Goal: Task Accomplishment & Management: Use online tool/utility

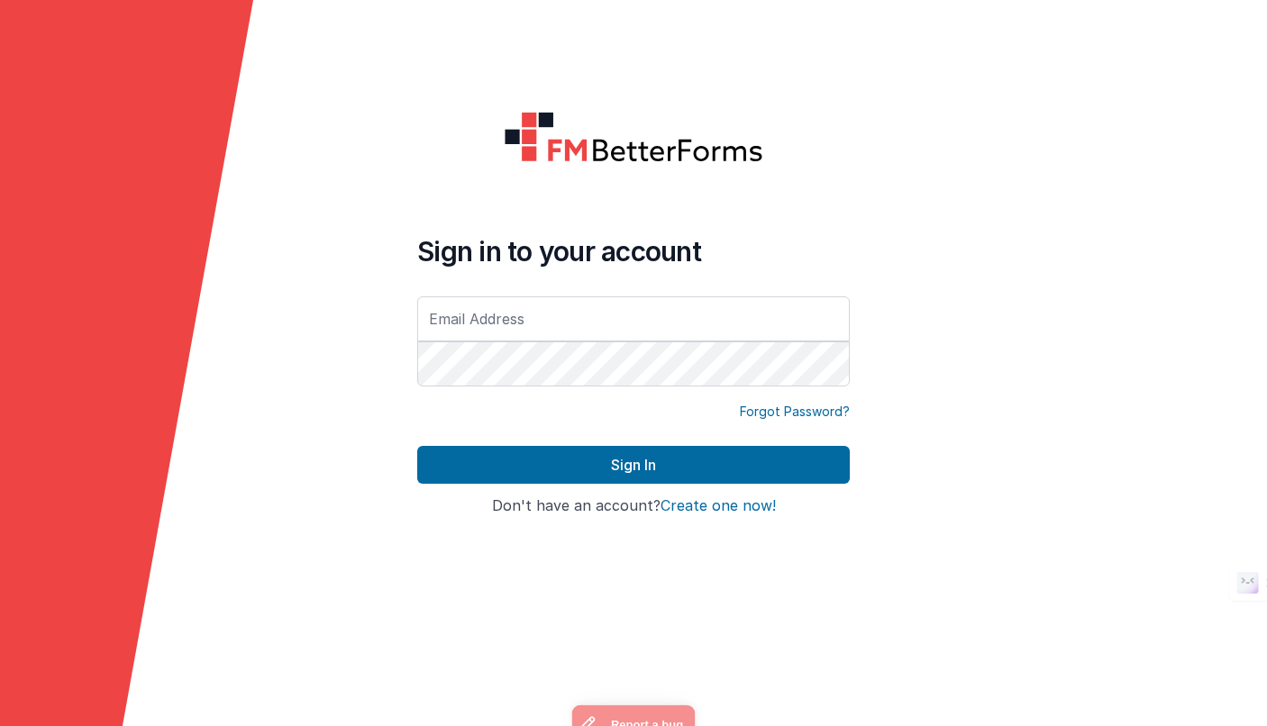
click at [497, 320] on input "text" at bounding box center [633, 318] width 433 height 45
type input "[EMAIL_ADDRESS][DOMAIN_NAME]"
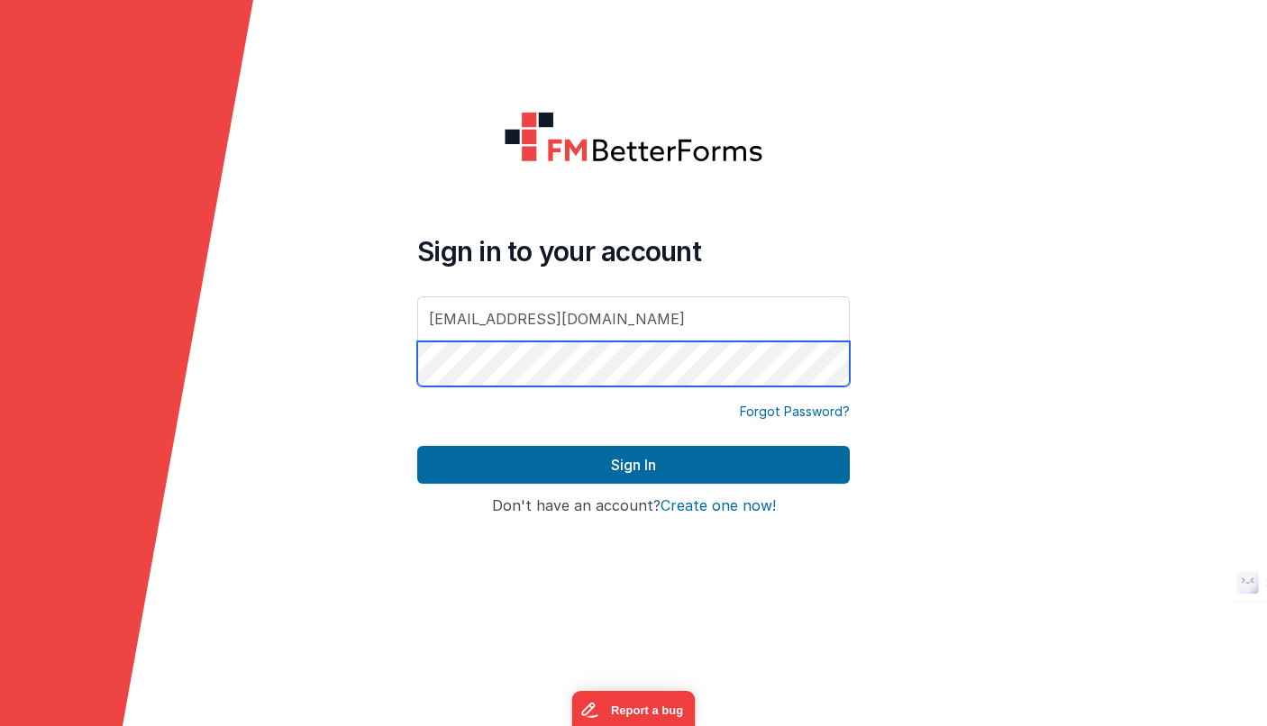
click at [417, 446] on button "Sign In" at bounding box center [633, 465] width 433 height 38
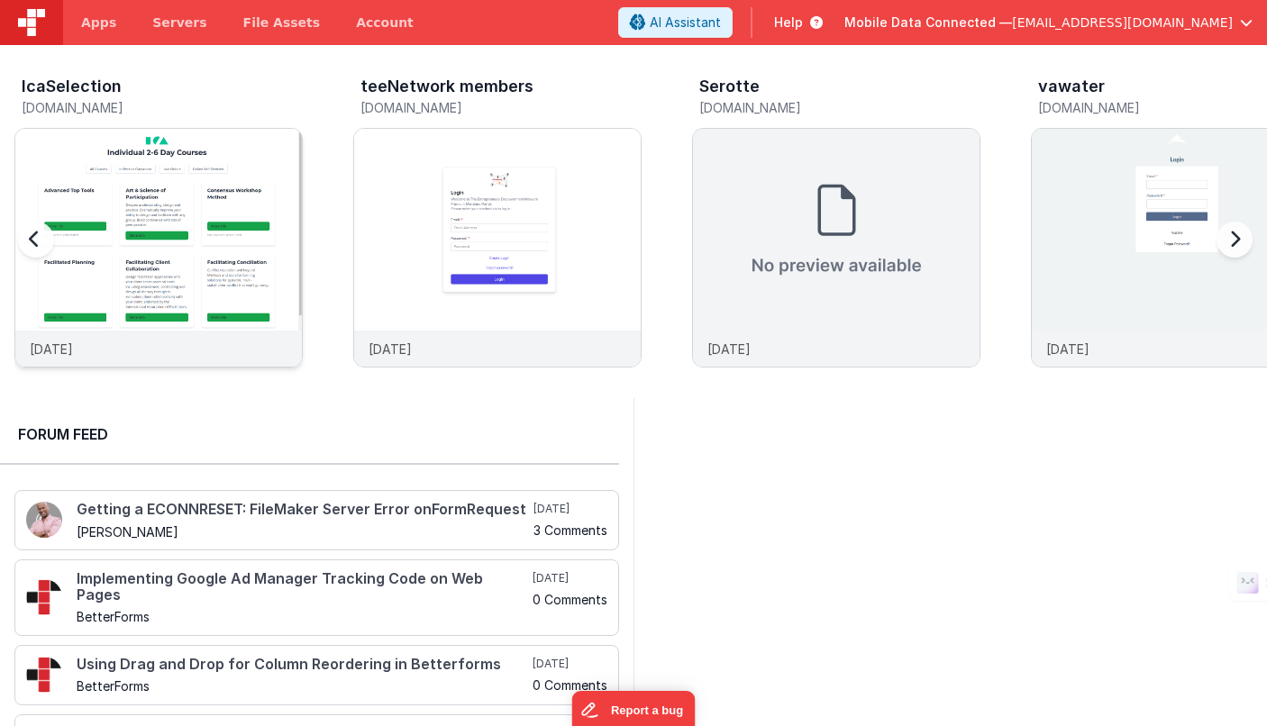
click at [168, 197] on img at bounding box center [158, 272] width 287 height 287
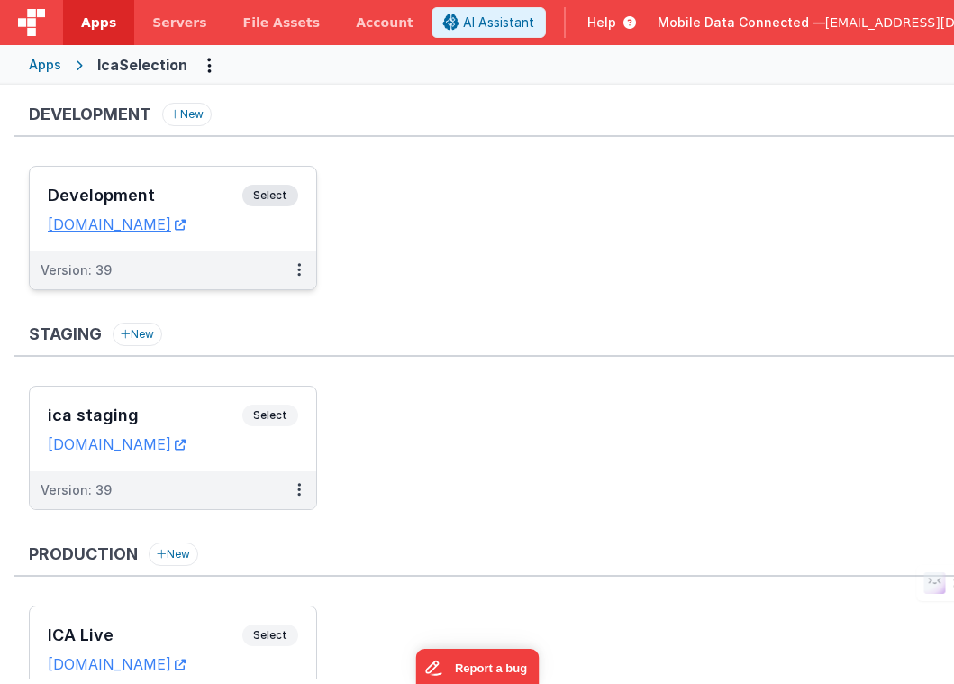
click at [266, 195] on span "Select" at bounding box center [270, 196] width 56 height 22
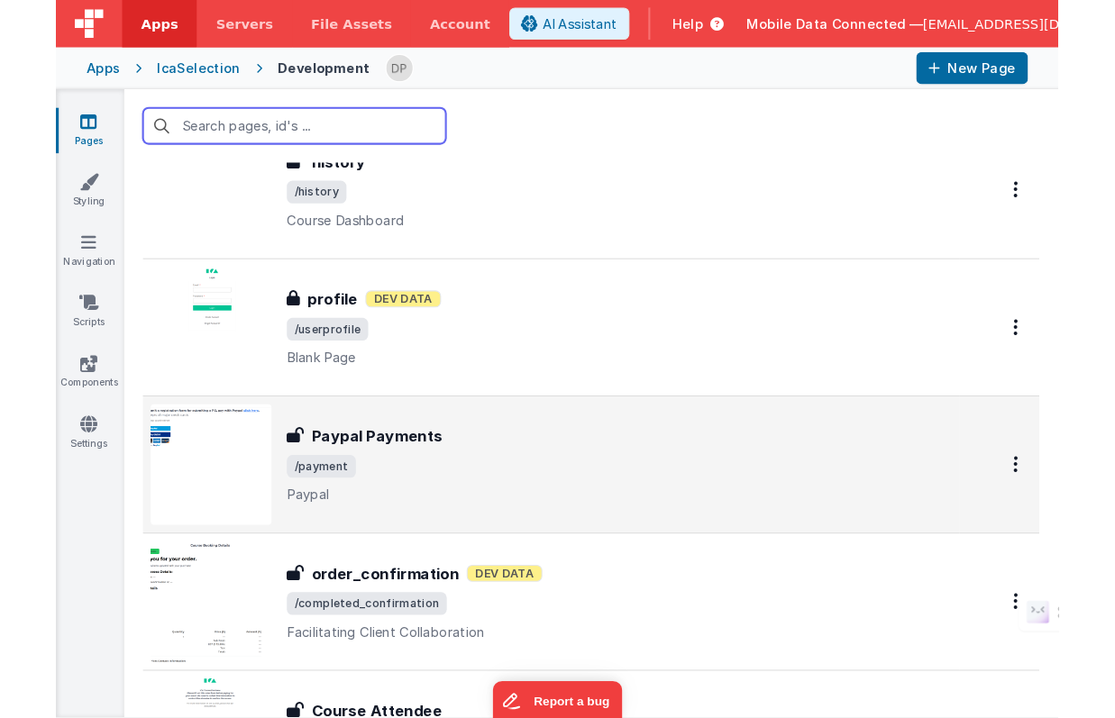
scroll to position [4431, 0]
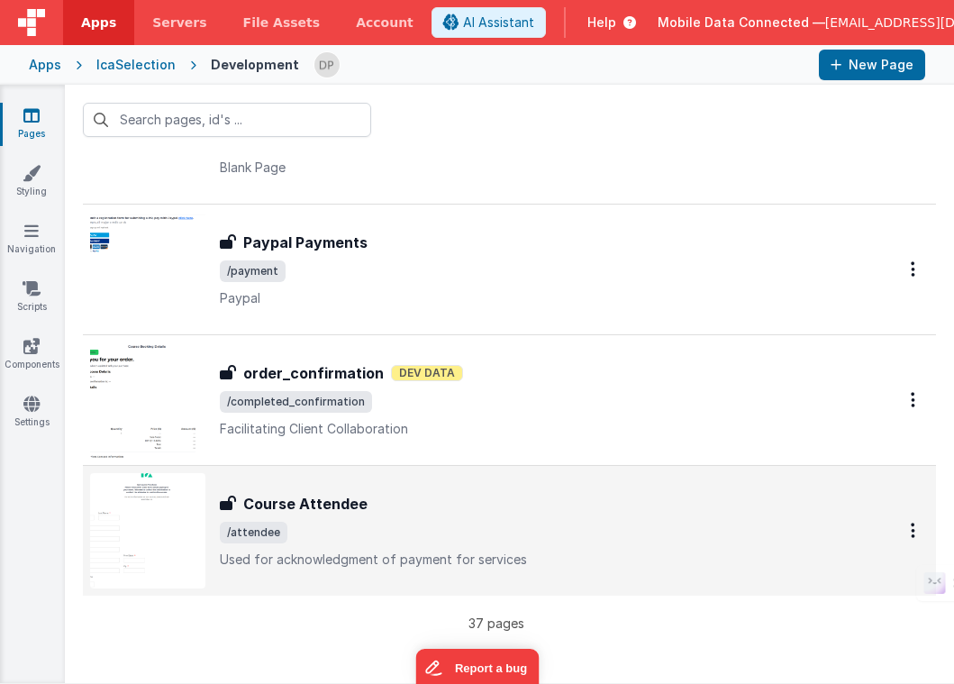
click at [393, 535] on span "/attendee" at bounding box center [537, 533] width 634 height 22
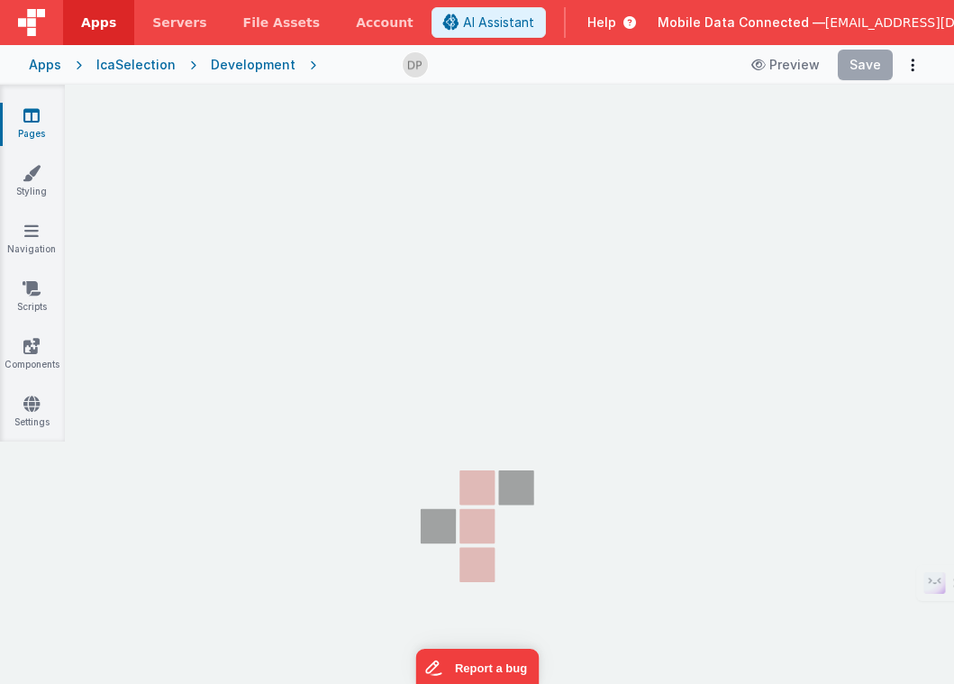
click at [393, 535] on icon at bounding box center [477, 526] width 180 height 169
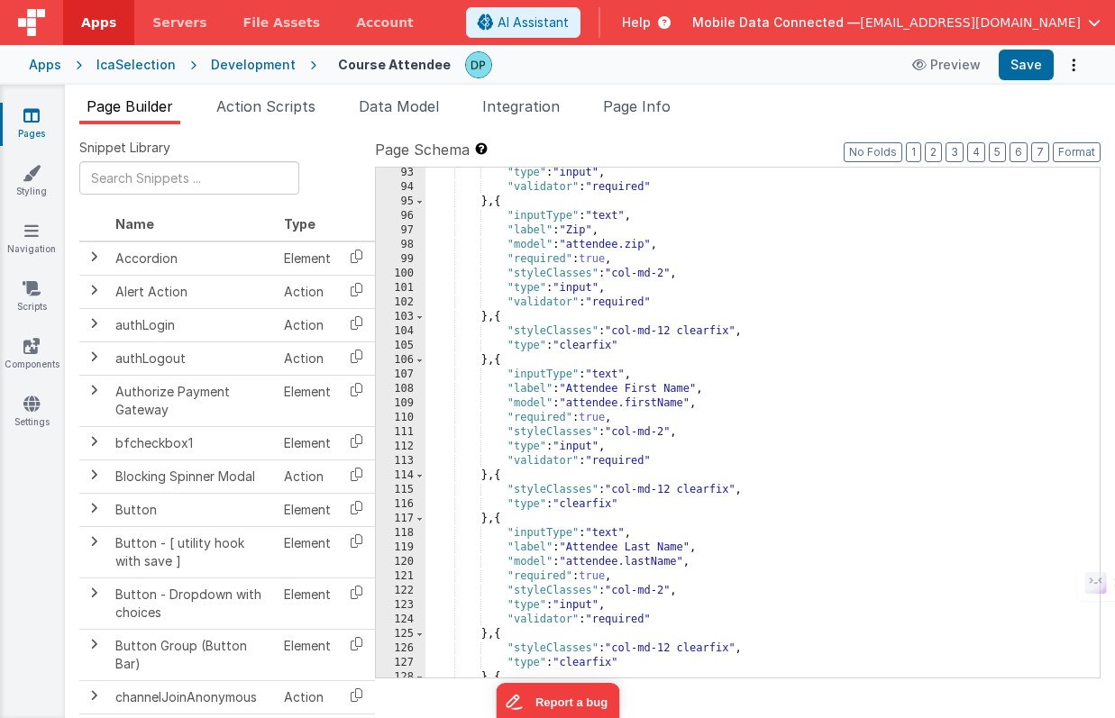
scroll to position [1426, 0]
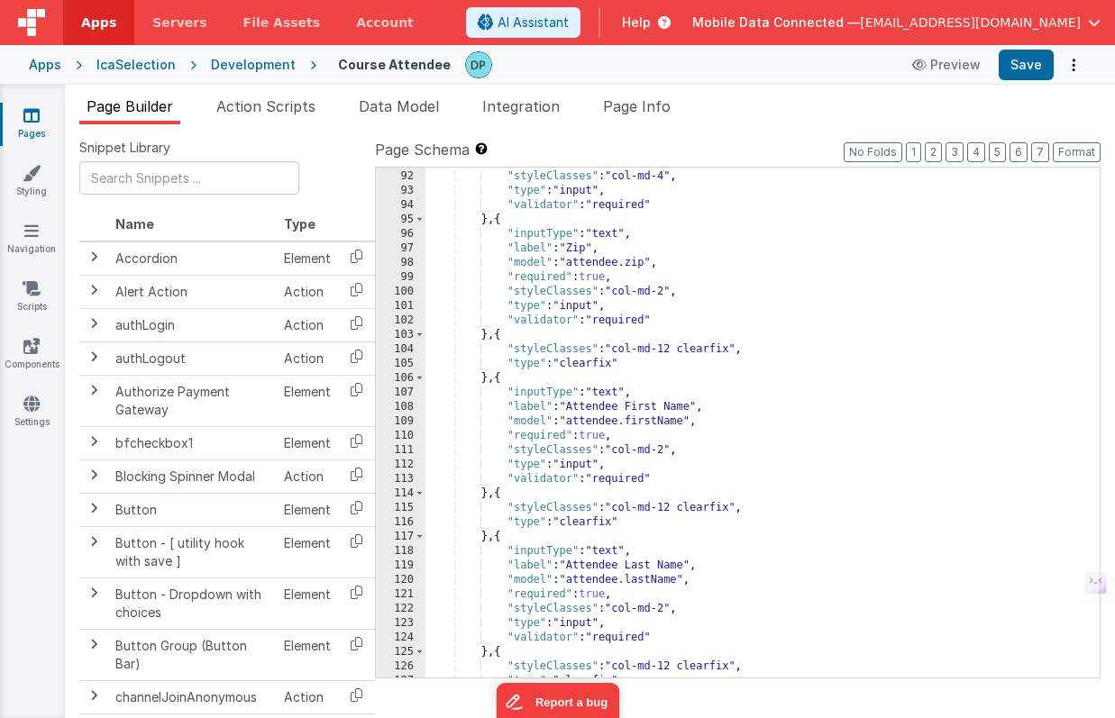
click at [497, 381] on div ""required" : true , "styleClasses" : "col-md-4" , "type" : "input" , "validator…" at bounding box center [755, 424] width 661 height 539
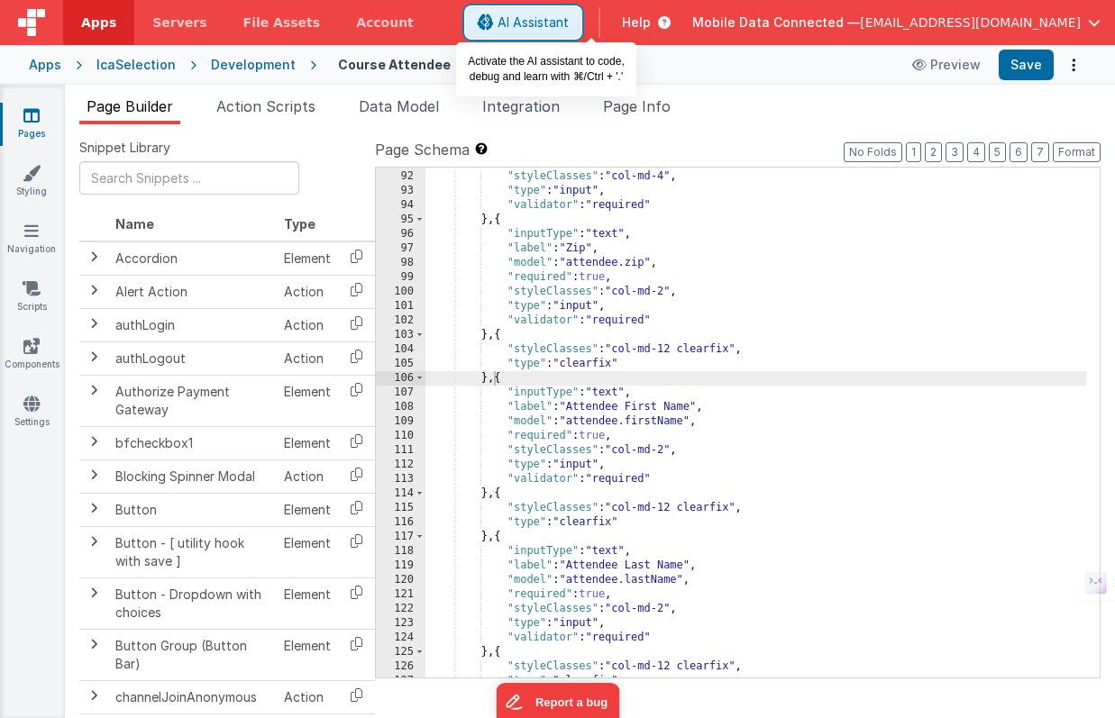
drag, startPoint x: 589, startPoint y: 19, endPoint x: 601, endPoint y: 17, distance: 11.9
click at [569, 19] on span "AI Assistant" at bounding box center [532, 23] width 71 height 18
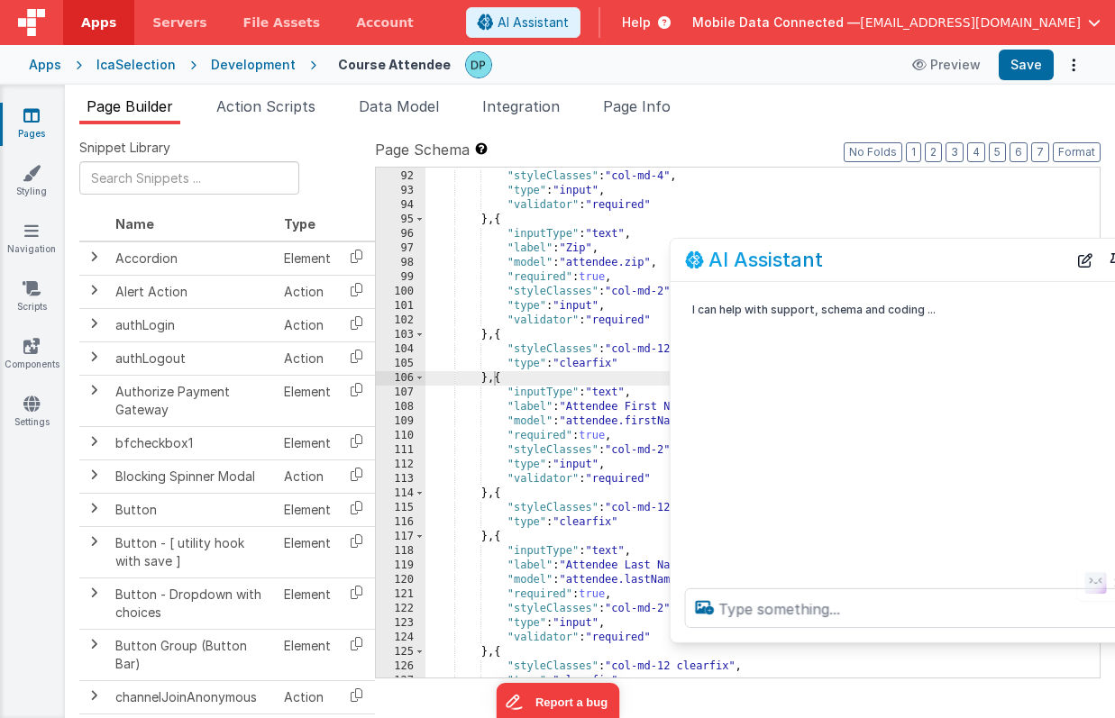
drag, startPoint x: 373, startPoint y: 317, endPoint x: 1000, endPoint y: 259, distance: 629.9
click at [1000, 260] on div "AI Assistant" at bounding box center [876, 260] width 382 height 22
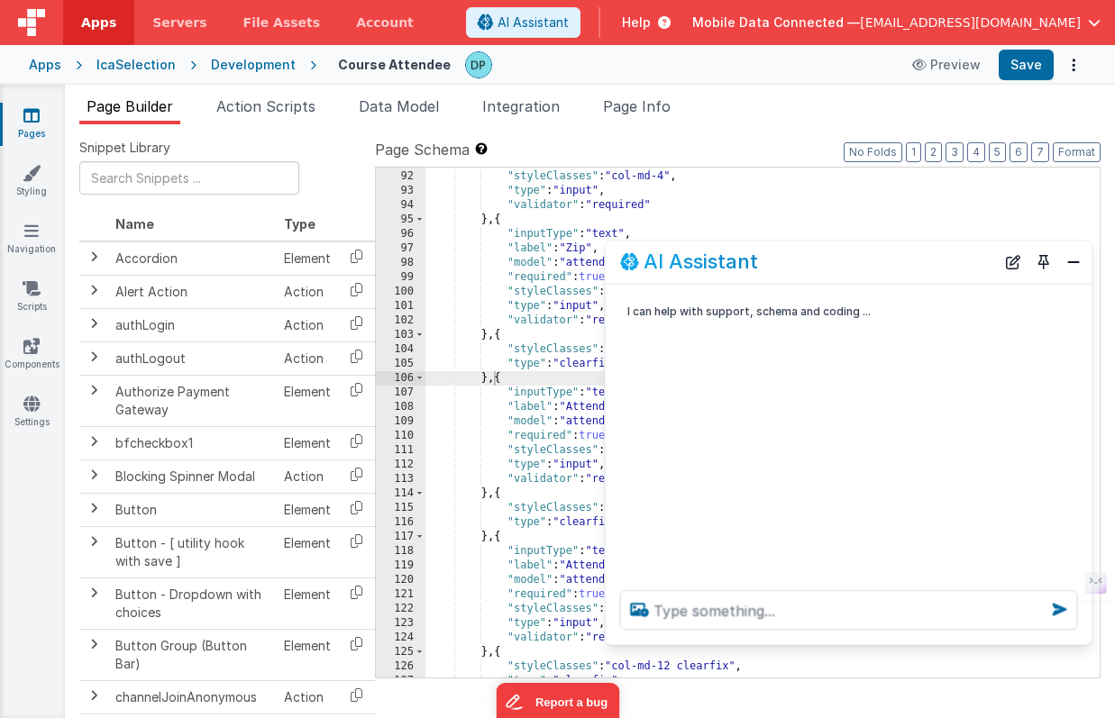
drag, startPoint x: 1097, startPoint y: 248, endPoint x: 1018, endPoint y: 352, distance: 130.7
click at [1087, 399] on div "AI Assistant I can help with support, schema and coding ..." at bounding box center [849, 443] width 488 height 406
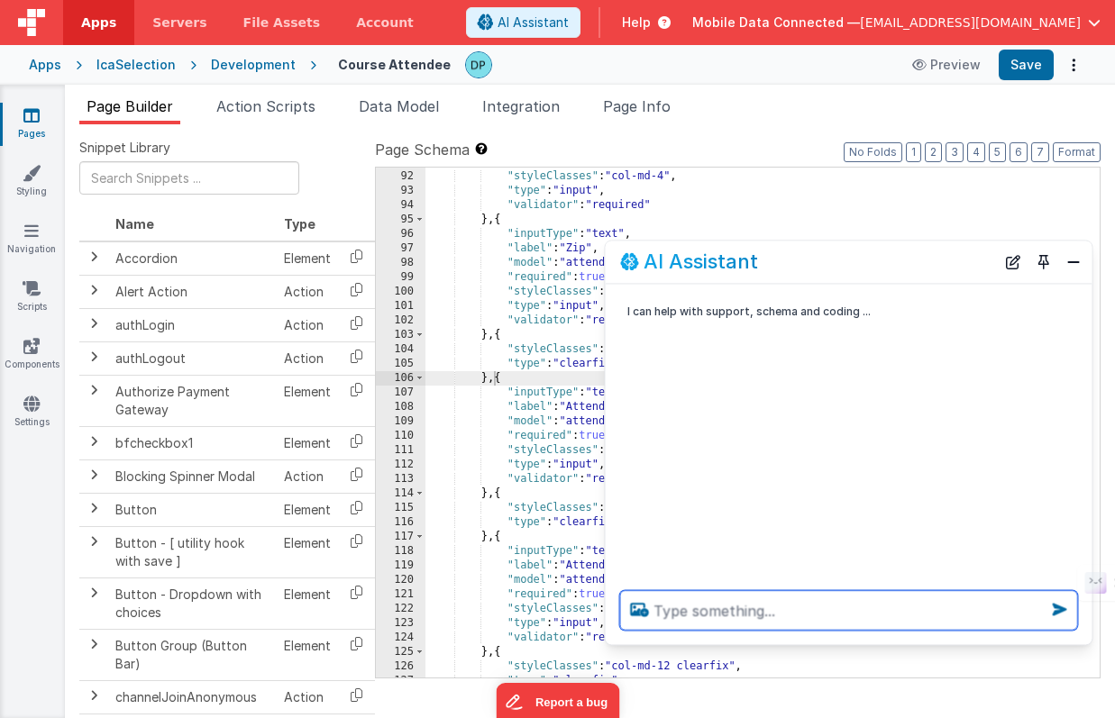
click at [684, 609] on textarea at bounding box center [849, 610] width 458 height 40
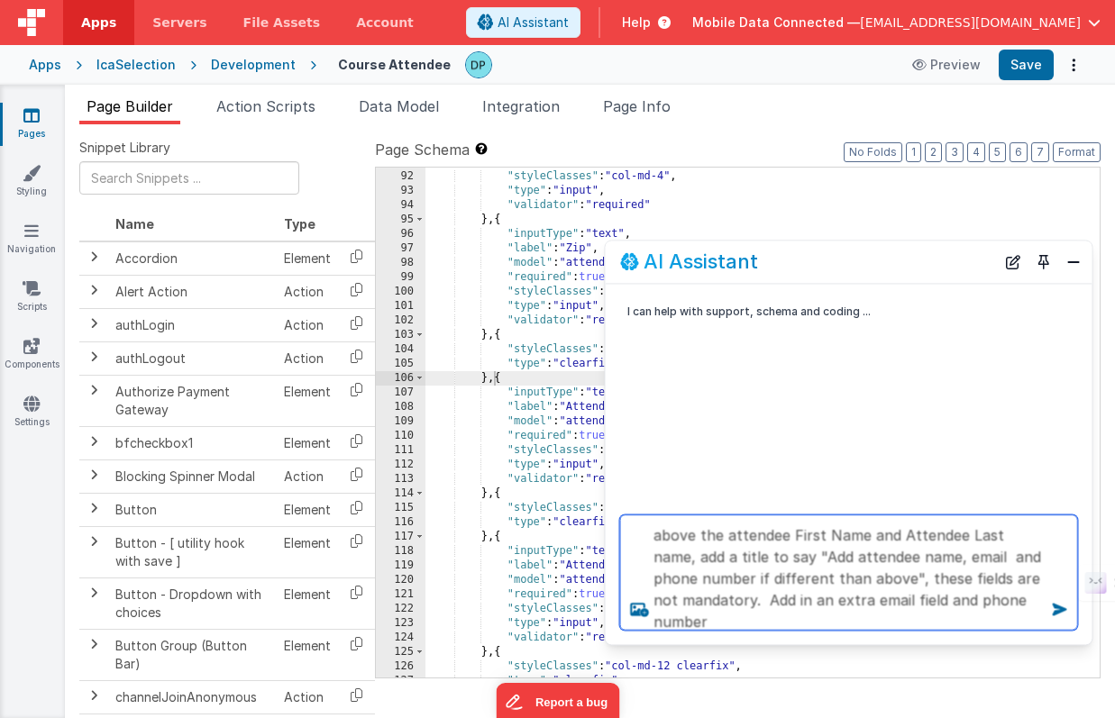
scroll to position [1, 0]
type textarea "above the attendee First Name and Attendee Last name, add a title to say "Add a…"
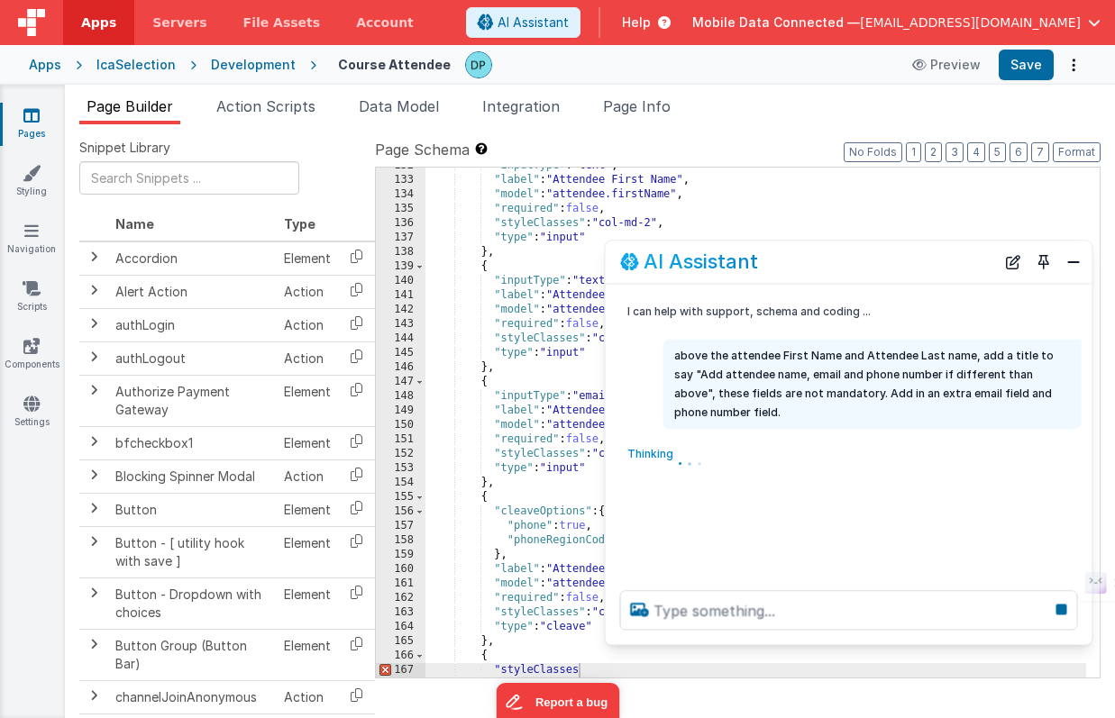
scroll to position [2028, 0]
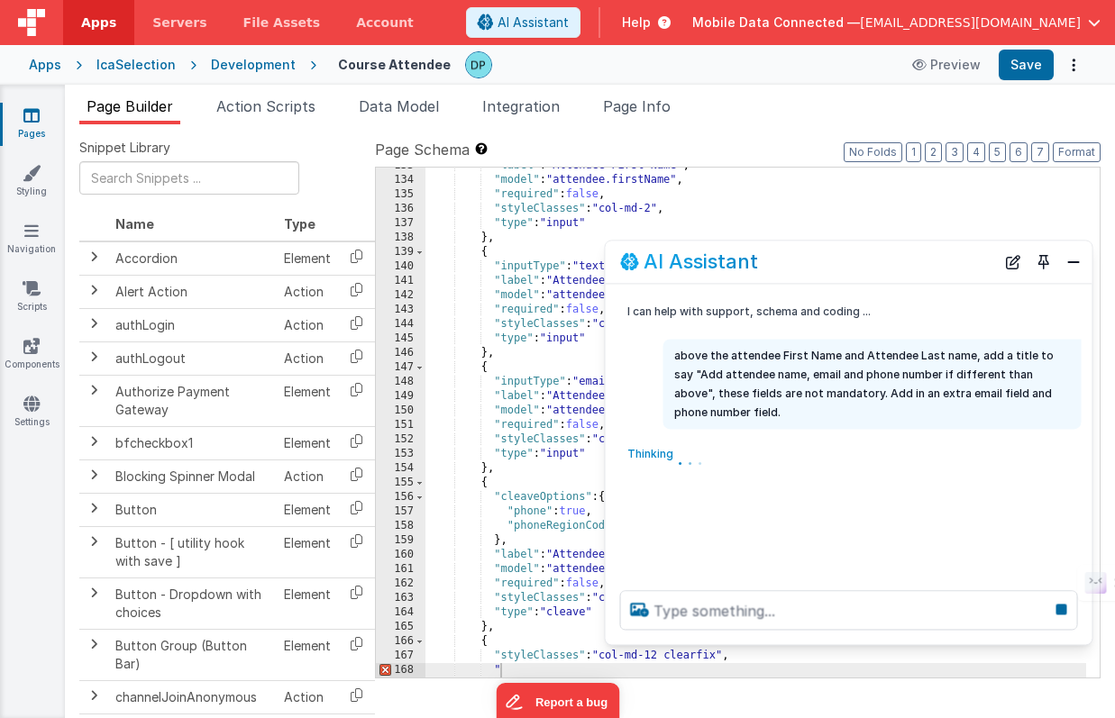
click at [682, 445] on div "Thinking . . ." at bounding box center [825, 460] width 418 height 40
click at [1068, 262] on button "Close" at bounding box center [1073, 262] width 23 height 25
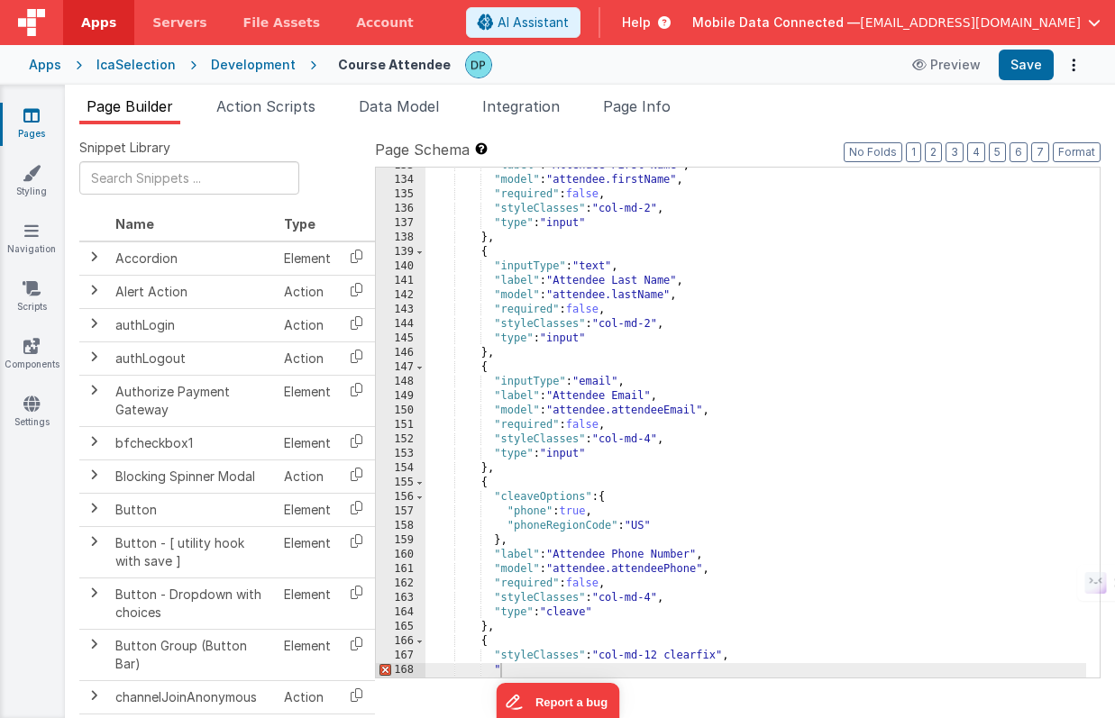
click at [264, 64] on div "Development" at bounding box center [253, 65] width 85 height 18
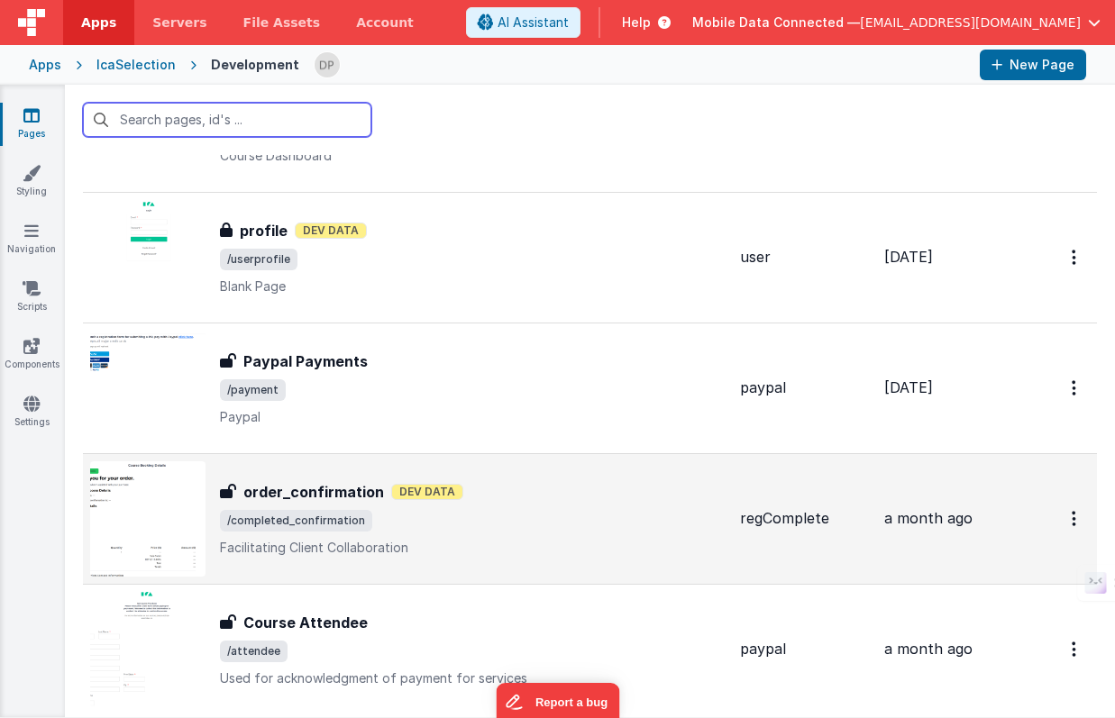
scroll to position [4397, 0]
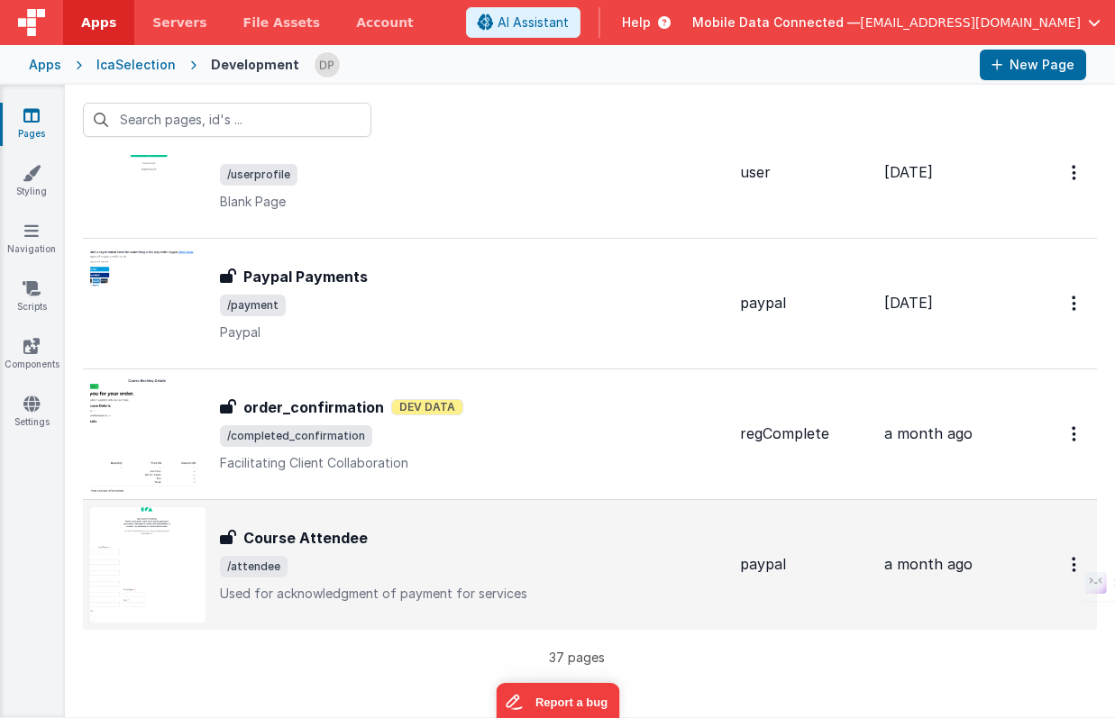
click at [378, 574] on span "/attendee" at bounding box center [473, 567] width 506 height 22
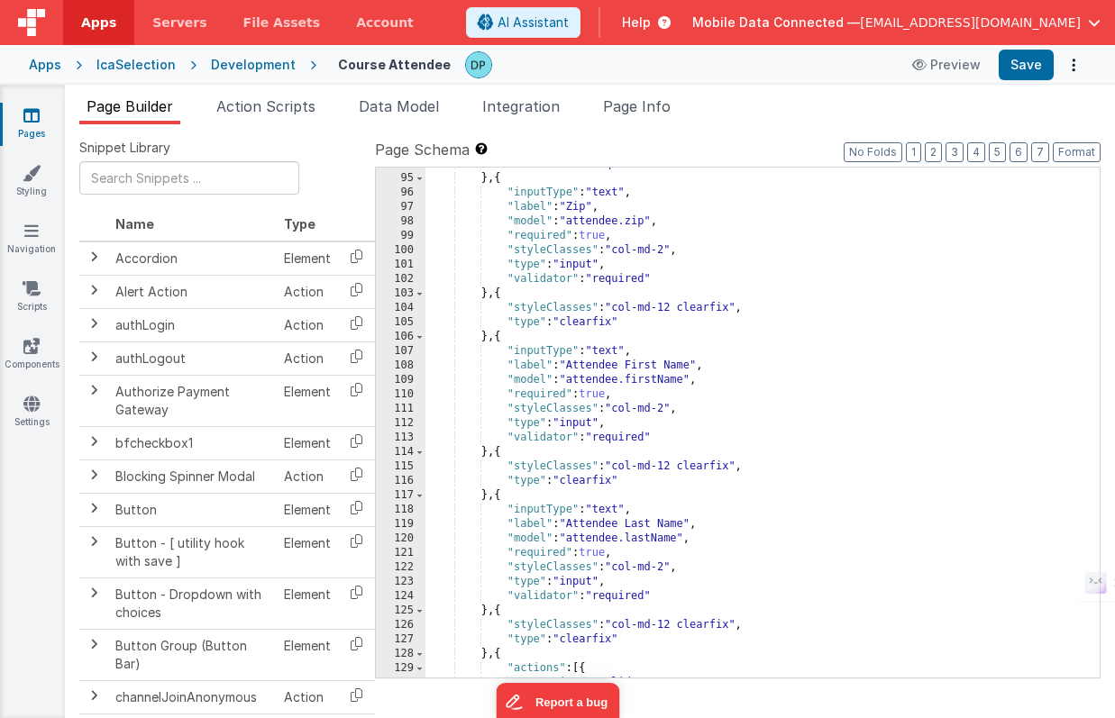
scroll to position [1458, 0]
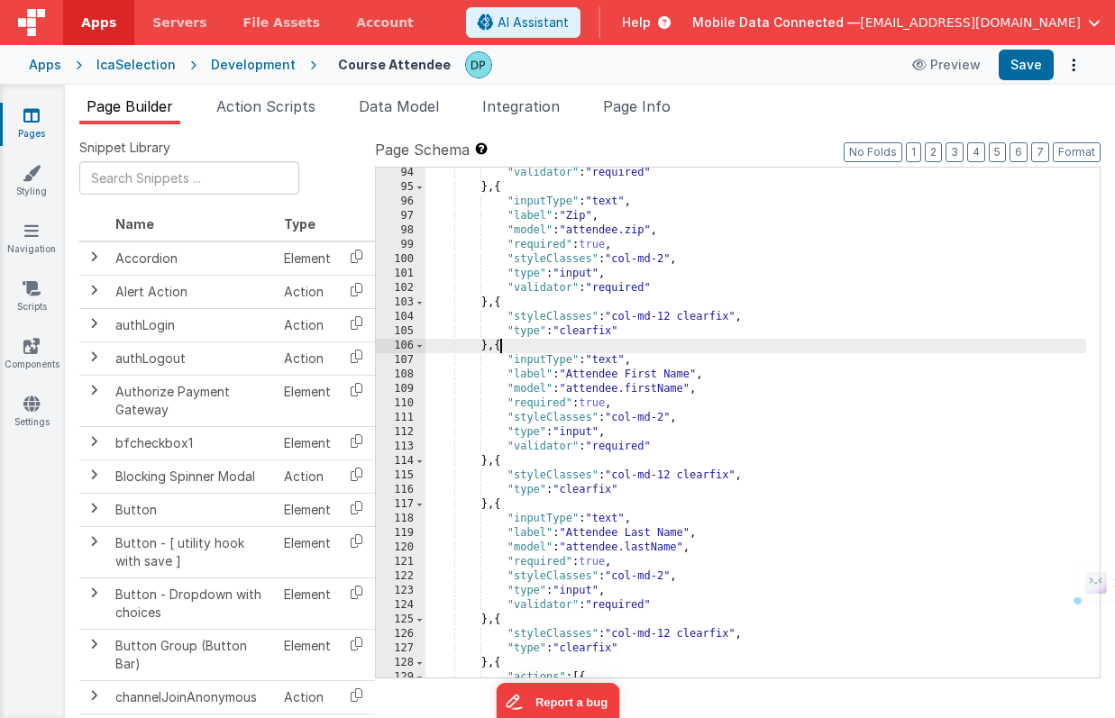
click at [497, 352] on div ""validator" : "required" } , { "inputType" : "text" , "label" : "Zip" , "model"…" at bounding box center [755, 435] width 661 height 539
click at [569, 17] on span "AI Assistant" at bounding box center [532, 23] width 71 height 18
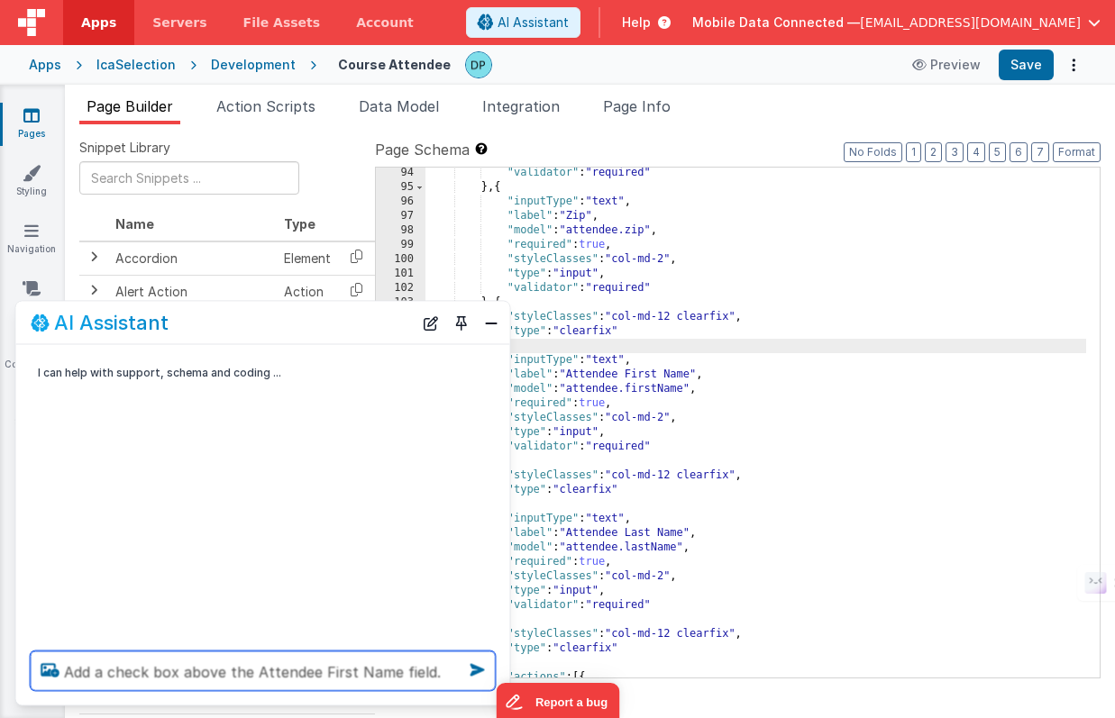
type textarea "Add a check box above the Attendee First Name field."
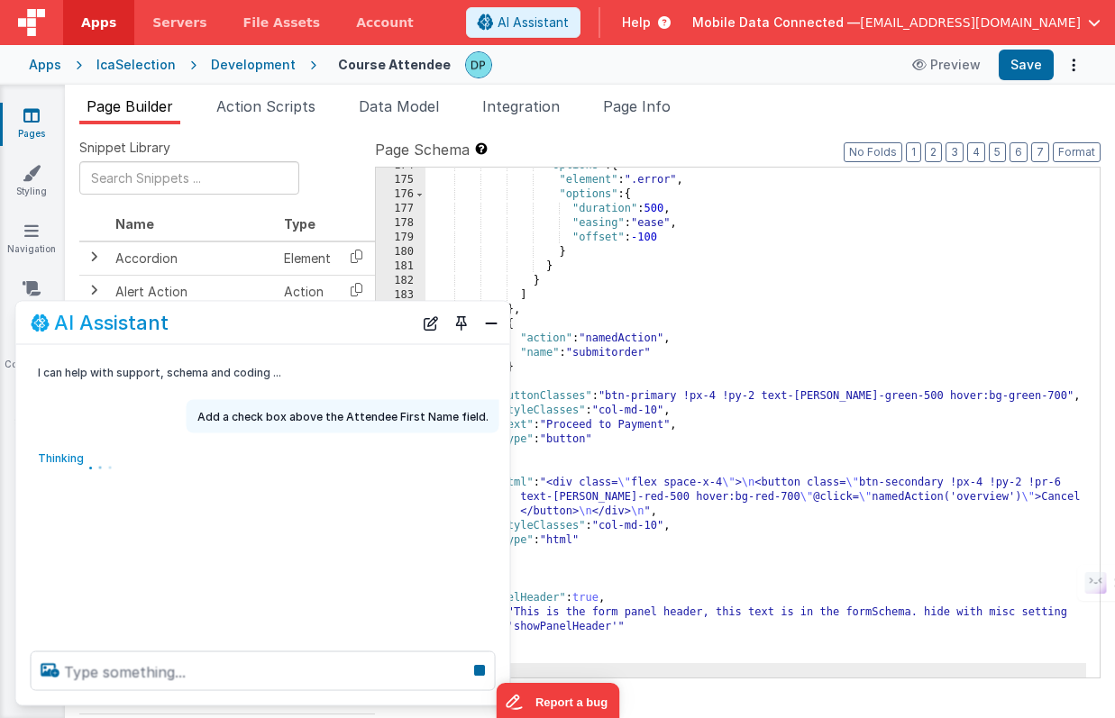
scroll to position [2619, 0]
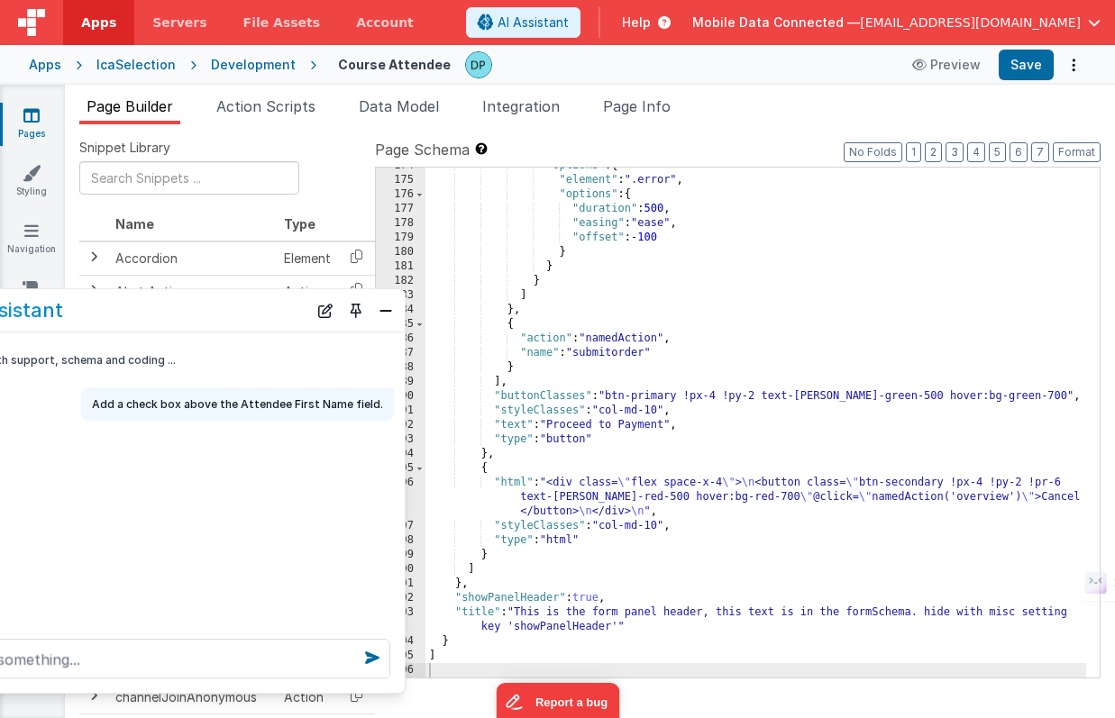
drag, startPoint x: 349, startPoint y: 315, endPoint x: 247, endPoint y: 298, distance: 103.3
click at [247, 298] on div "AI Assistant" at bounding box center [158, 310] width 494 height 42
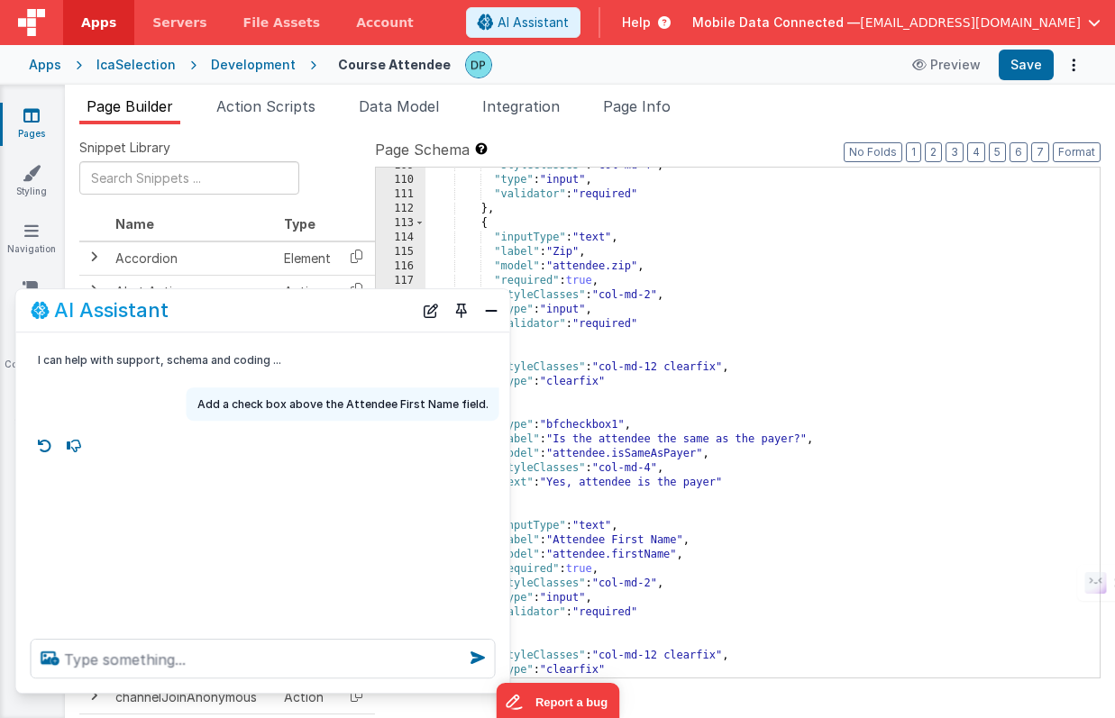
scroll to position [1664, 0]
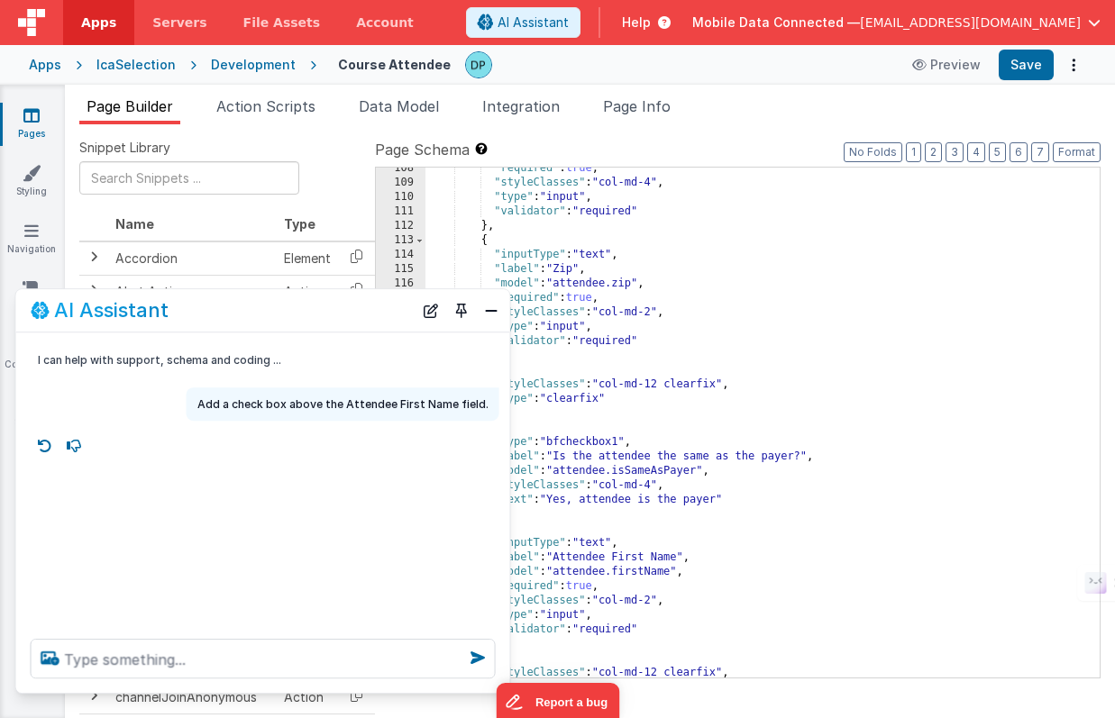
click at [561, 460] on div ""required" : true , "styleClasses" : "col-md-4" , "type" : "input" , "validator…" at bounding box center [755, 430] width 661 height 539
drag, startPoint x: 734, startPoint y: 459, endPoint x: 871, endPoint y: 454, distance: 137.9
click at [871, 454] on div ""required" : true , "styleClasses" : "col-md-4" , "type" : "input" , "validator…" at bounding box center [755, 430] width 661 height 539
click at [251, 428] on div "I can help with support, schema and coding ... Add a check box above the Attend…" at bounding box center [263, 479] width 494 height 292
click at [490, 310] on button "Close" at bounding box center [490, 310] width 23 height 25
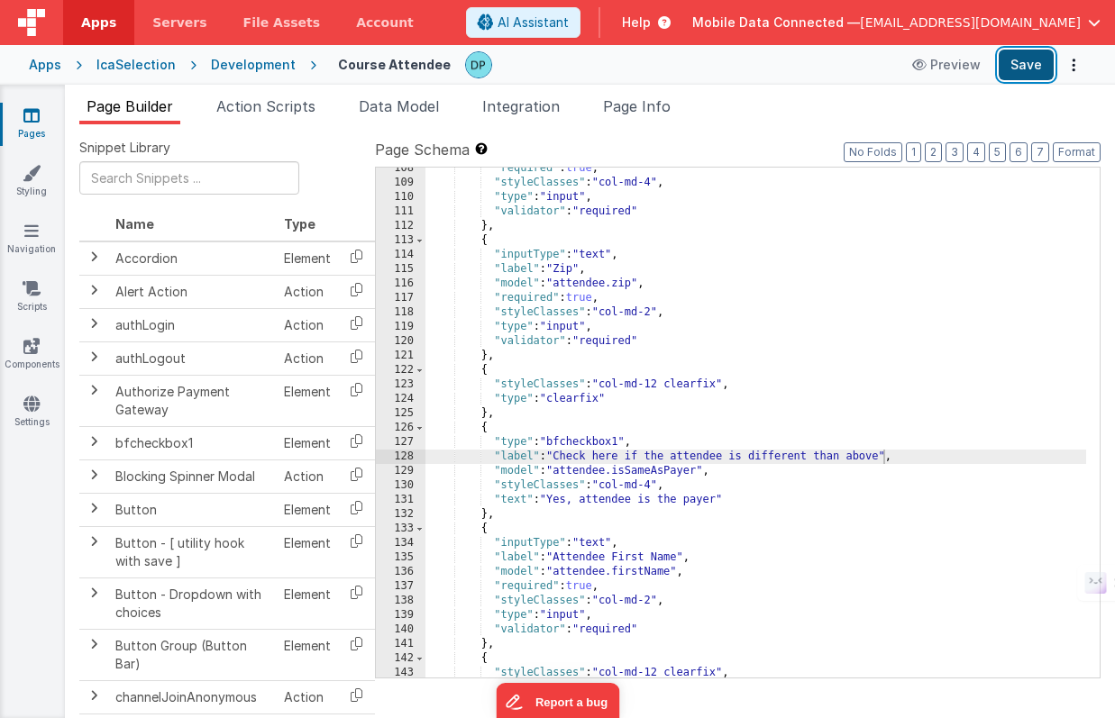
click at [1030, 67] on button "Save" at bounding box center [1025, 65] width 55 height 31
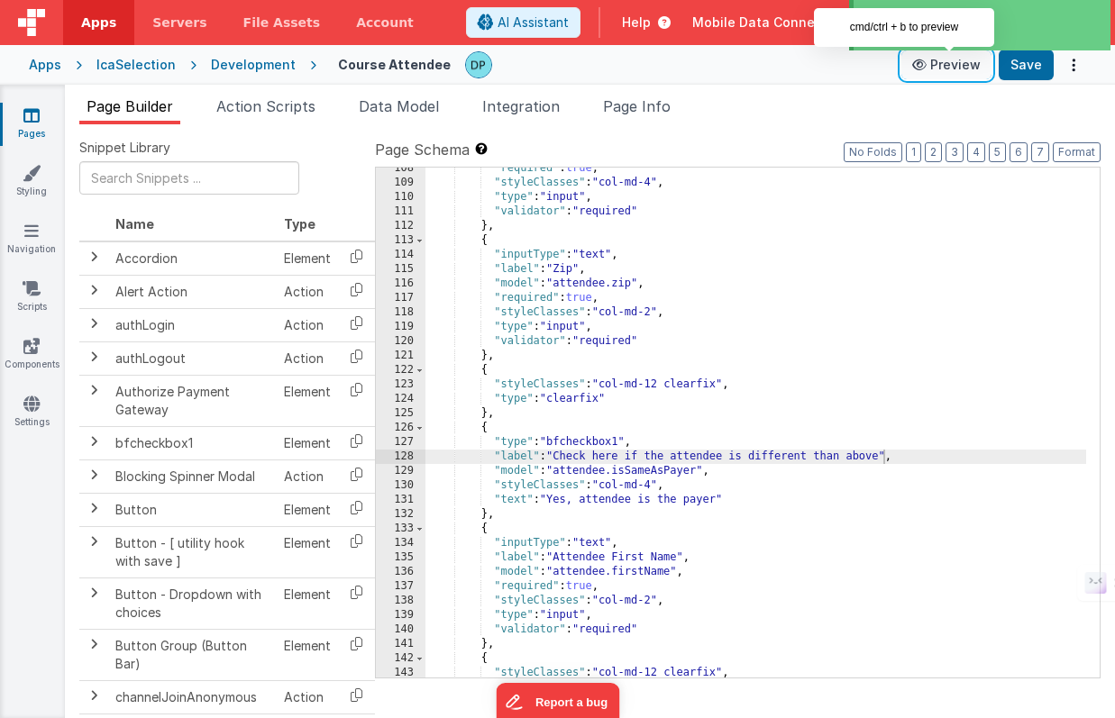
click at [960, 68] on button "Preview" at bounding box center [946, 64] width 90 height 29
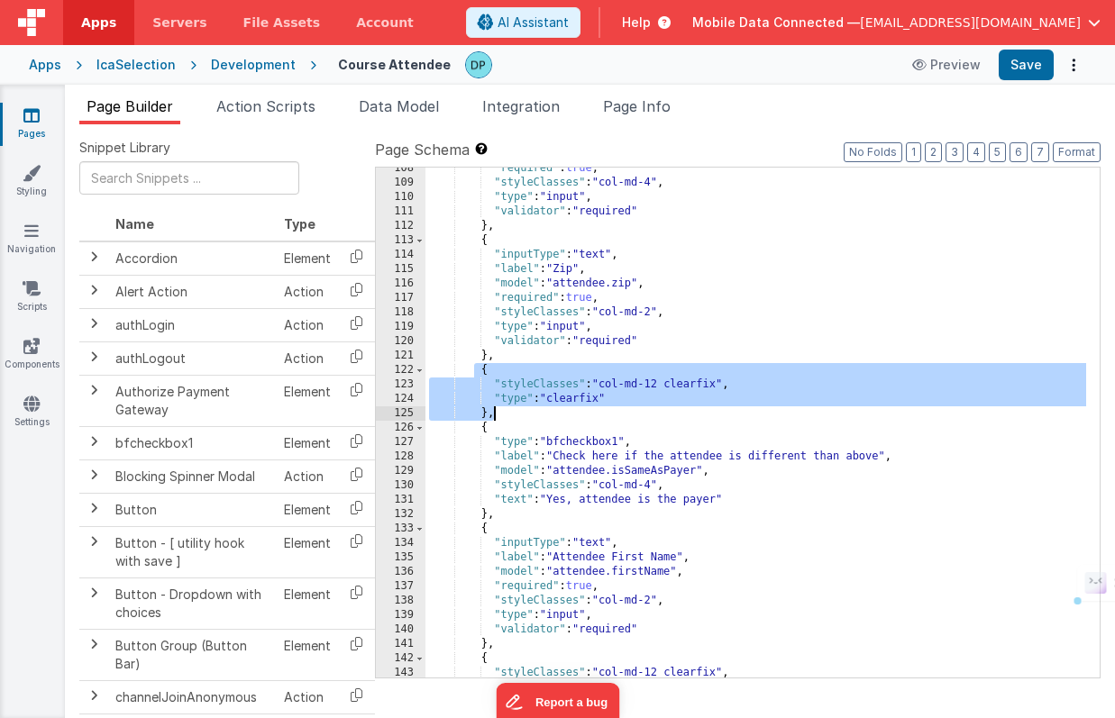
drag, startPoint x: 477, startPoint y: 373, endPoint x: 498, endPoint y: 413, distance: 45.2
click at [496, 412] on div ""required" : true , "styleClasses" : "col-md-4" , "type" : "input" , "validator…" at bounding box center [755, 430] width 661 height 539
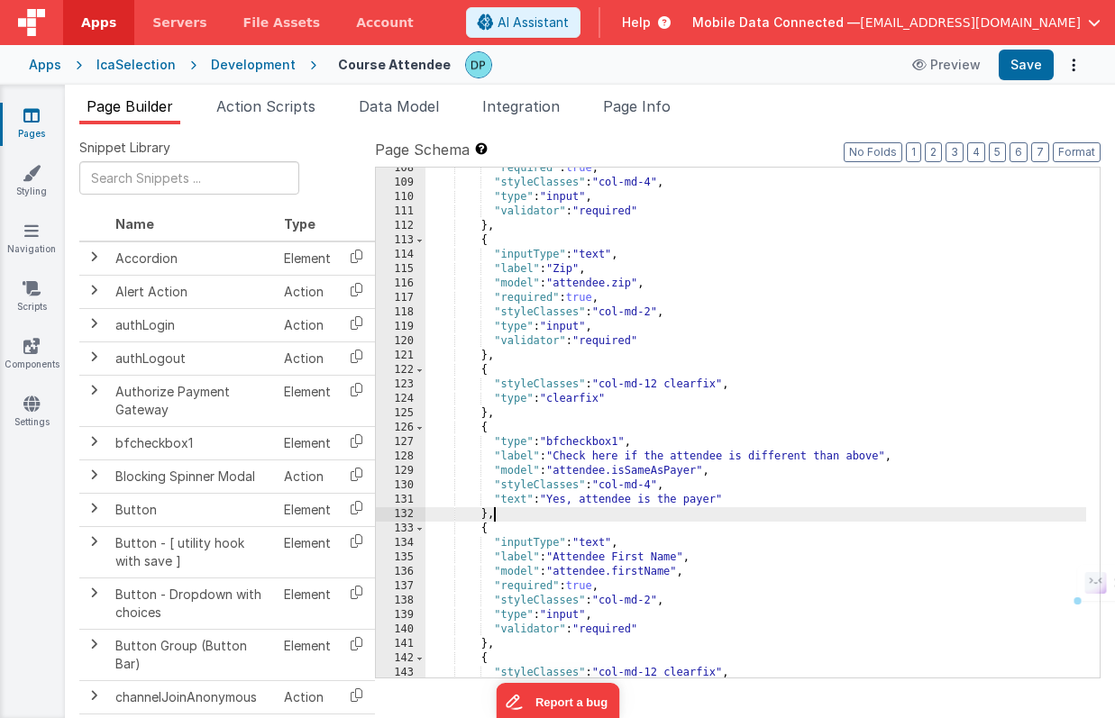
click at [497, 518] on div ""required" : true , "styleClasses" : "col-md-4" , "type" : "input" , "validator…" at bounding box center [755, 430] width 661 height 539
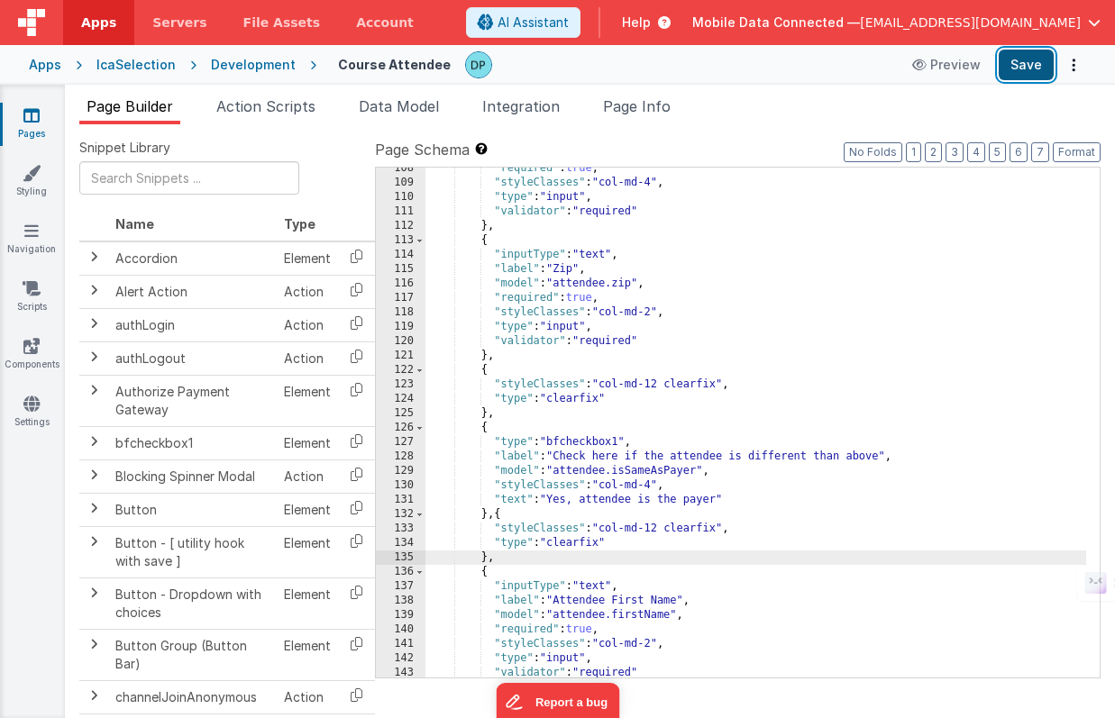
click at [1028, 67] on button "Save" at bounding box center [1025, 65] width 55 height 31
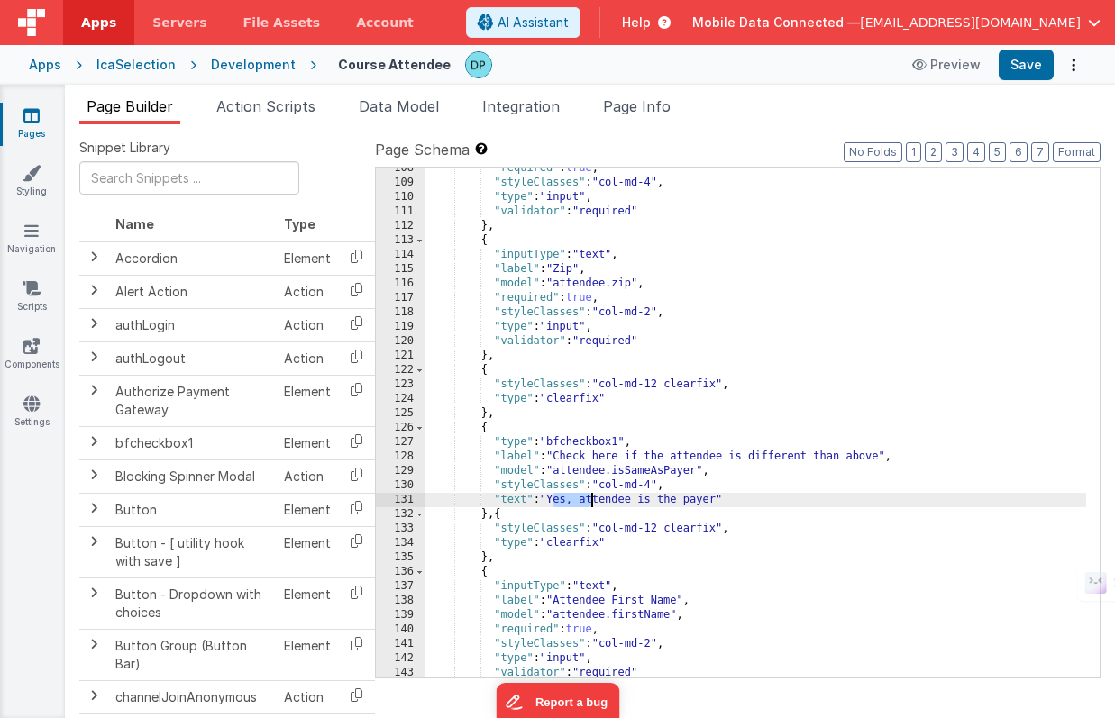
drag, startPoint x: 555, startPoint y: 503, endPoint x: 588, endPoint y: 506, distance: 33.5
click at [588, 506] on div ""required" : true , "styleClasses" : "col-md-4" , "type" : "input" , "validator…" at bounding box center [755, 430] width 661 height 539
drag, startPoint x: 630, startPoint y: 505, endPoint x: 688, endPoint y: 503, distance: 57.7
click at [688, 503] on div ""required" : true , "styleClasses" : "col-md-4" , "type" : "input" , "validator…" at bounding box center [755, 430] width 661 height 539
click at [611, 505] on div ""required" : true , "styleClasses" : "col-md-4" , "type" : "input" , "validator…" at bounding box center [755, 430] width 661 height 539
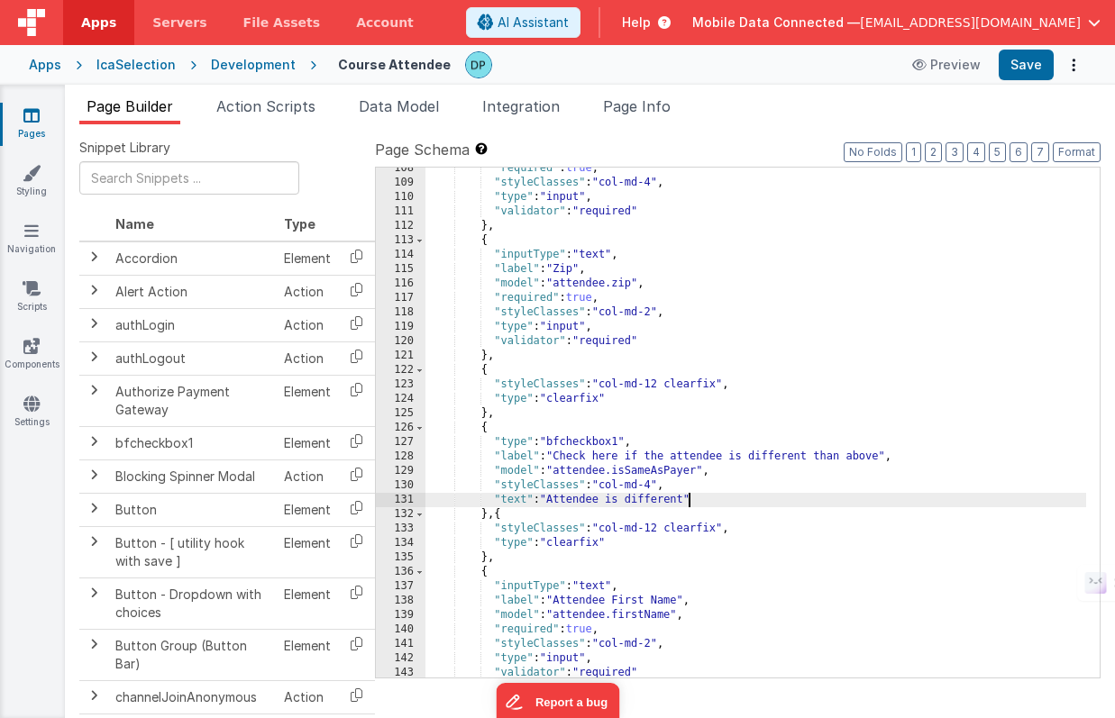
click at [688, 499] on div ""required" : true , "styleClasses" : "col-md-4" , "type" : "input" , "validator…" at bounding box center [755, 430] width 661 height 539
click at [1035, 58] on button "Save" at bounding box center [1025, 65] width 55 height 31
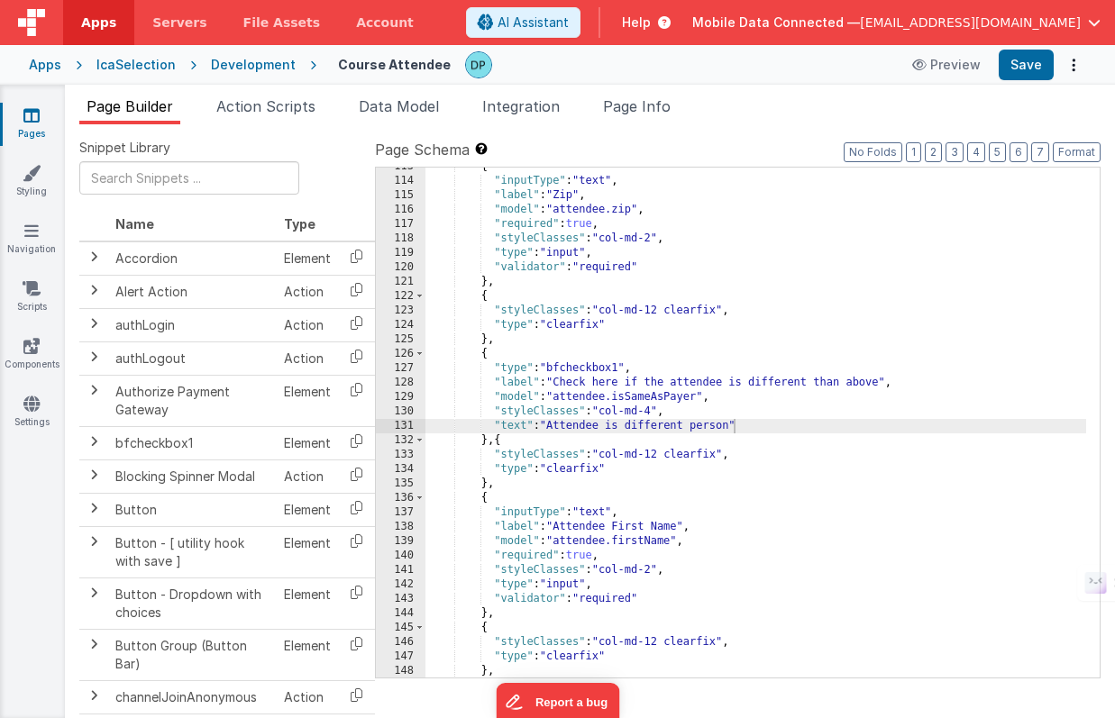
scroll to position [1838, 0]
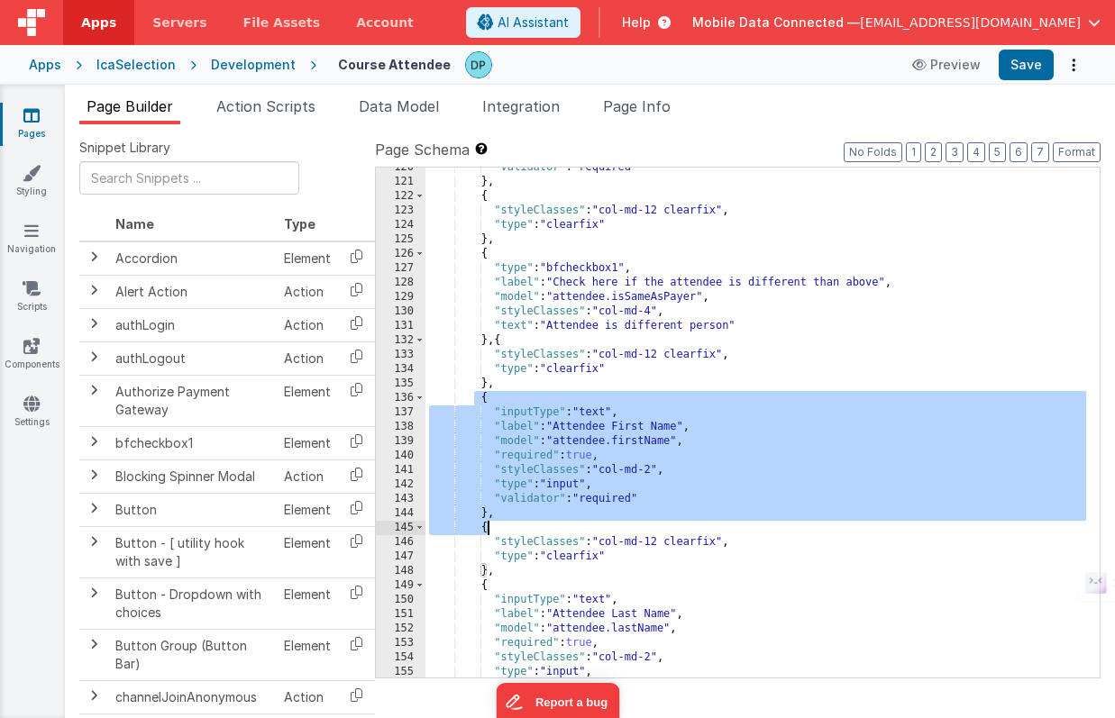
drag, startPoint x: 476, startPoint y: 402, endPoint x: 697, endPoint y: 527, distance: 254.6
click at [697, 527] on div ""validator" : "required" } , { "styleClasses" : "col-md-12 clearfix" , "type" :…" at bounding box center [755, 429] width 661 height 539
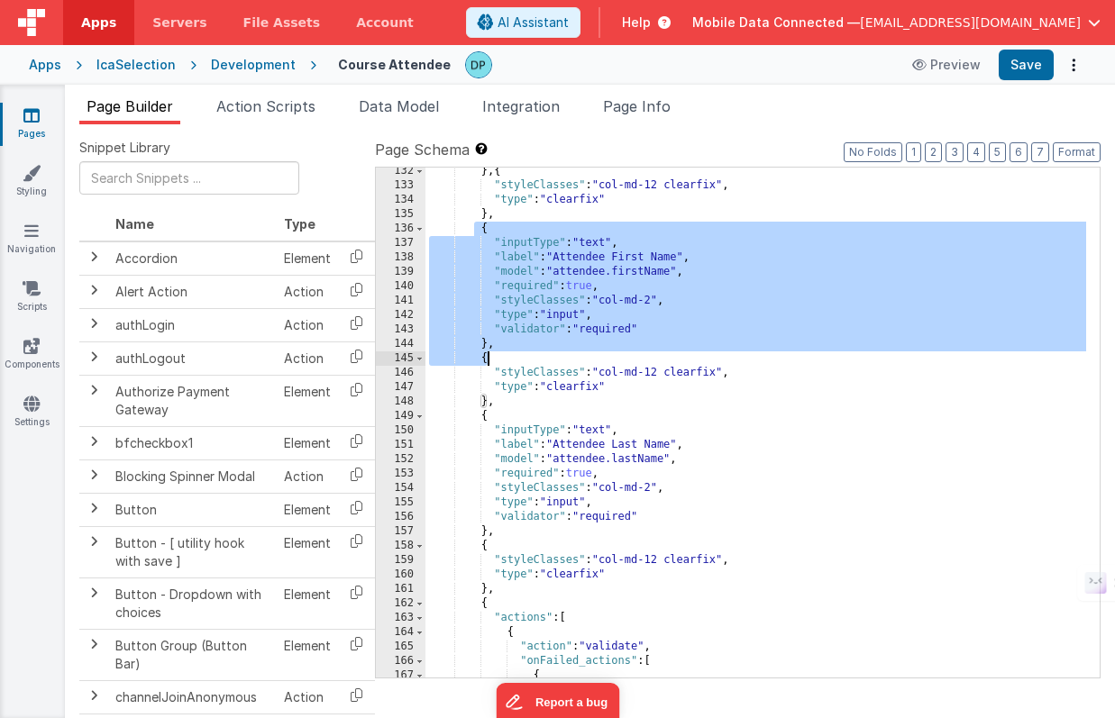
scroll to position [2008, 0]
click at [484, 254] on div "} , { "styleClasses" : "col-md-12 clearfix" , "type" : "clearfix" } , { "inputT…" at bounding box center [755, 433] width 661 height 539
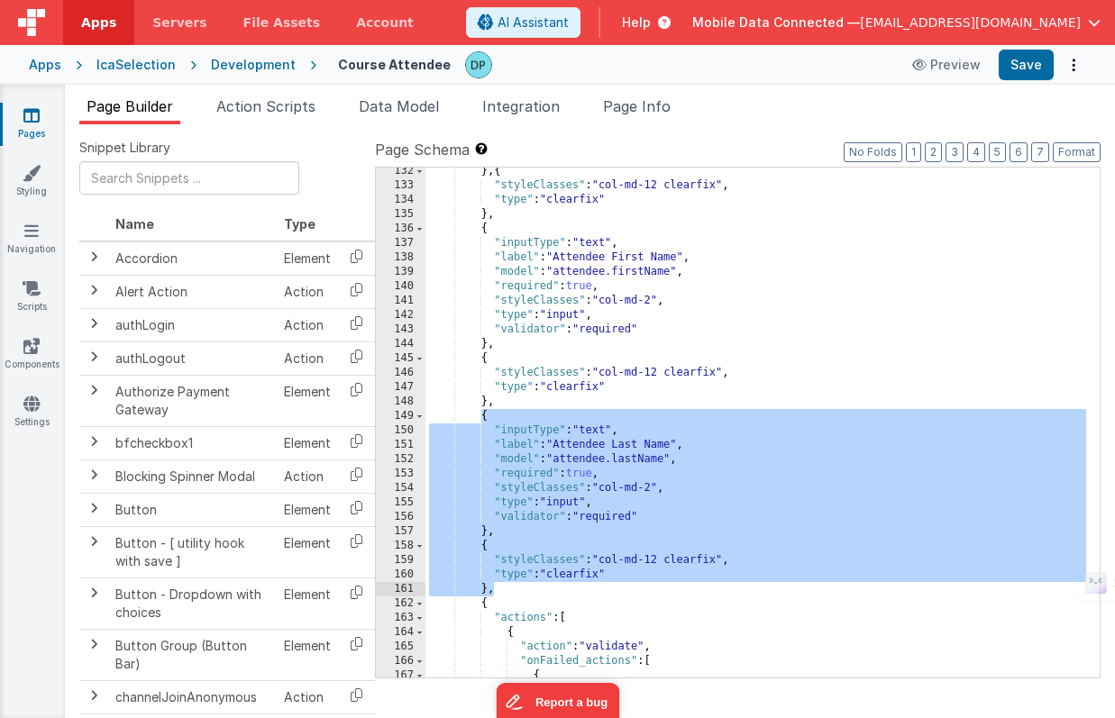
drag, startPoint x: 480, startPoint y: 419, endPoint x: 497, endPoint y: 588, distance: 170.2
click at [497, 588] on div "} , { "styleClasses" : "col-md-12 clearfix" , "type" : "clearfix" } , { "inputT…" at bounding box center [755, 433] width 661 height 539
click at [546, 591] on div "} , { "styleClasses" : "col-md-12 clearfix" , "type" : "clearfix" } , { "inputT…" at bounding box center [755, 433] width 661 height 539
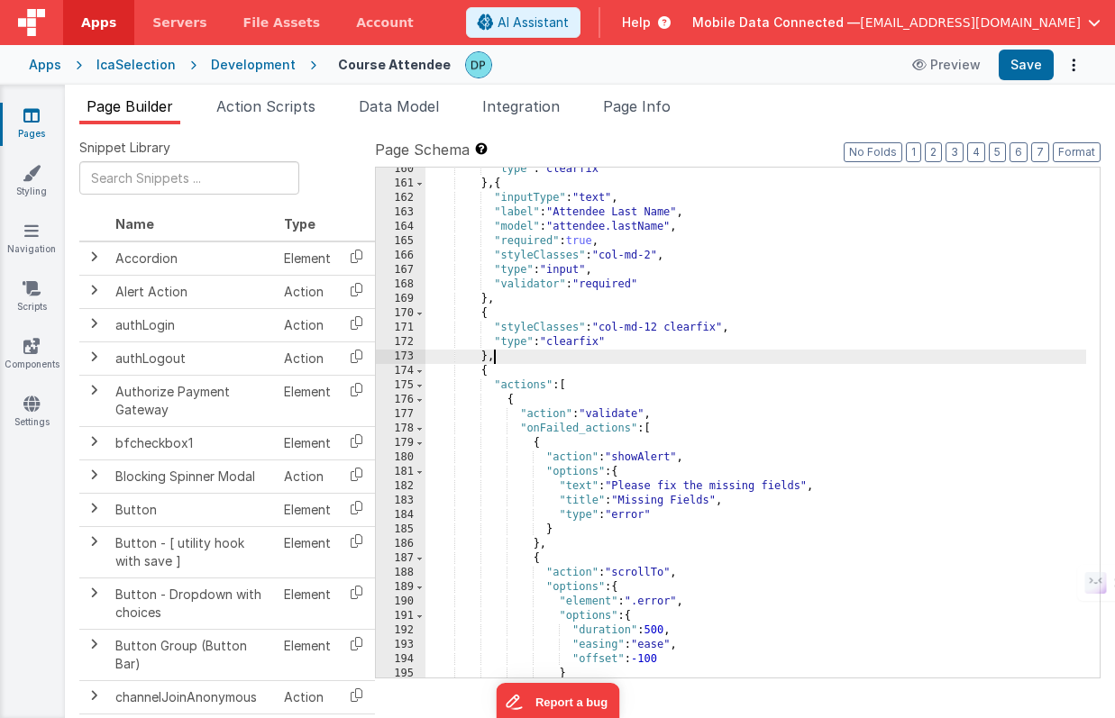
scroll to position [2379, 0]
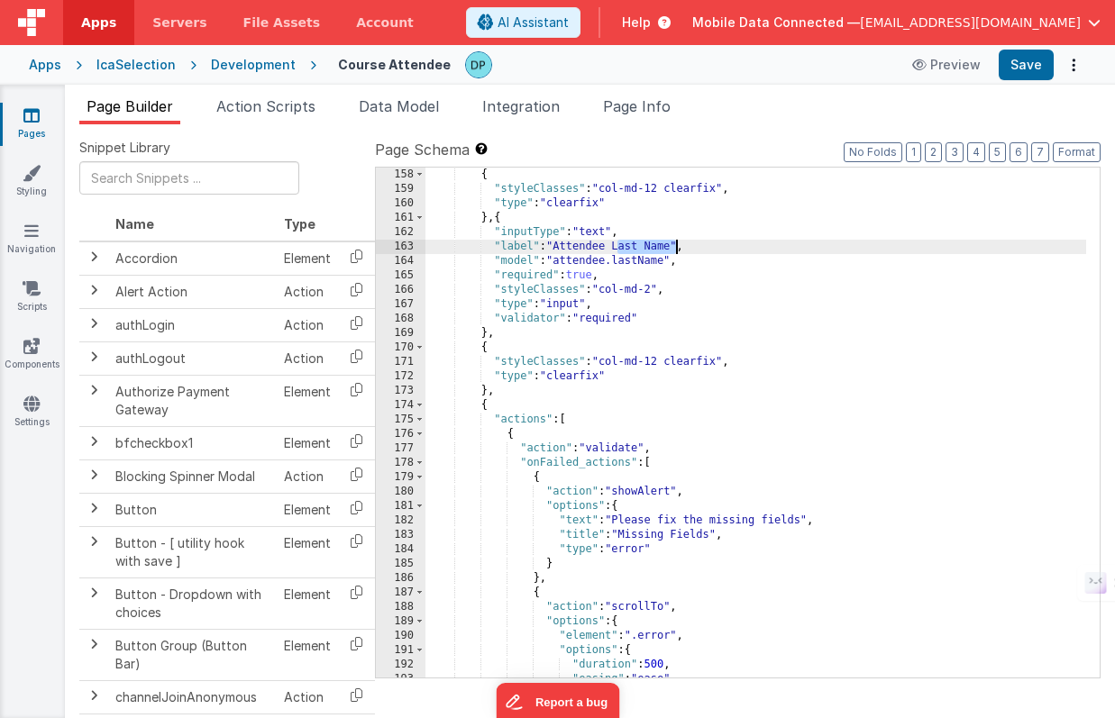
drag, startPoint x: 616, startPoint y: 246, endPoint x: 675, endPoint y: 242, distance: 58.7
click at [675, 242] on div "{ "styleClasses" : "col-md-12 clearfix" , "type" : "clearfix" } , { "inputType"…" at bounding box center [755, 437] width 661 height 539
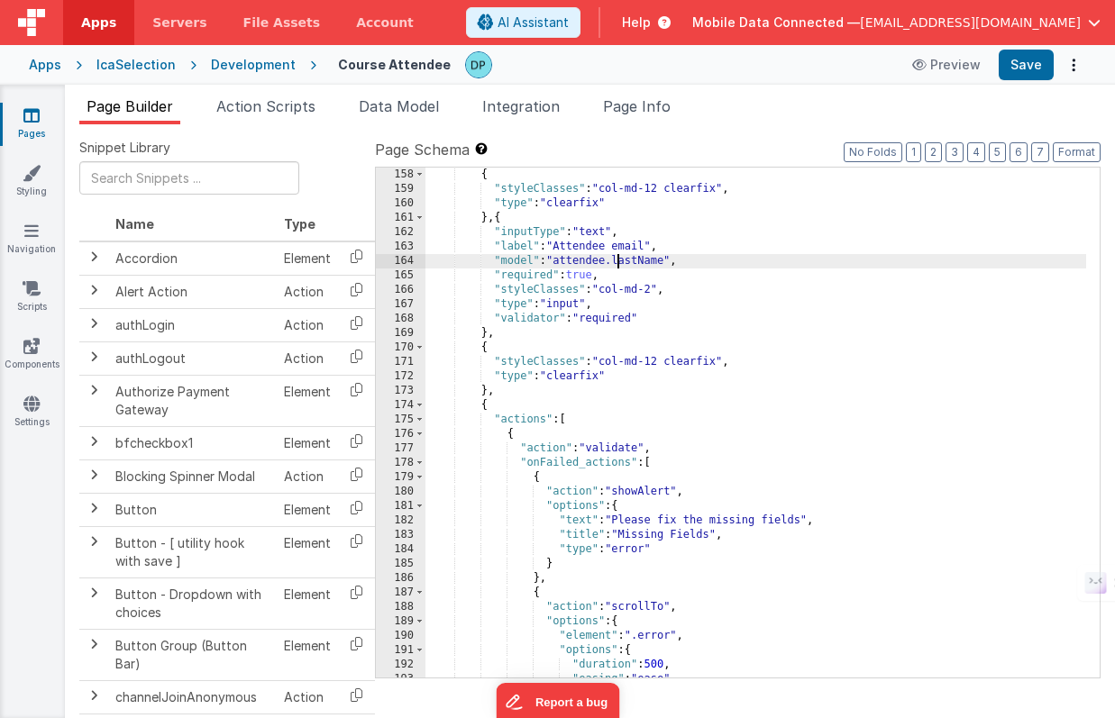
click at [619, 263] on div "{ "styleClasses" : "col-md-12 clearfix" , "type" : "clearfix" } , { "inputType"…" at bounding box center [755, 437] width 661 height 539
click at [683, 272] on div "{ "styleClasses" : "col-md-12 clearfix" , "type" : "clearfix" } , { "inputType"…" at bounding box center [755, 437] width 661 height 539
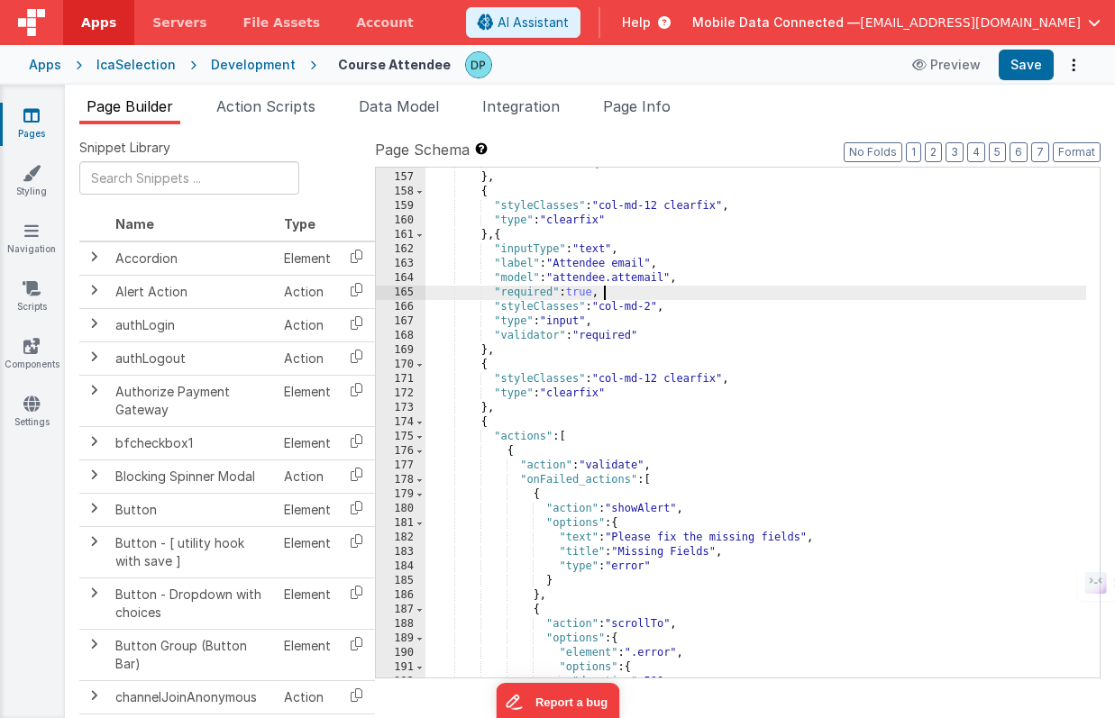
scroll to position [2344, 0]
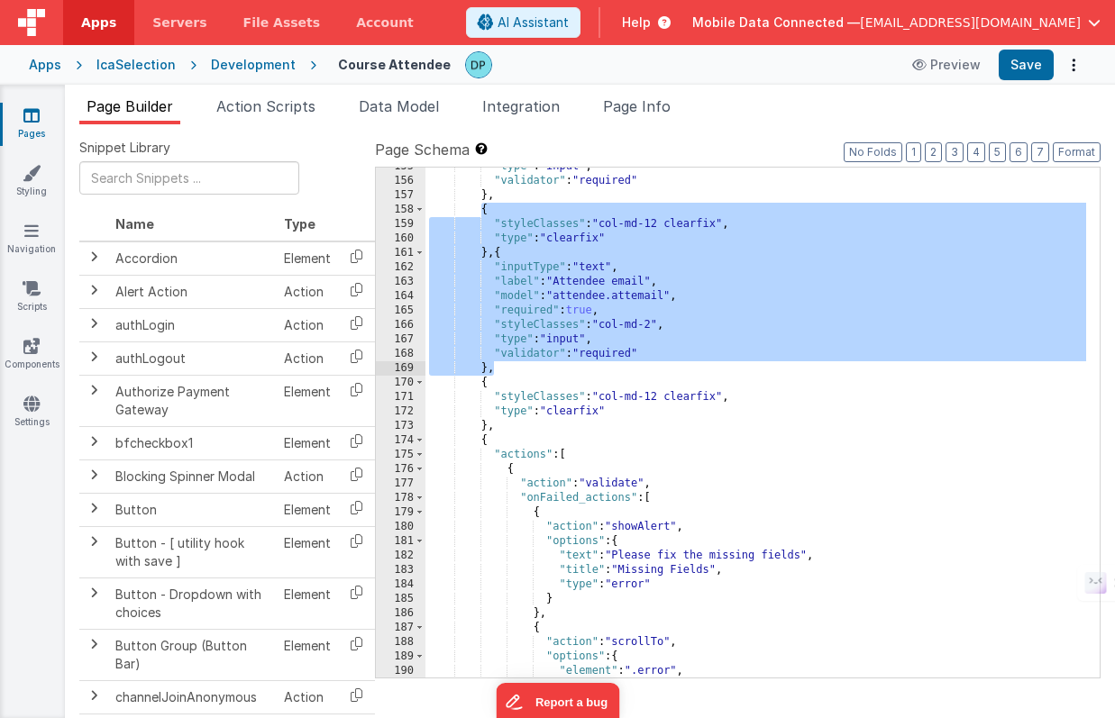
drag, startPoint x: 479, startPoint y: 214, endPoint x: 506, endPoint y: 370, distance: 158.2
click at [506, 370] on div ""type" : "input" , "validator" : "required" } , { "styleClasses" : "col-md-12 c…" at bounding box center [755, 429] width 661 height 539
click at [523, 369] on div ""type" : "input" , "validator" : "required" } , { "styleClasses" : "col-md-12 c…" at bounding box center [755, 429] width 661 height 539
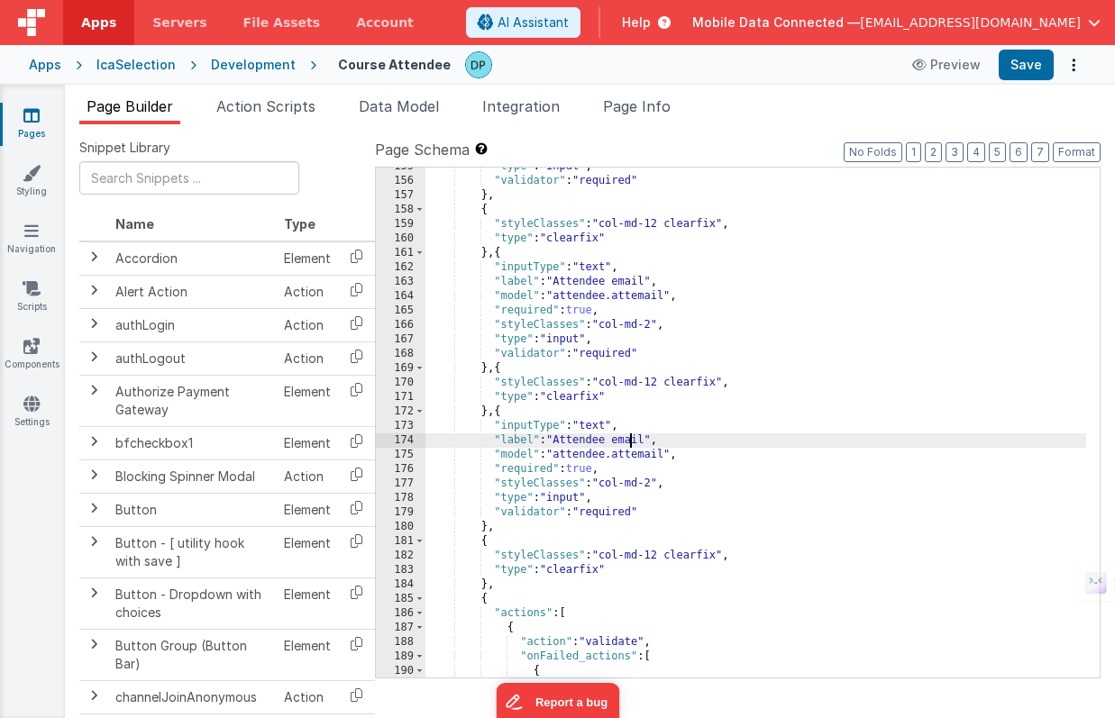
click at [630, 442] on div ""type" : "input" , "validator" : "required" } , { "styleClasses" : "col-md-12 c…" at bounding box center [755, 429] width 661 height 539
click at [668, 455] on div ""type" : "input" , "validator" : "required" } , { "styleClasses" : "col-md-12 c…" at bounding box center [755, 429] width 661 height 539
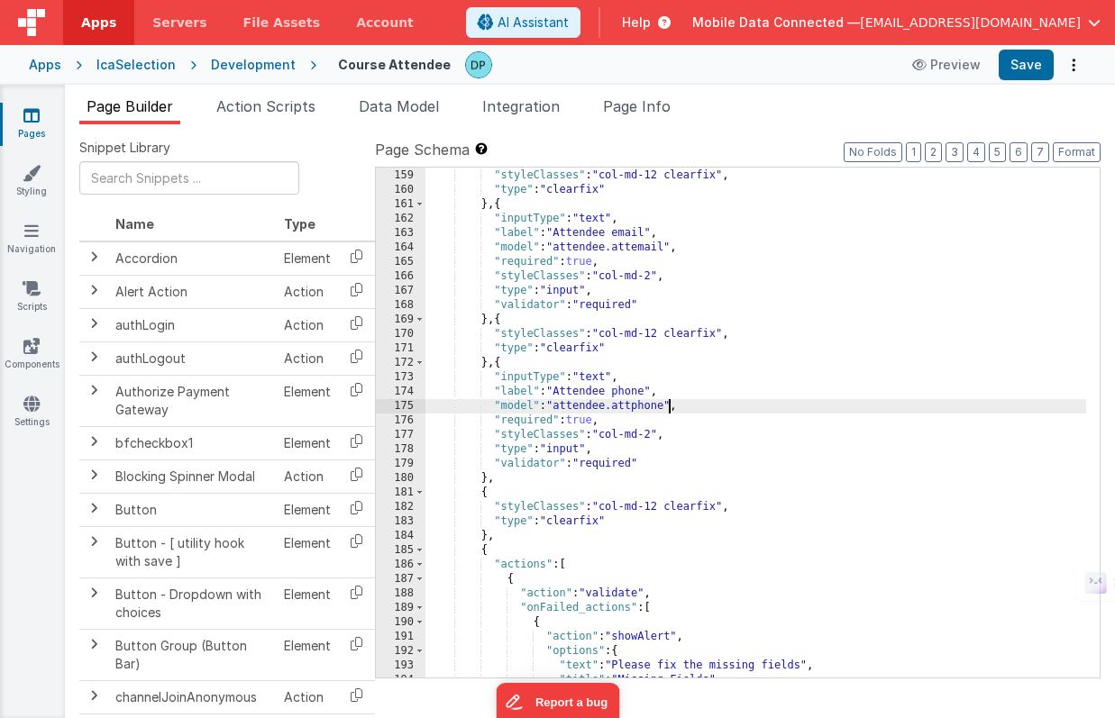
scroll to position [2375, 0]
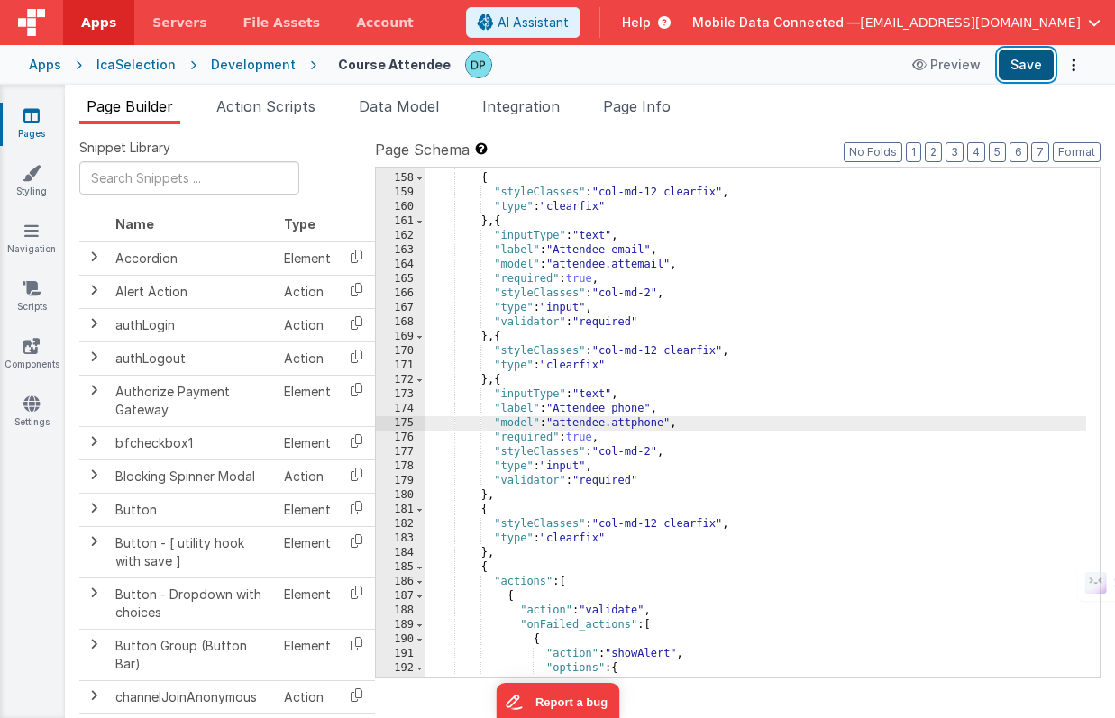
click at [1014, 61] on button "Save" at bounding box center [1025, 65] width 55 height 31
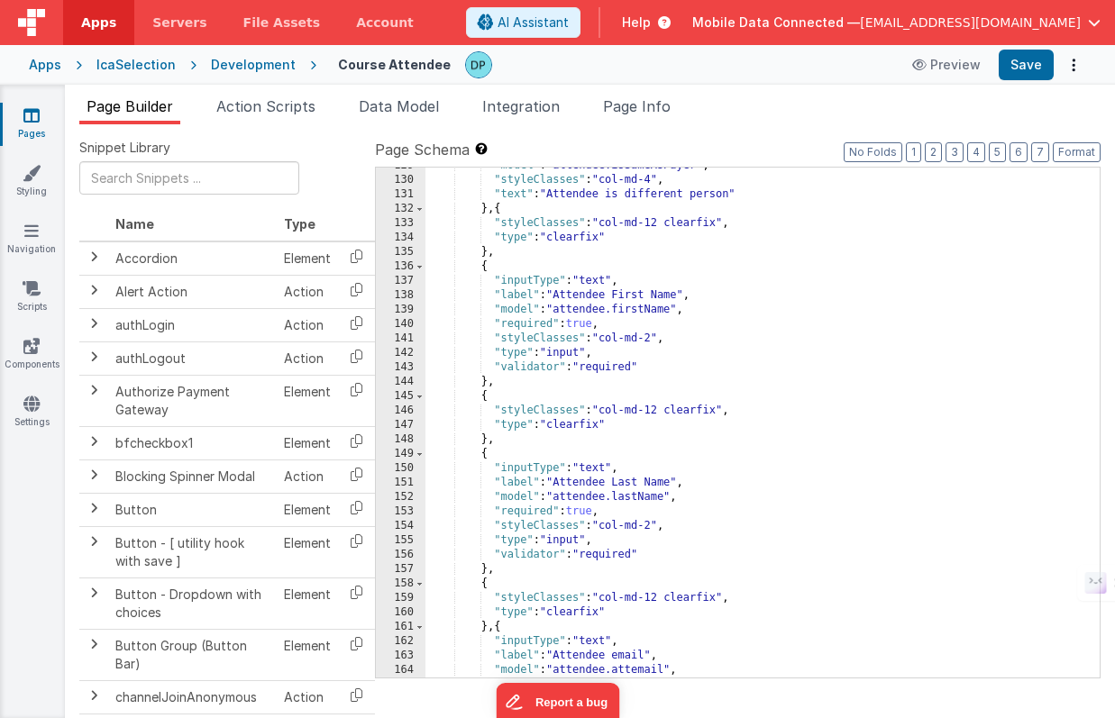
scroll to position [1895, 0]
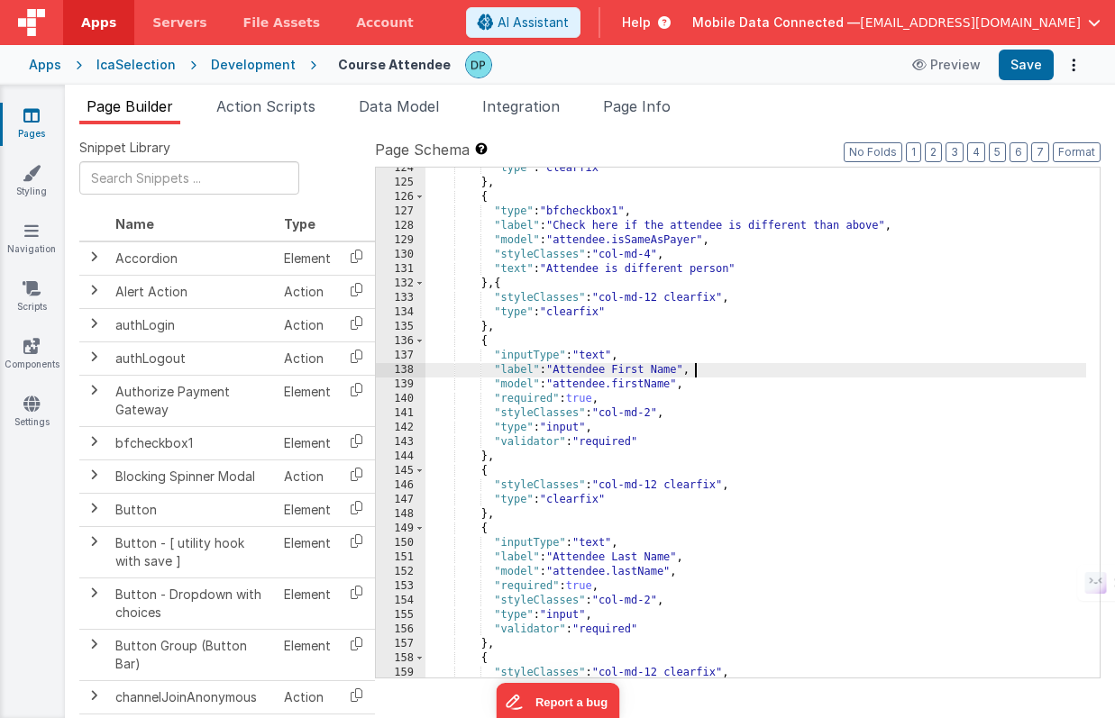
click at [701, 376] on div ""type" : "clearfix" } , { "type" : "bfcheckbox1" , "label" : "Check here if the…" at bounding box center [755, 430] width 661 height 539
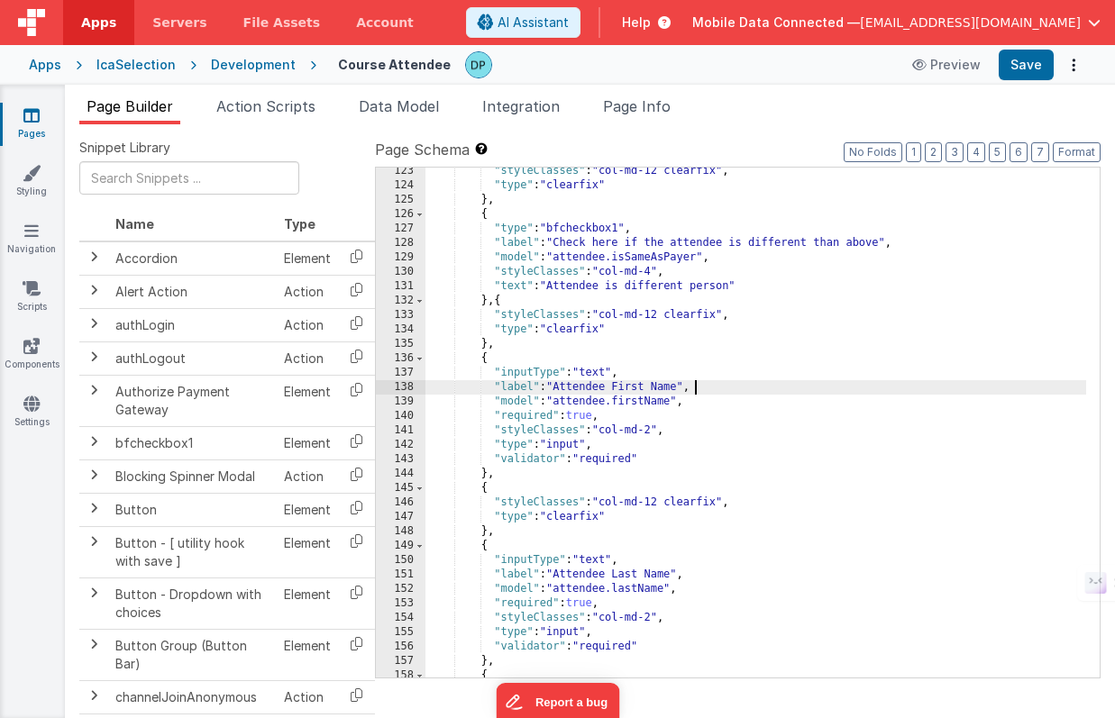
scroll to position [1878, 0]
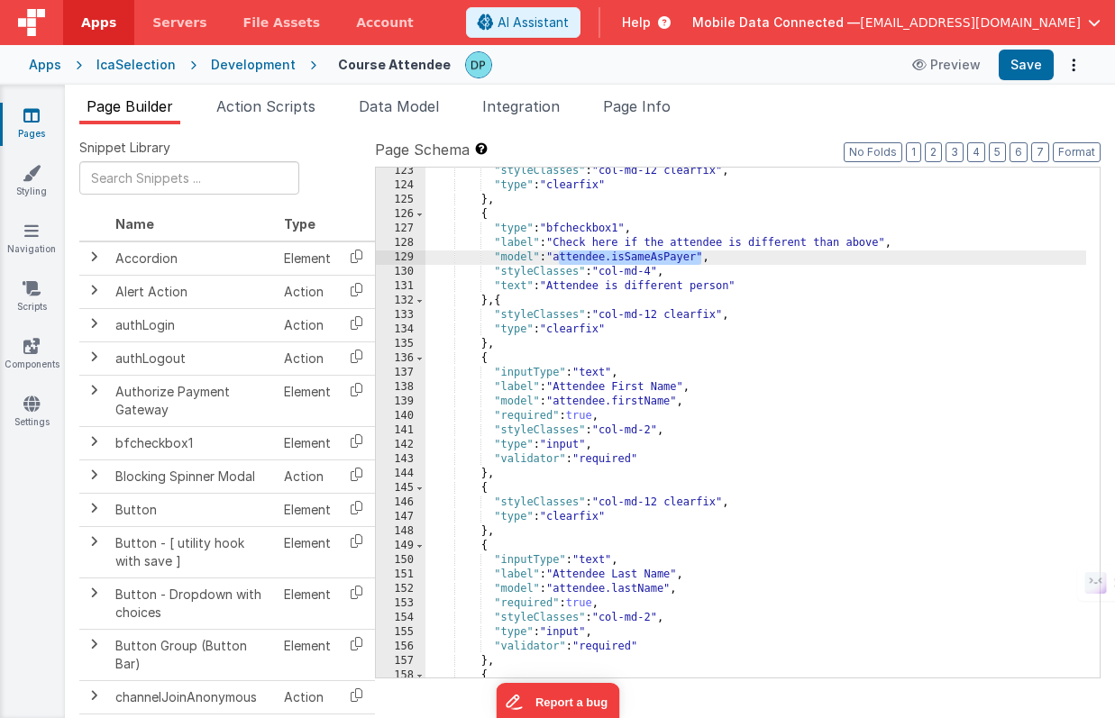
drag, startPoint x: 559, startPoint y: 257, endPoint x: 703, endPoint y: 261, distance: 144.3
click at [703, 261] on div ""styleClasses" : "col-md-12 clearfix" , "type" : "clearfix" } , { "type" : "bfc…" at bounding box center [755, 433] width 661 height 539
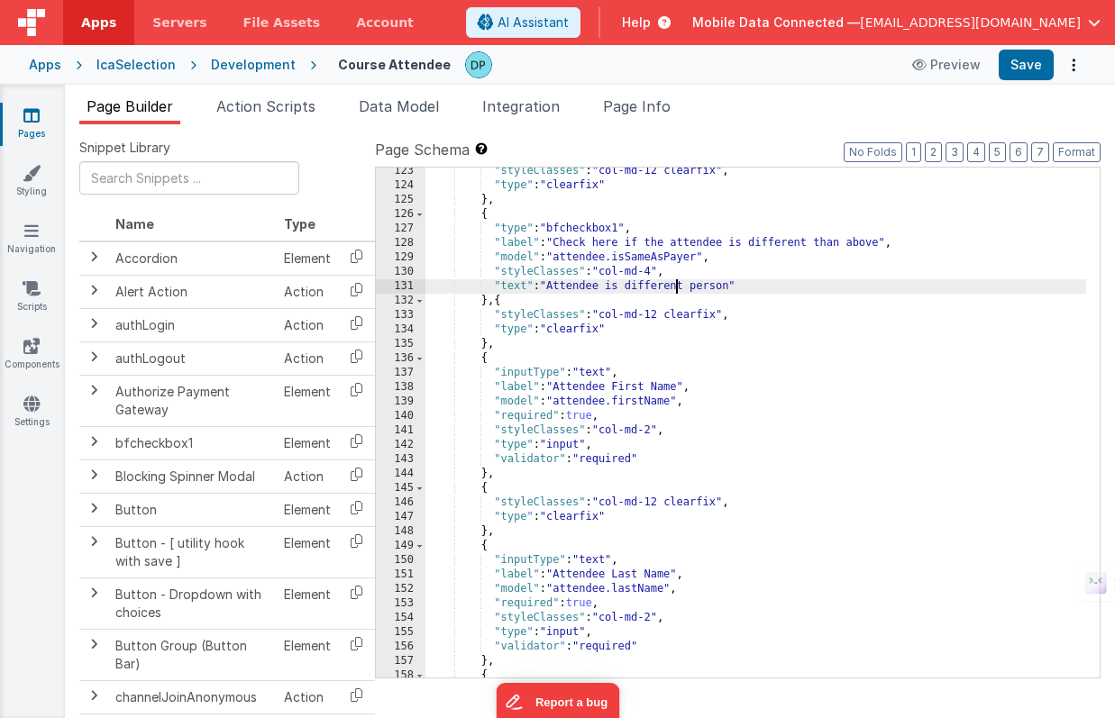
click at [678, 278] on div ""styleClasses" : "col-md-12 clearfix" , "type" : "clearfix" } , { "type" : "bfc…" at bounding box center [755, 433] width 661 height 539
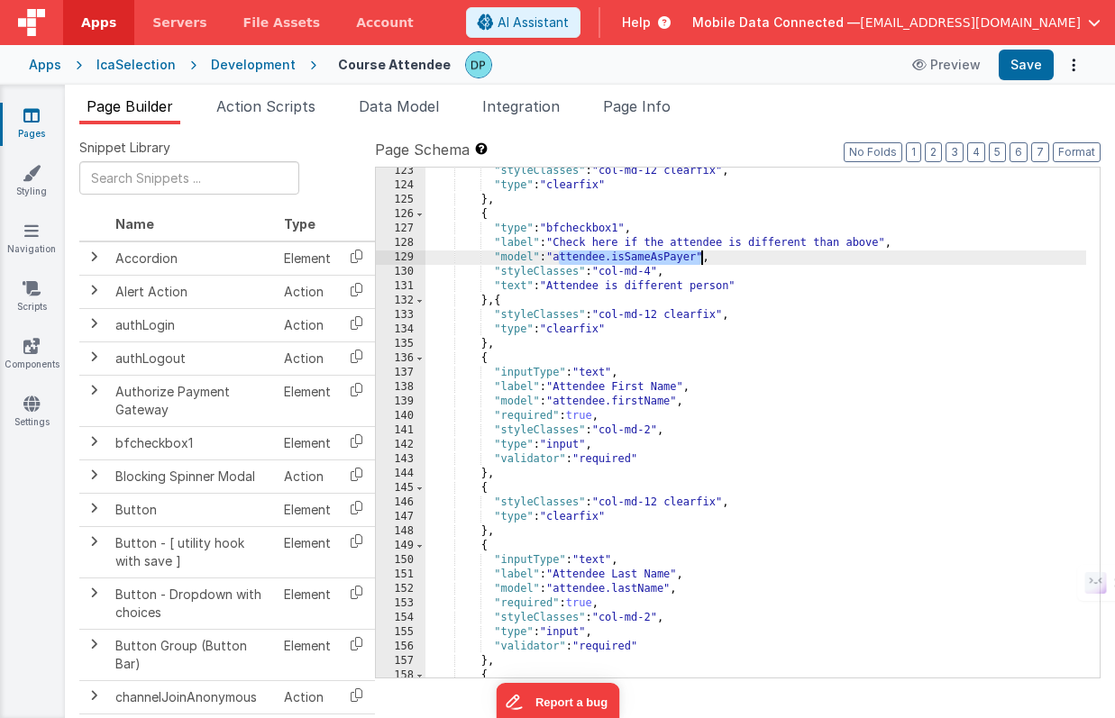
drag, startPoint x: 567, startPoint y: 260, endPoint x: 700, endPoint y: 259, distance: 133.4
click at [700, 259] on div ""styleClasses" : "col-md-12 clearfix" , "type" : "clearfix" } , { "type" : "bfc…" at bounding box center [755, 433] width 661 height 539
click at [569, 21] on span "AI Assistant" at bounding box center [532, 23] width 71 height 18
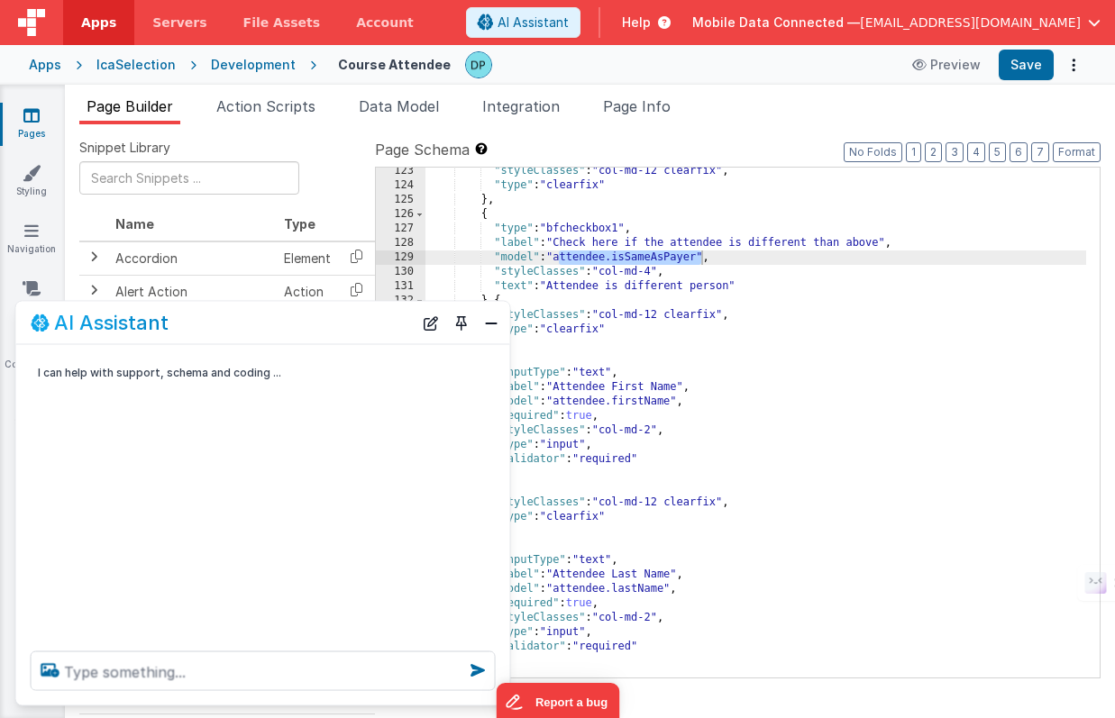
click at [690, 112] on ul "Page Builder Action Scripts Data Model Integration Page Info" at bounding box center [590, 110] width 1050 height 29
click at [496, 326] on button "Close" at bounding box center [490, 322] width 23 height 25
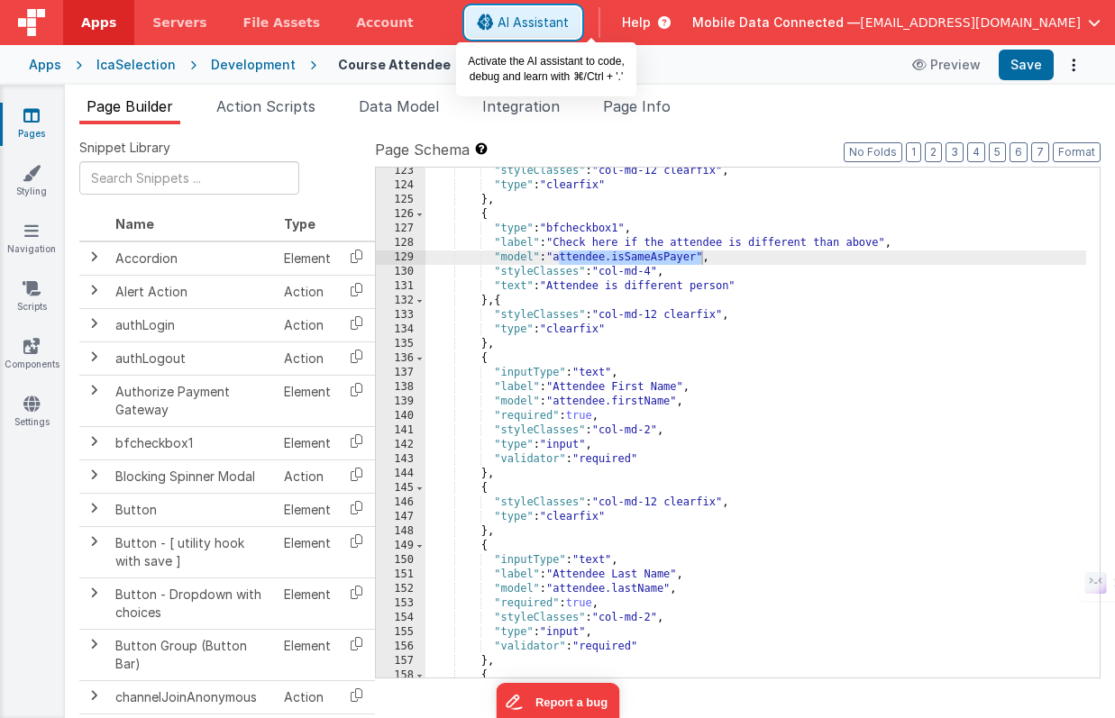
click at [569, 21] on span "AI Assistant" at bounding box center [532, 23] width 71 height 18
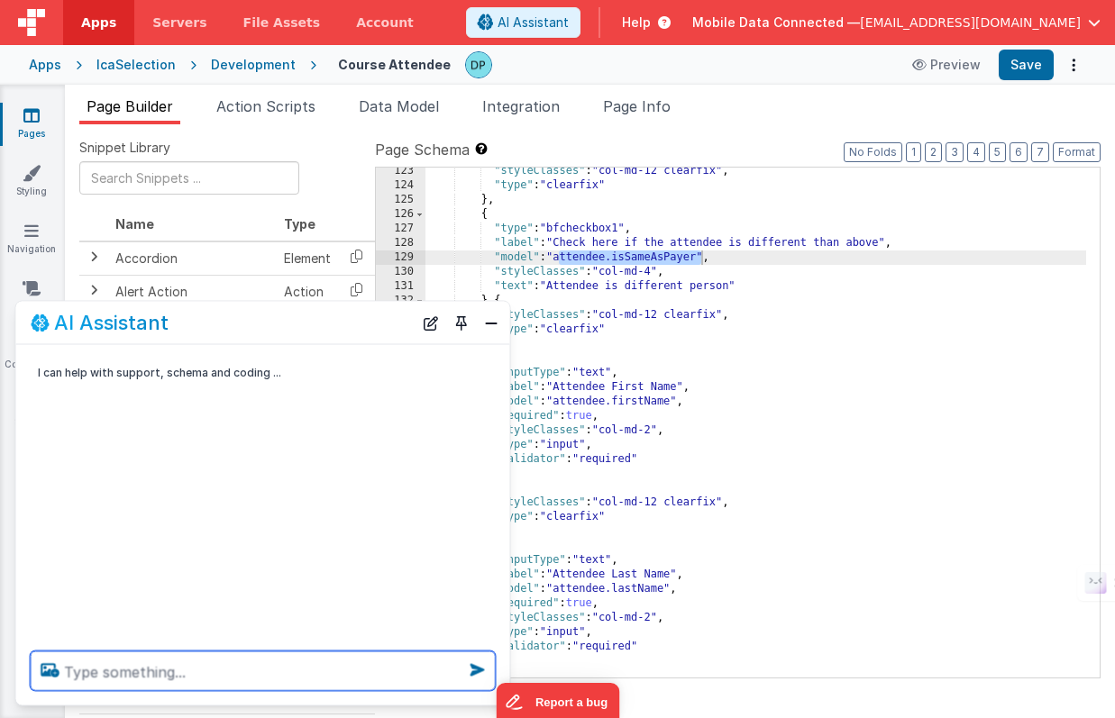
click at [123, 676] on textarea at bounding box center [263, 672] width 465 height 40
paste textarea "attendee.isSameAsPayer"
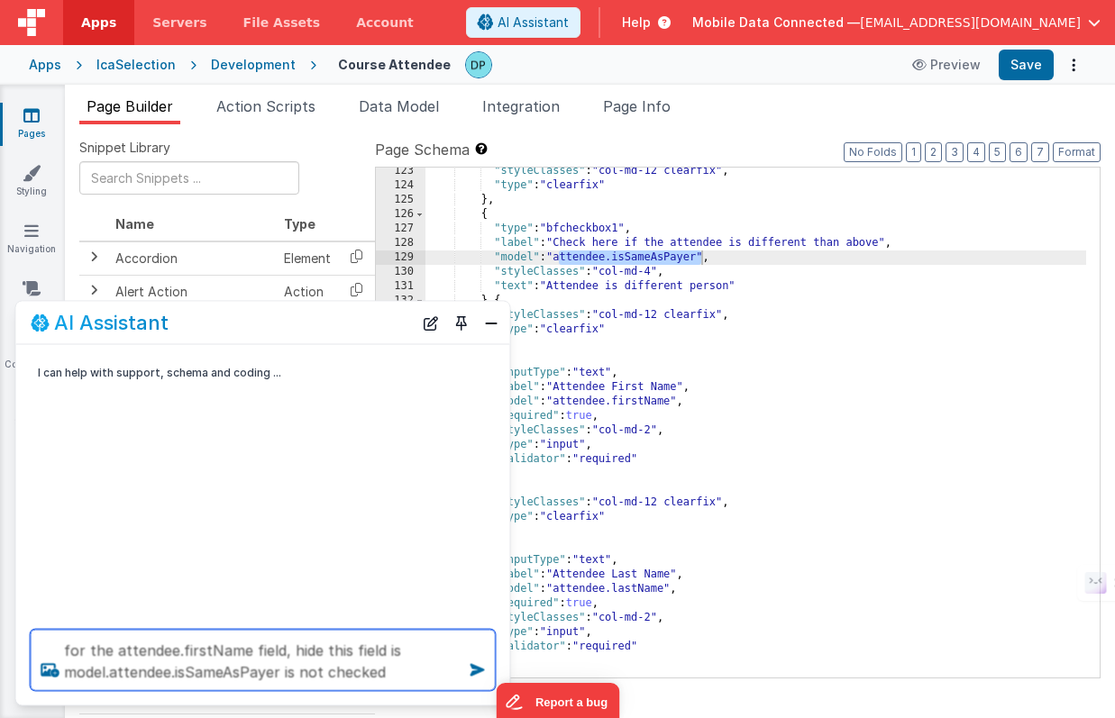
type textarea "for the attendee.firstName field, hide this field is model.attendee.isSameAsPay…"
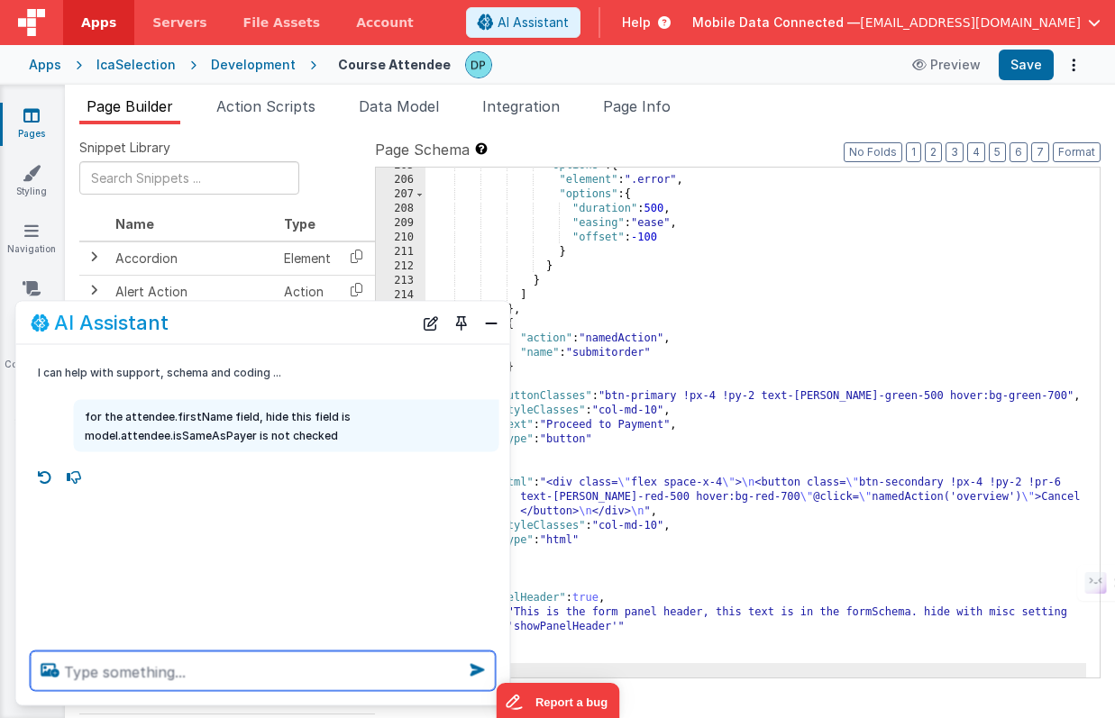
scroll to position [3066, 0]
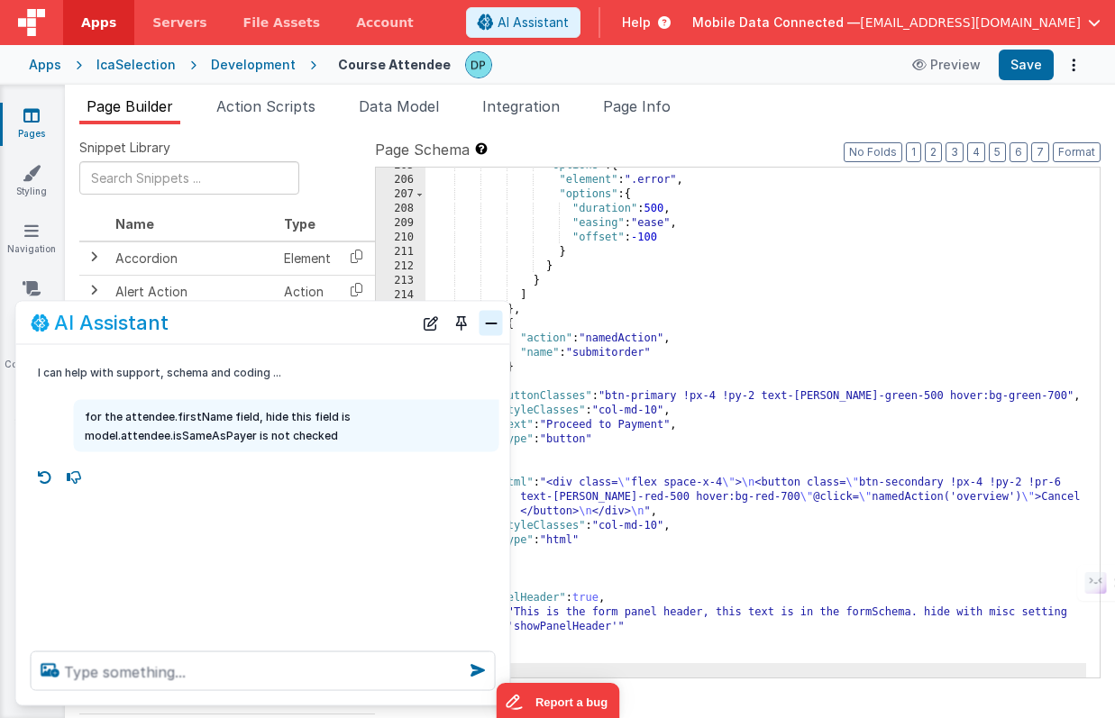
click at [492, 322] on button "Close" at bounding box center [490, 322] width 23 height 25
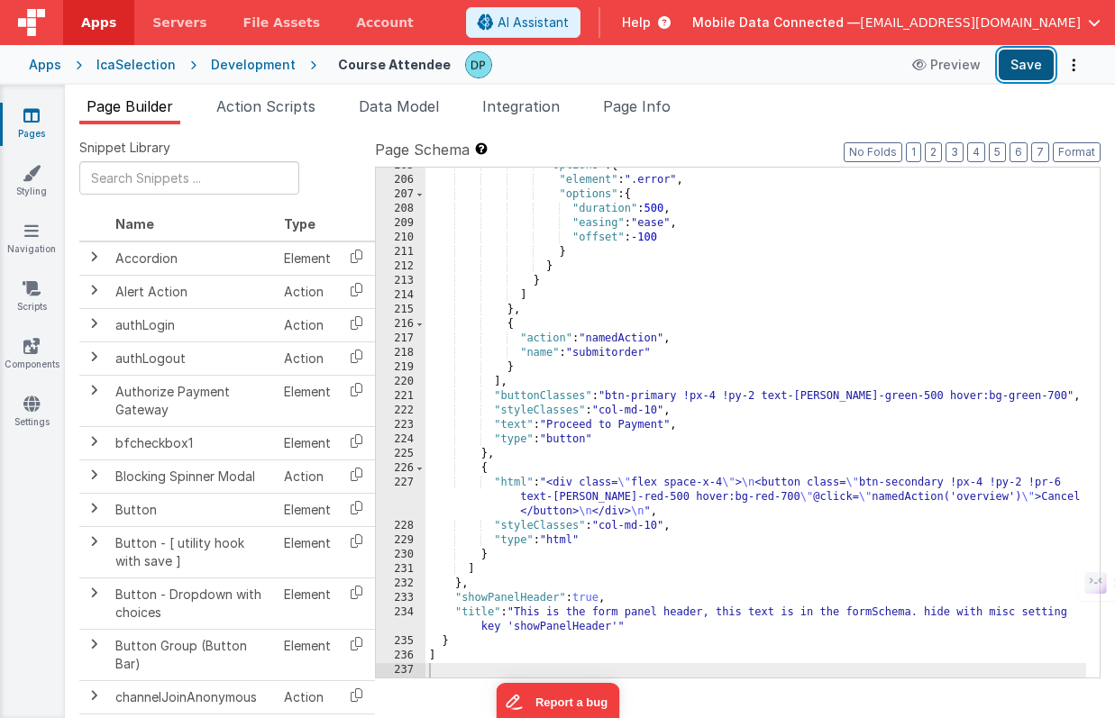
click at [1025, 64] on button "Save" at bounding box center [1025, 65] width 55 height 31
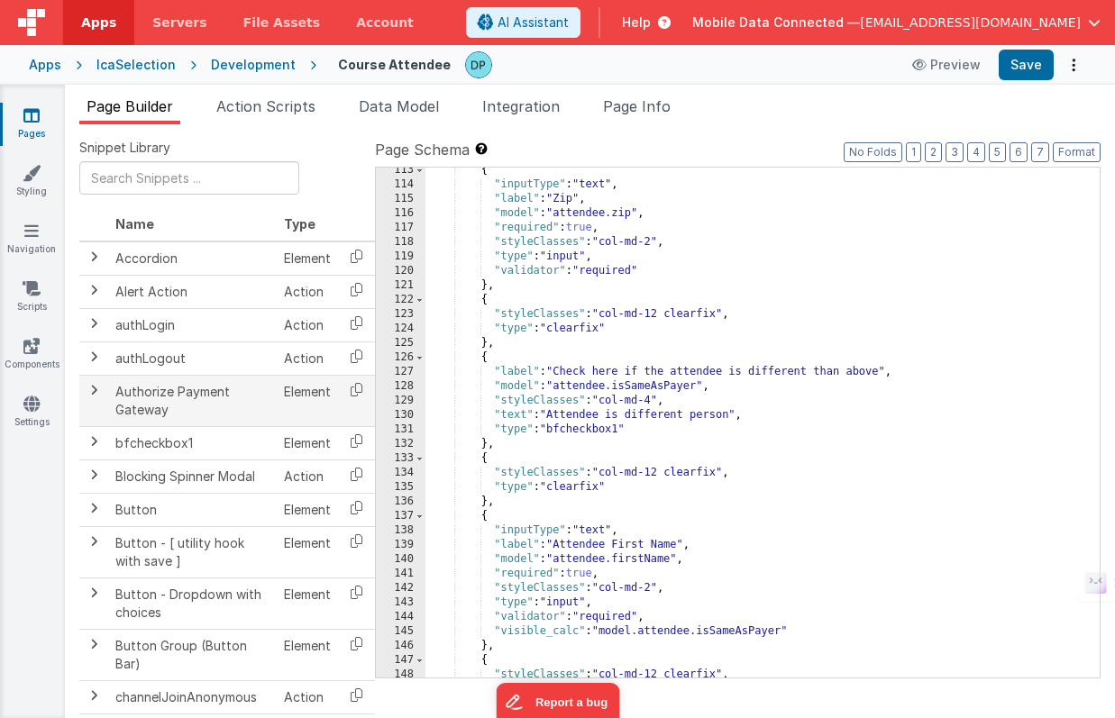
scroll to position [1854, 0]
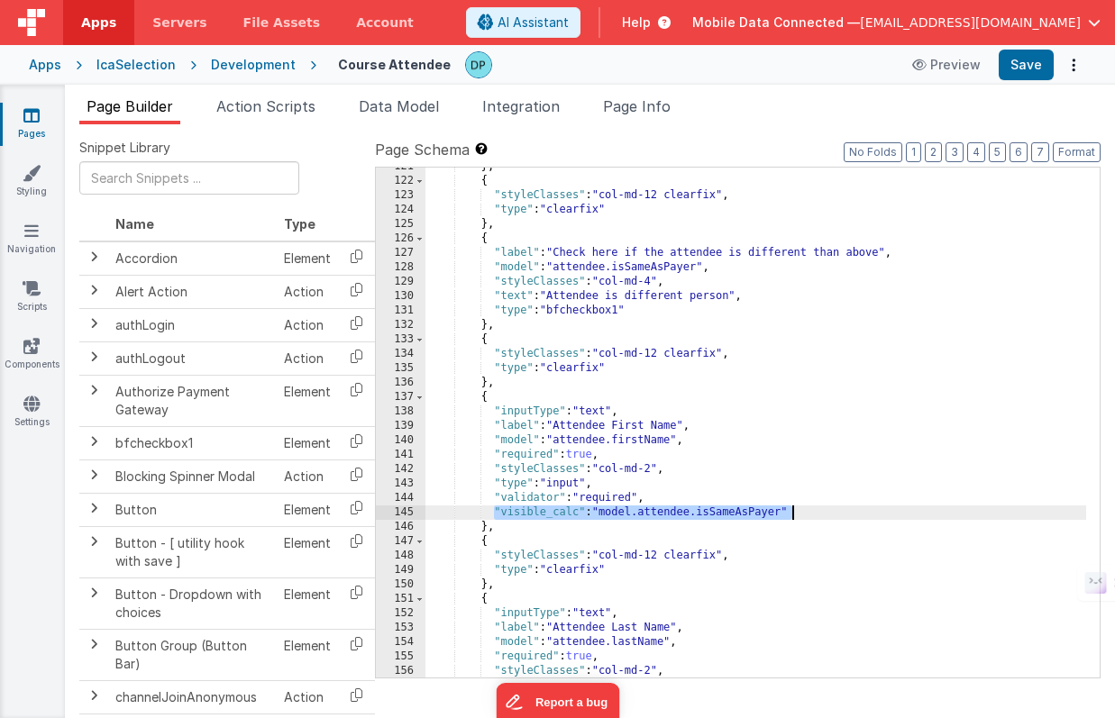
drag, startPoint x: 496, startPoint y: 517, endPoint x: 801, endPoint y: 511, distance: 305.6
click at [801, 511] on div "} , { "styleClasses" : "col-md-12 clearfix" , "type" : "clearfix" } , { "label"…" at bounding box center [755, 429] width 661 height 539
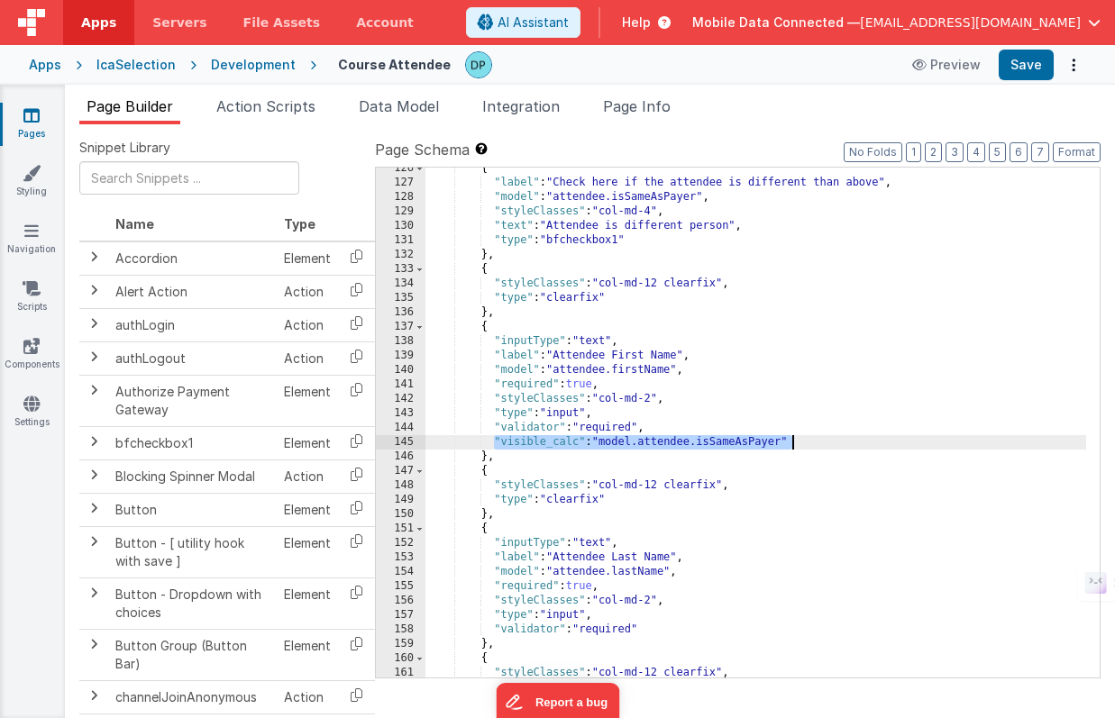
scroll to position [1959, 0]
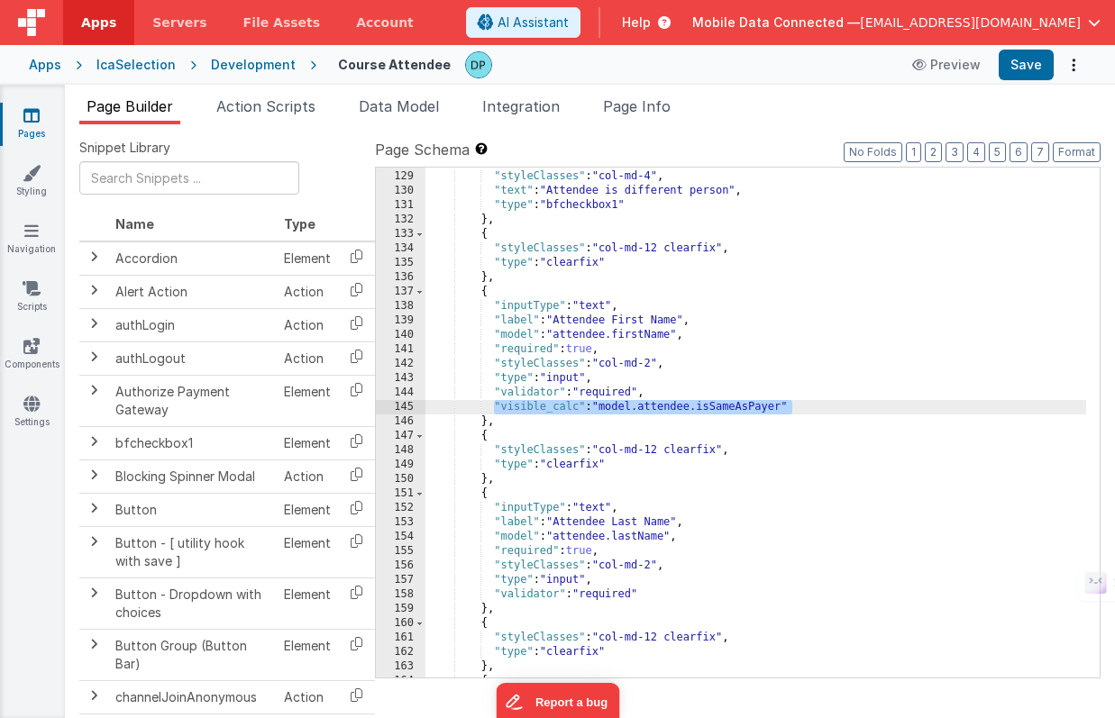
click at [616, 394] on div ""model" : "attendee.isSameAsPayer" , "styleClasses" : "col-md-4" , "text" : "At…" at bounding box center [755, 424] width 661 height 539
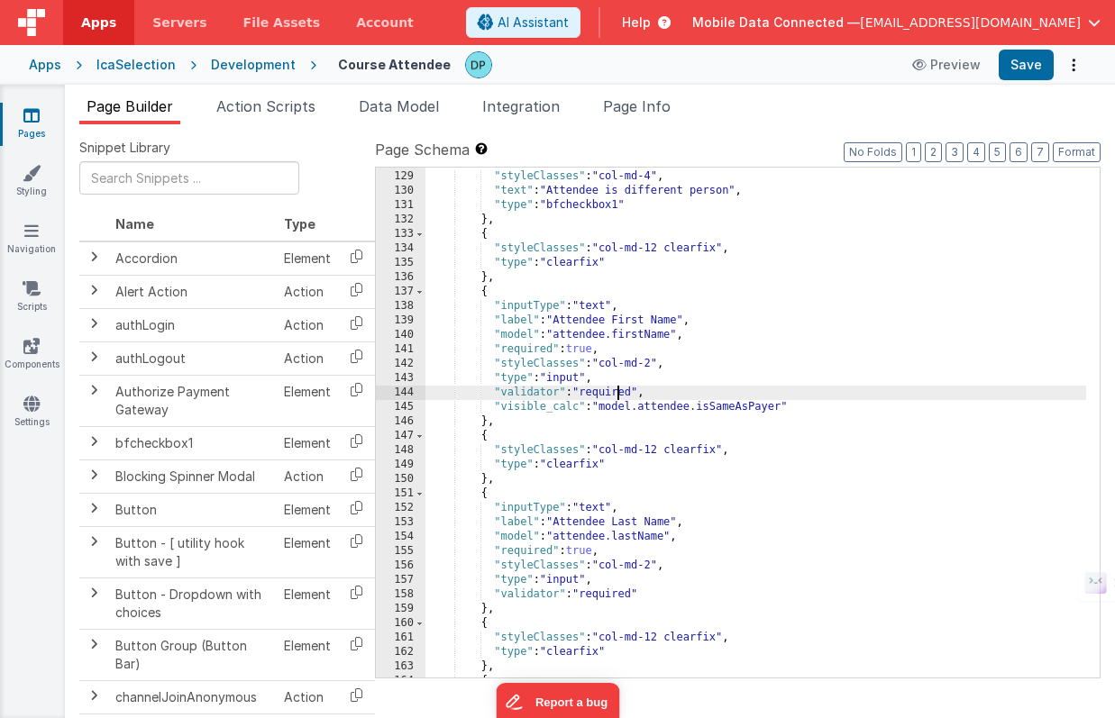
click at [616, 394] on div ""model" : "attendee.isSameAsPayer" , "styleClasses" : "col-md-4" , "text" : "At…" at bounding box center [755, 424] width 661 height 539
click at [569, 23] on span "AI Assistant" at bounding box center [532, 23] width 71 height 18
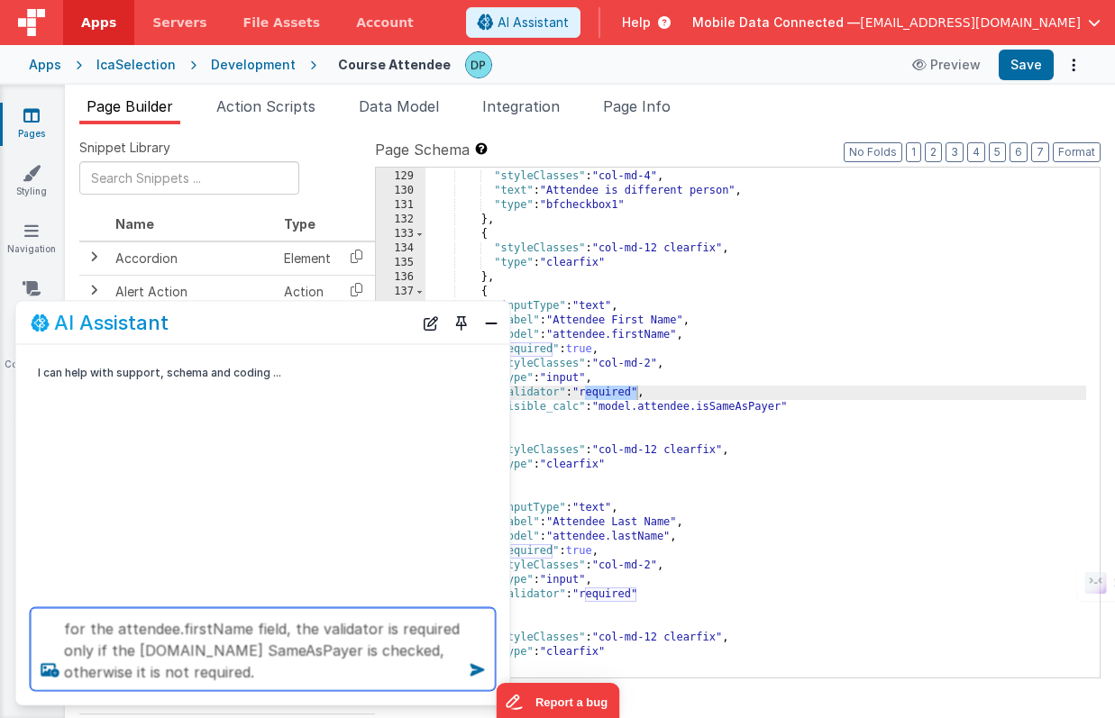
type textarea "for the attendee.firstName field, the validator is required only if the [DOMAIN…"
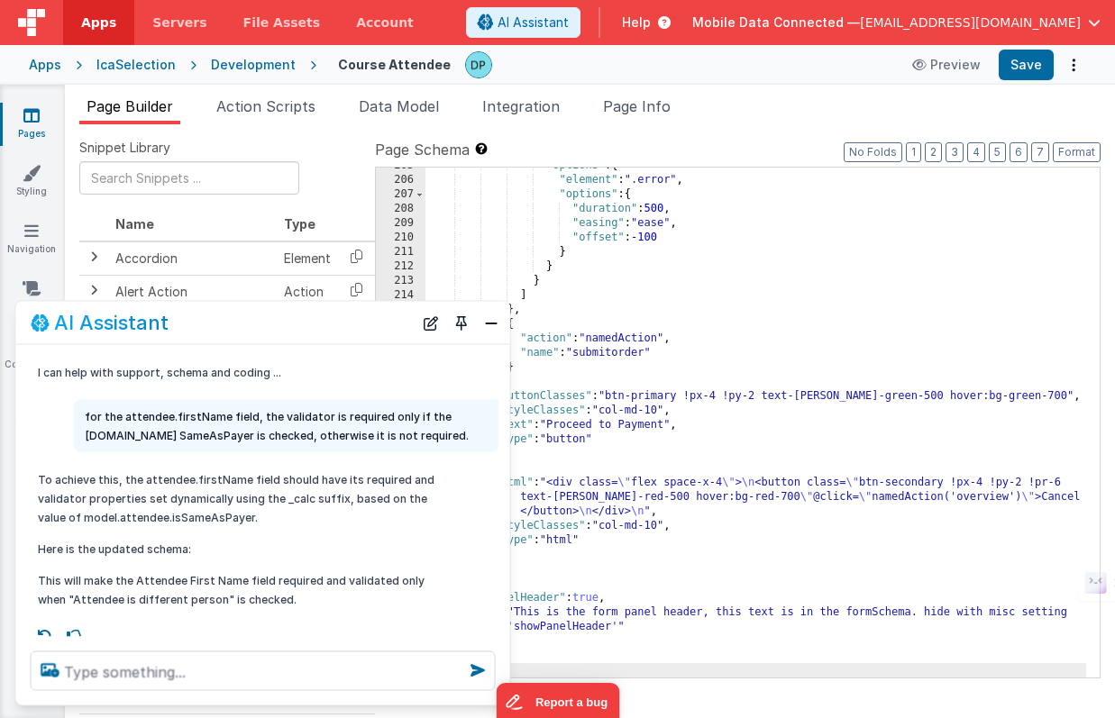
scroll to position [14, 0]
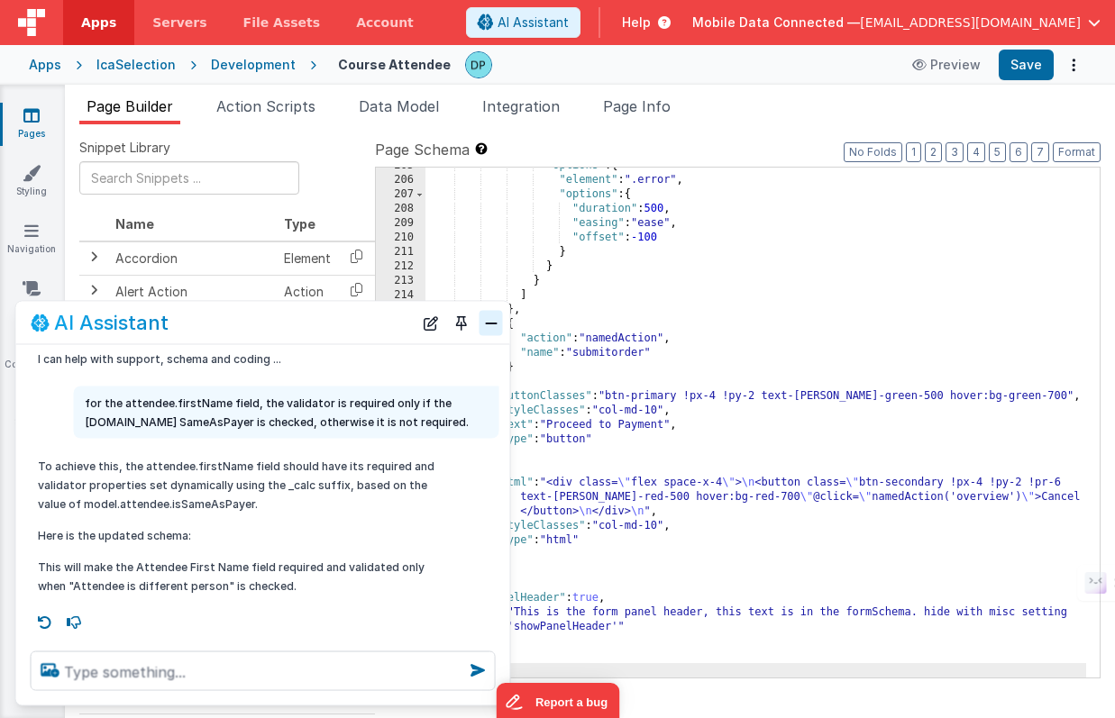
click at [495, 333] on button "Close" at bounding box center [490, 322] width 23 height 25
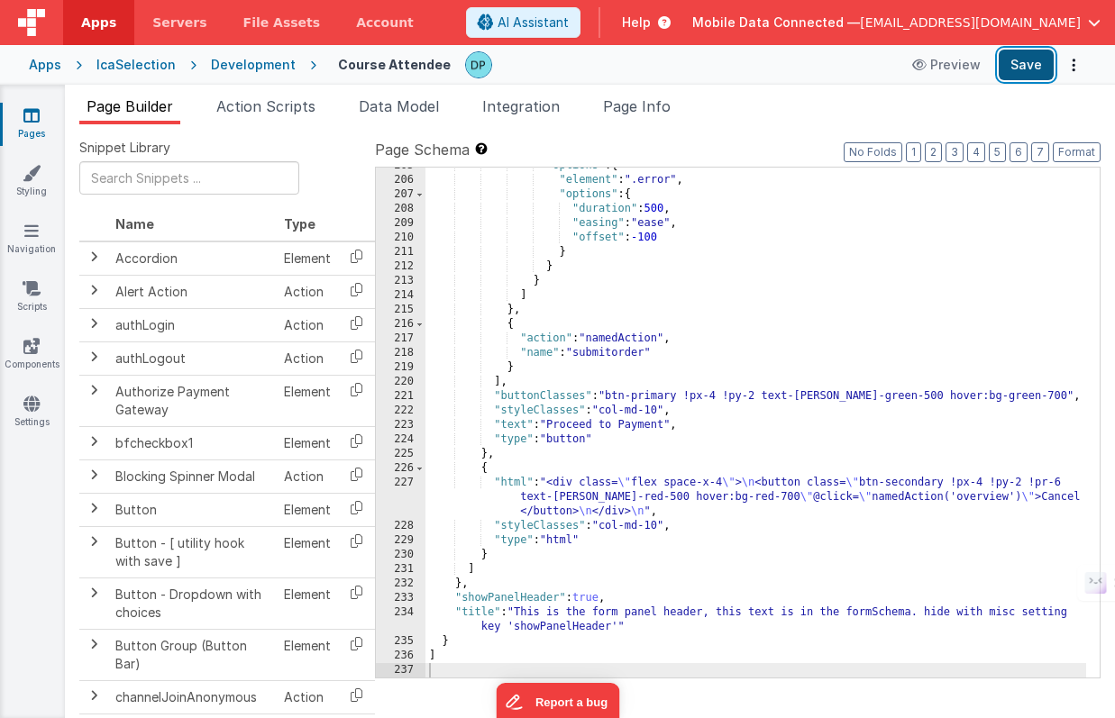
click at [1031, 62] on button "Save" at bounding box center [1025, 65] width 55 height 31
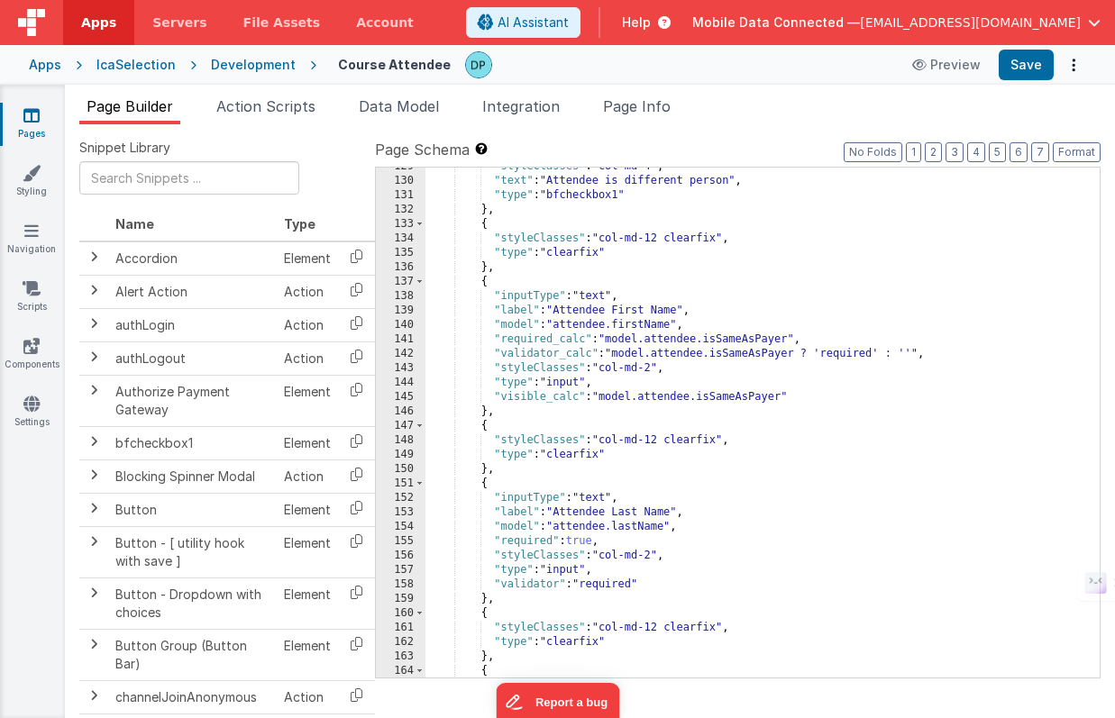
scroll to position [1817, 0]
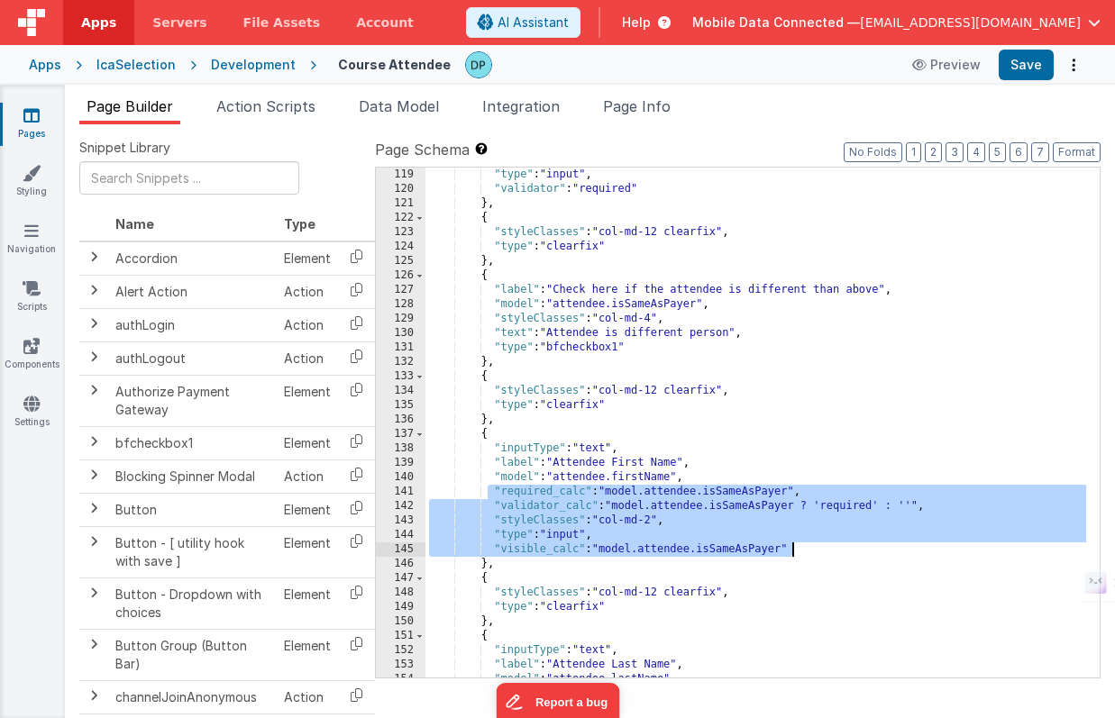
drag, startPoint x: 486, startPoint y: 492, endPoint x: 1004, endPoint y: 548, distance: 521.2
click at [1004, 548] on div ""type" : "input" , "validator" : "required" } , { "styleClasses" : "col-md-12 c…" at bounding box center [755, 437] width 661 height 539
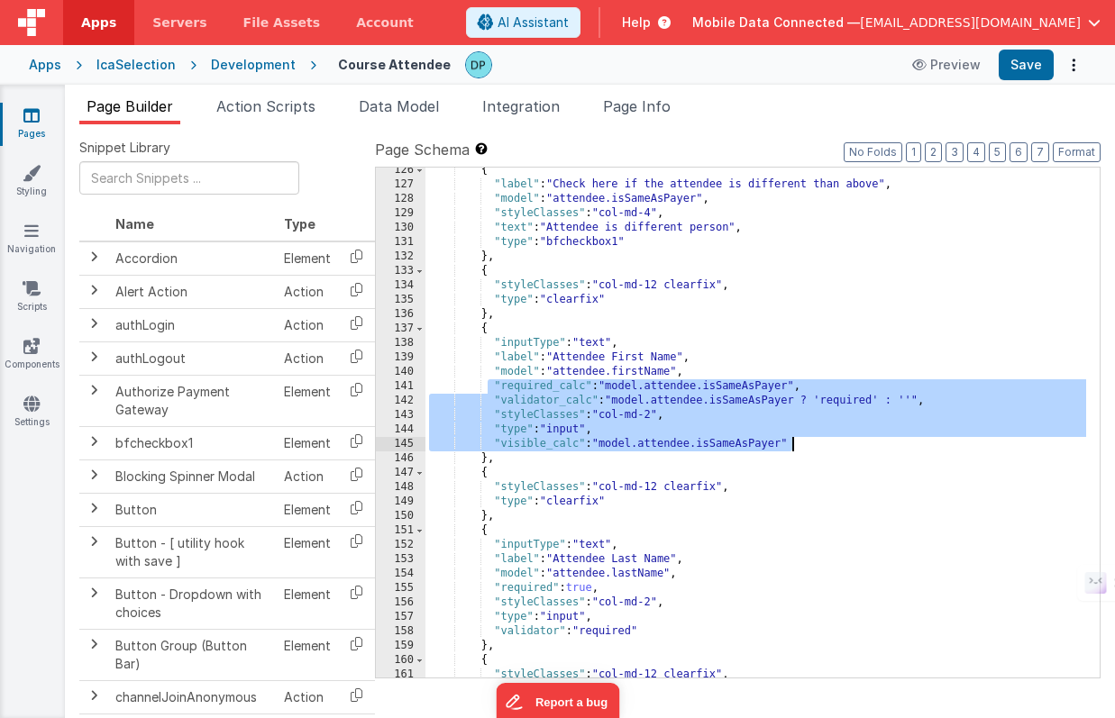
scroll to position [2098, 0]
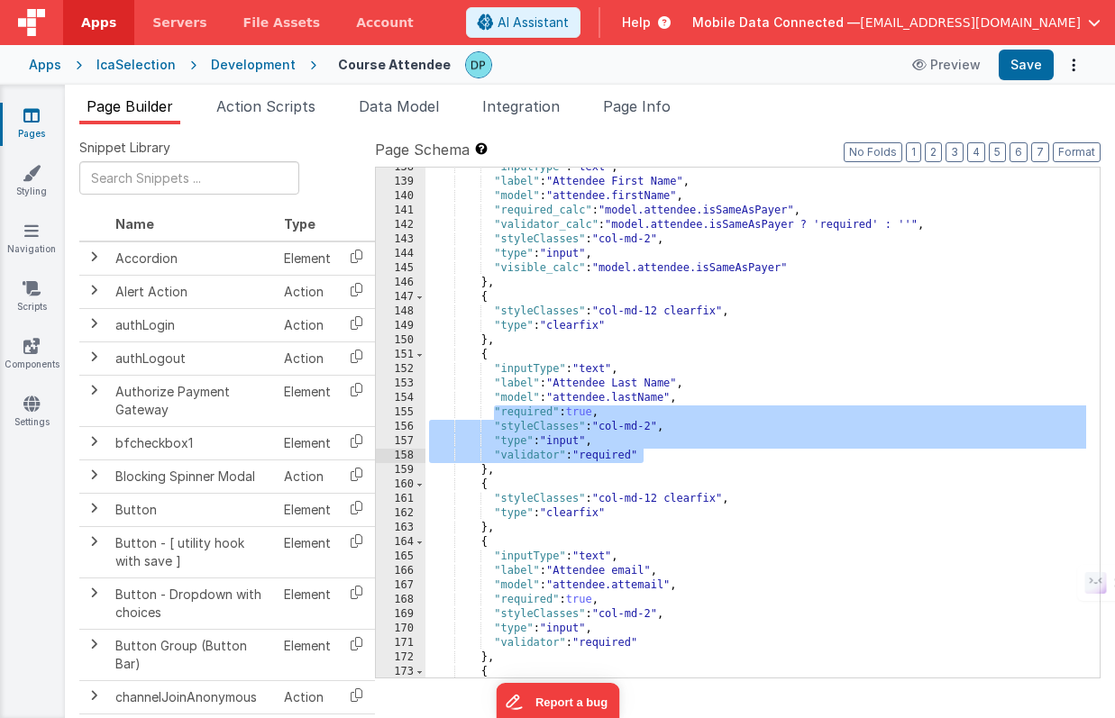
drag, startPoint x: 492, startPoint y: 415, endPoint x: 750, endPoint y: 453, distance: 260.5
click at [750, 453] on div ""inputType" : "text" , "label" : "Attendee First Name" , "model" : "attendee.fi…" at bounding box center [755, 429] width 661 height 539
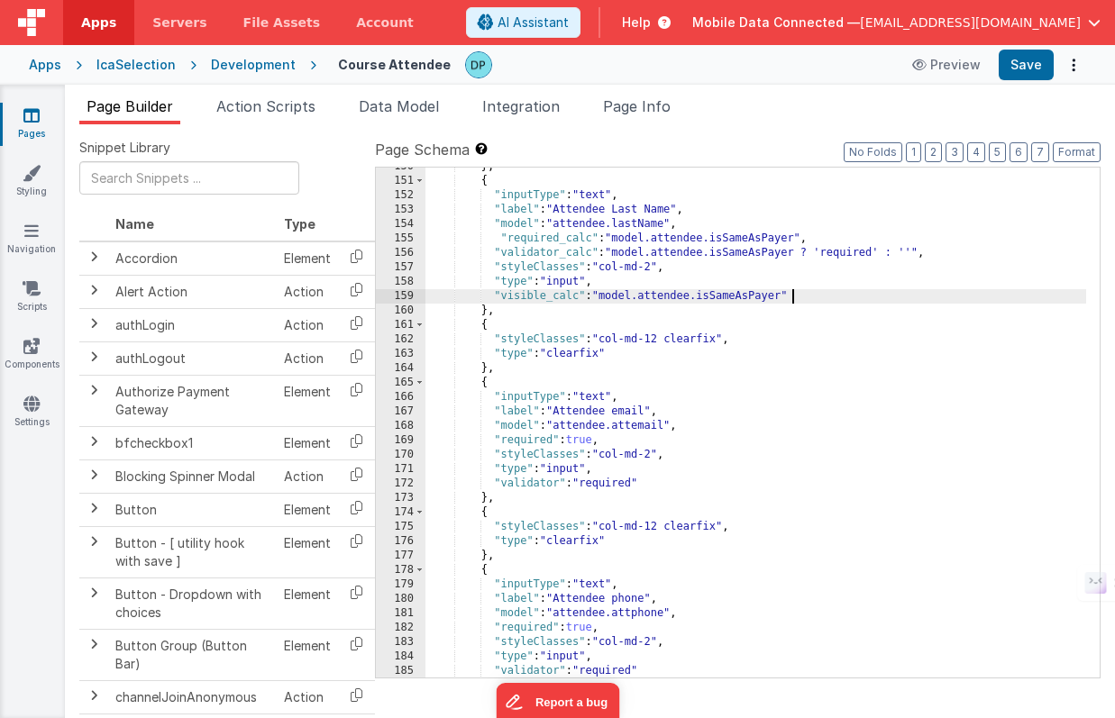
scroll to position [2306, 0]
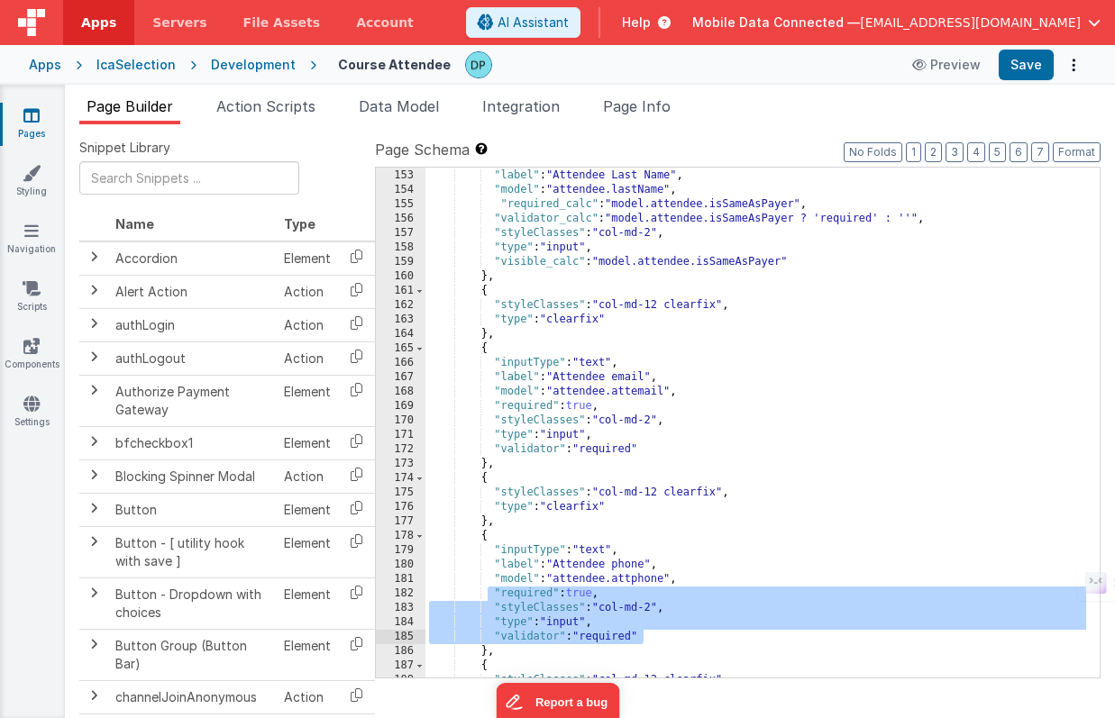
drag, startPoint x: 491, startPoint y: 597, endPoint x: 707, endPoint y: 634, distance: 219.6
click at [707, 634] on div ""inputType" : "text" , "label" : "Attendee Last Name" , "model" : "attendee.las…" at bounding box center [755, 423] width 661 height 539
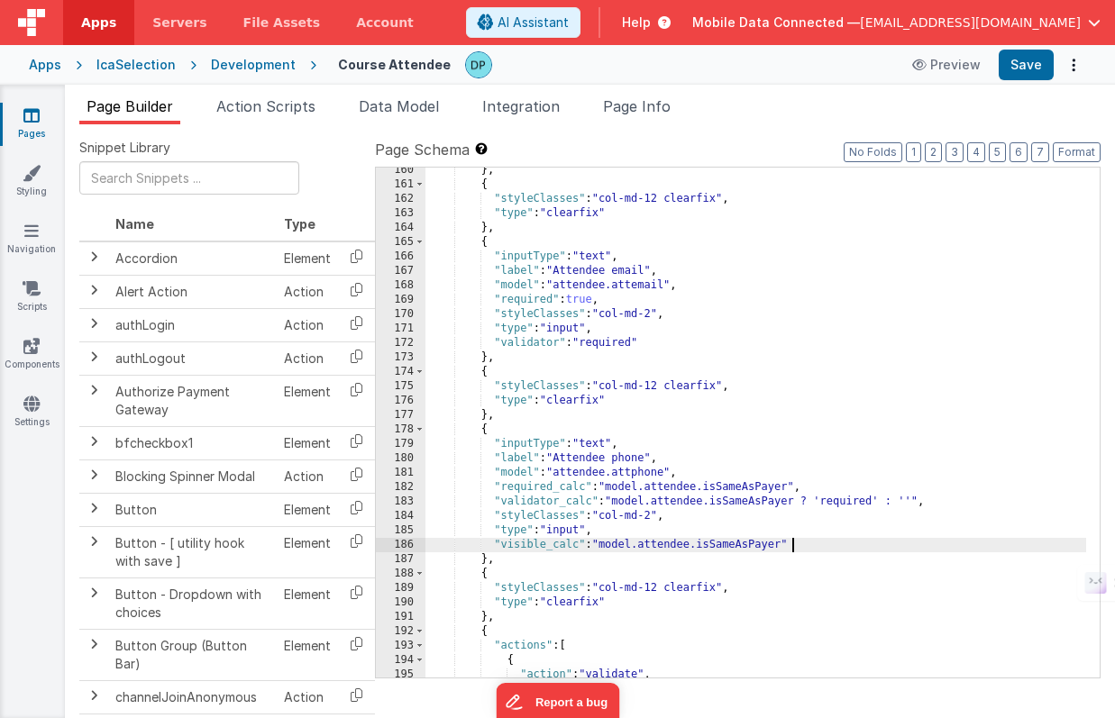
scroll to position [2395, 0]
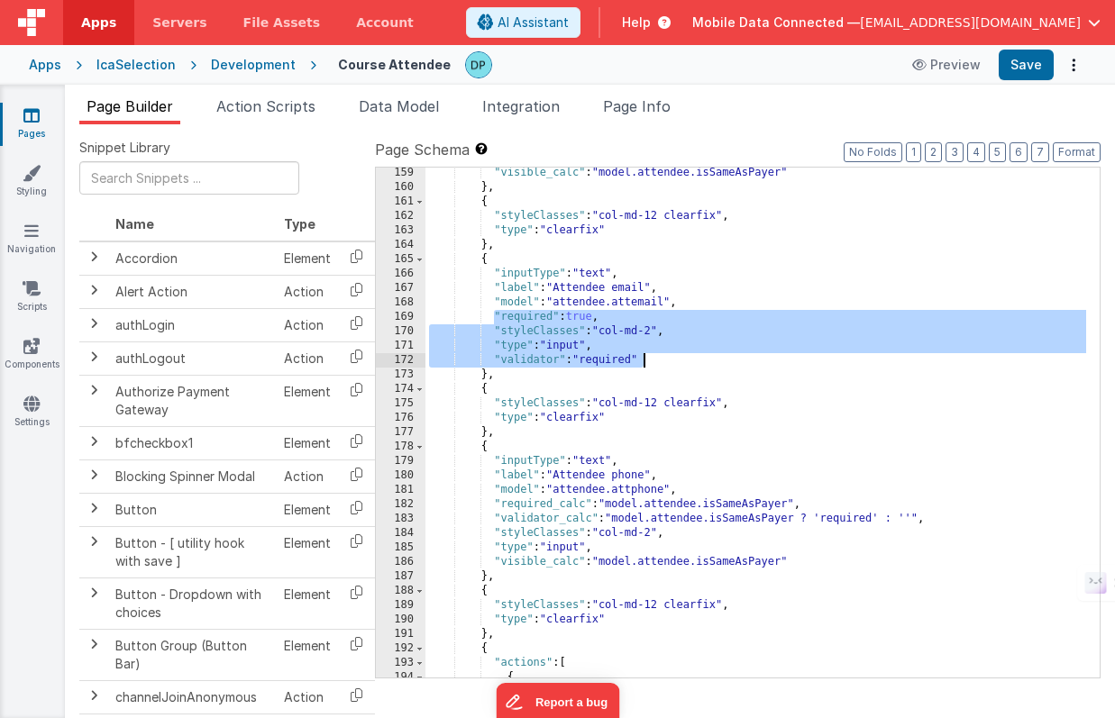
drag, startPoint x: 491, startPoint y: 320, endPoint x: 714, endPoint y: 357, distance: 225.6
click at [714, 357] on div ""visible_calc" : "model.attendee.isSameAsPayer" } , { "styleClasses" : "col-md-…" at bounding box center [755, 435] width 661 height 539
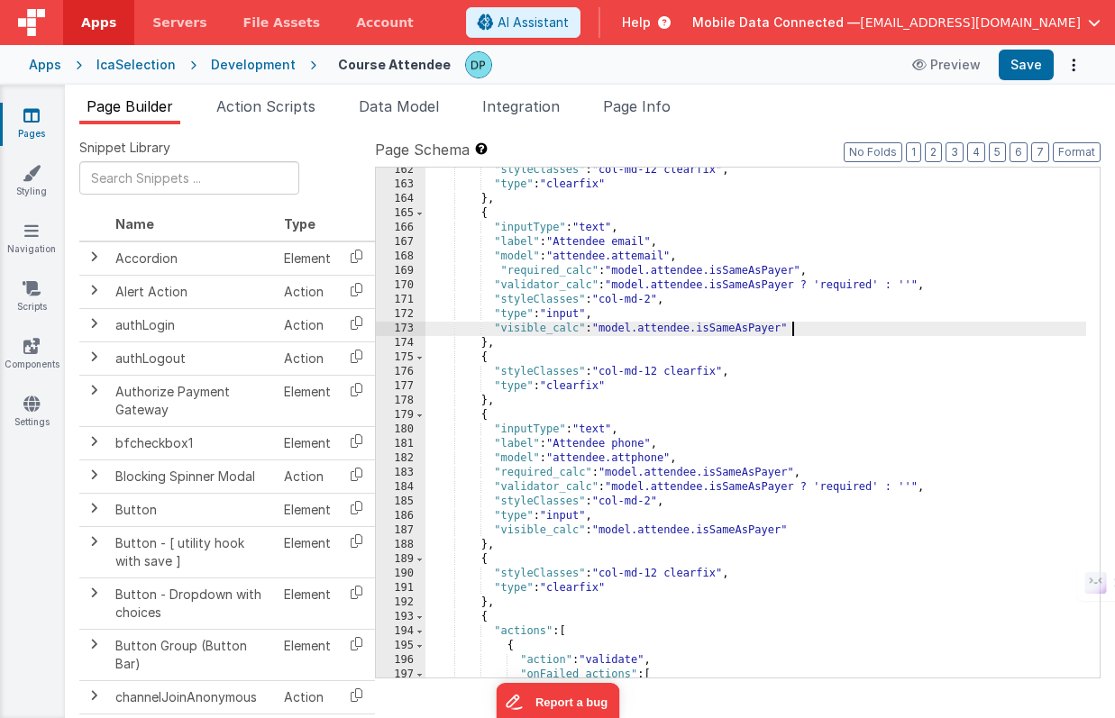
scroll to position [2260, 0]
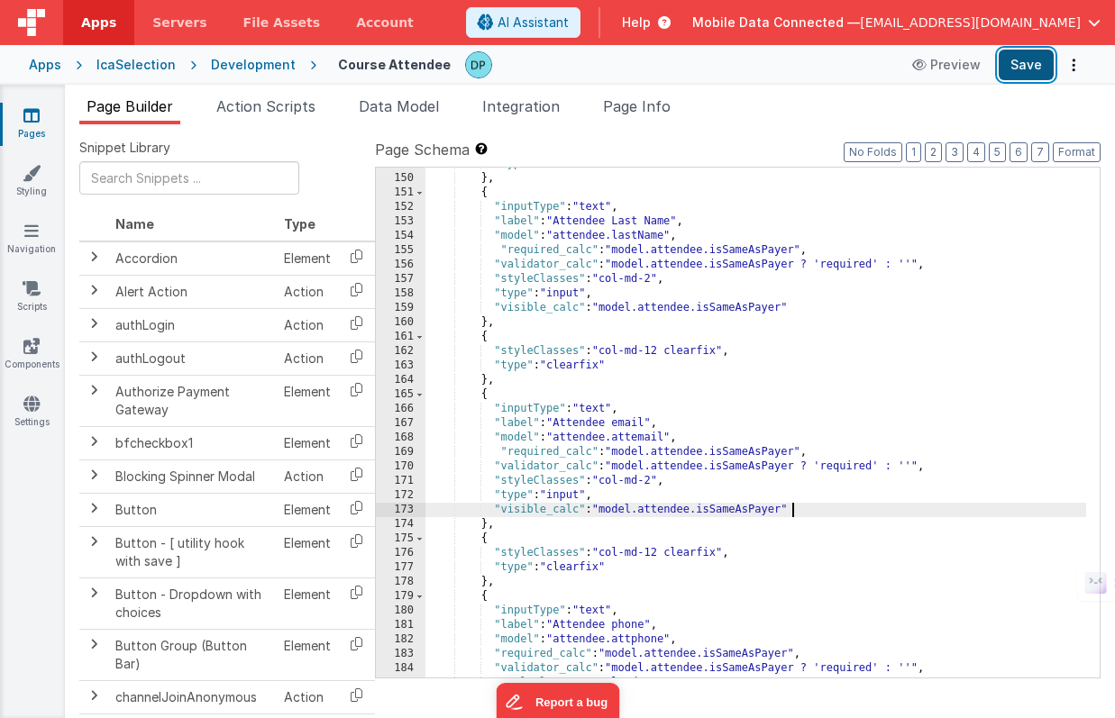
click at [1016, 65] on button "Save" at bounding box center [1025, 65] width 55 height 31
click at [1025, 62] on button "Save" at bounding box center [1025, 65] width 55 height 31
click at [150, 59] on div "IcaSelection" at bounding box center [135, 65] width 79 height 18
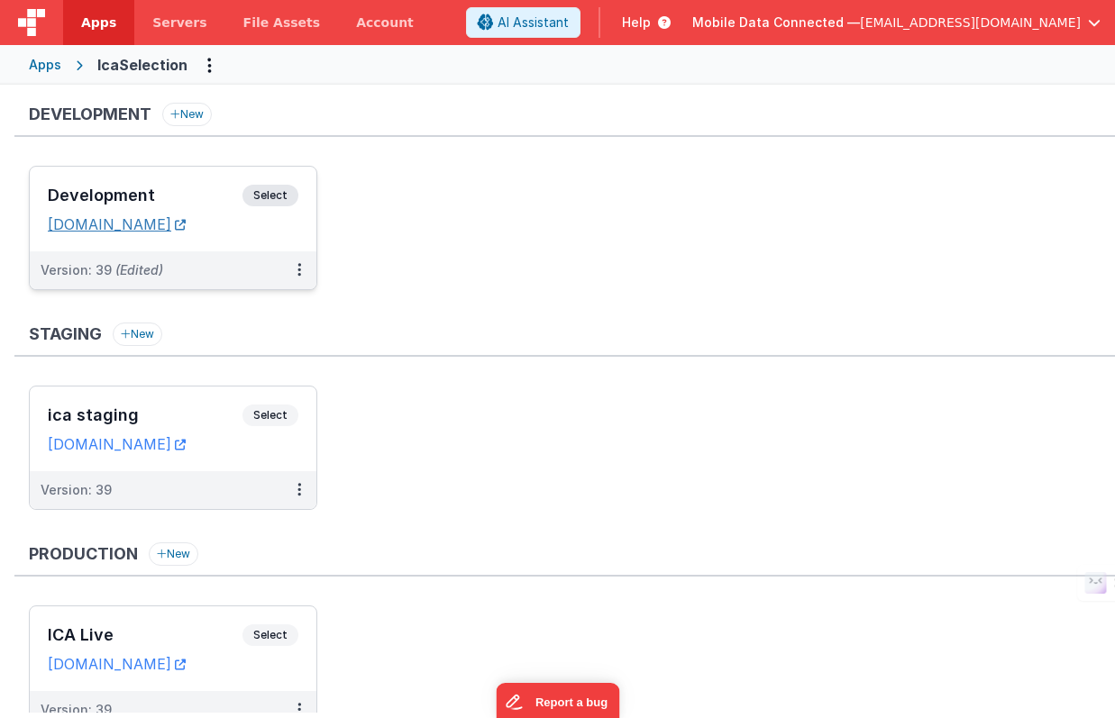
click at [186, 224] on link "[DOMAIN_NAME]" at bounding box center [117, 224] width 138 height 18
click at [280, 192] on span "Select" at bounding box center [270, 196] width 56 height 22
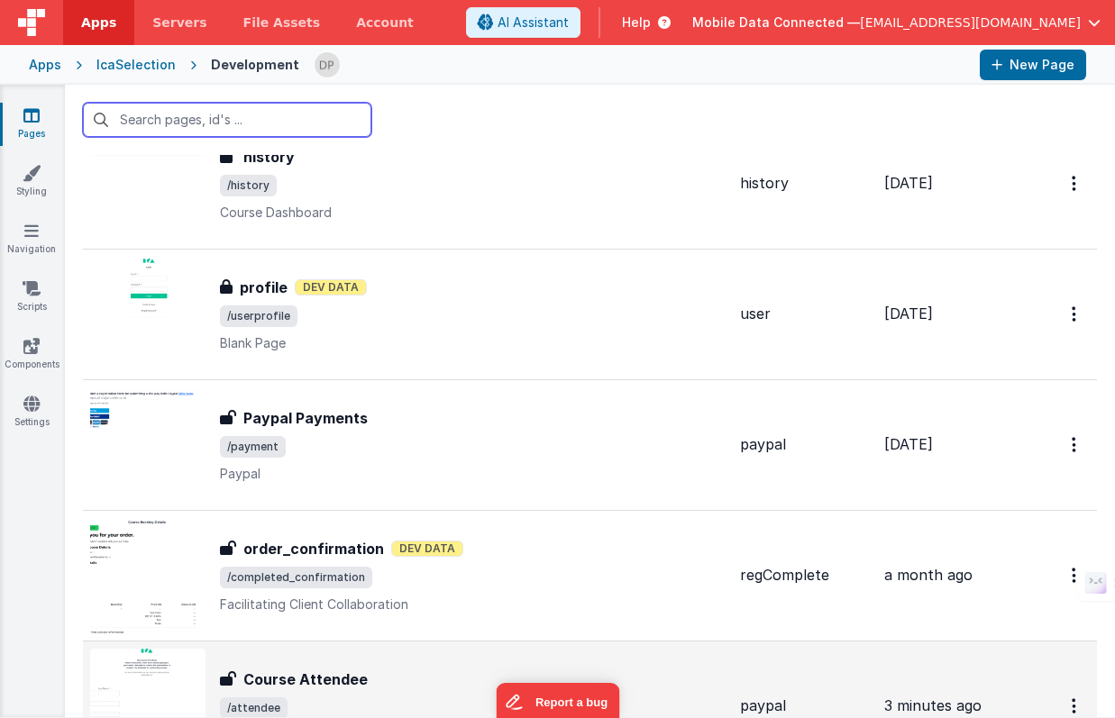
scroll to position [4397, 0]
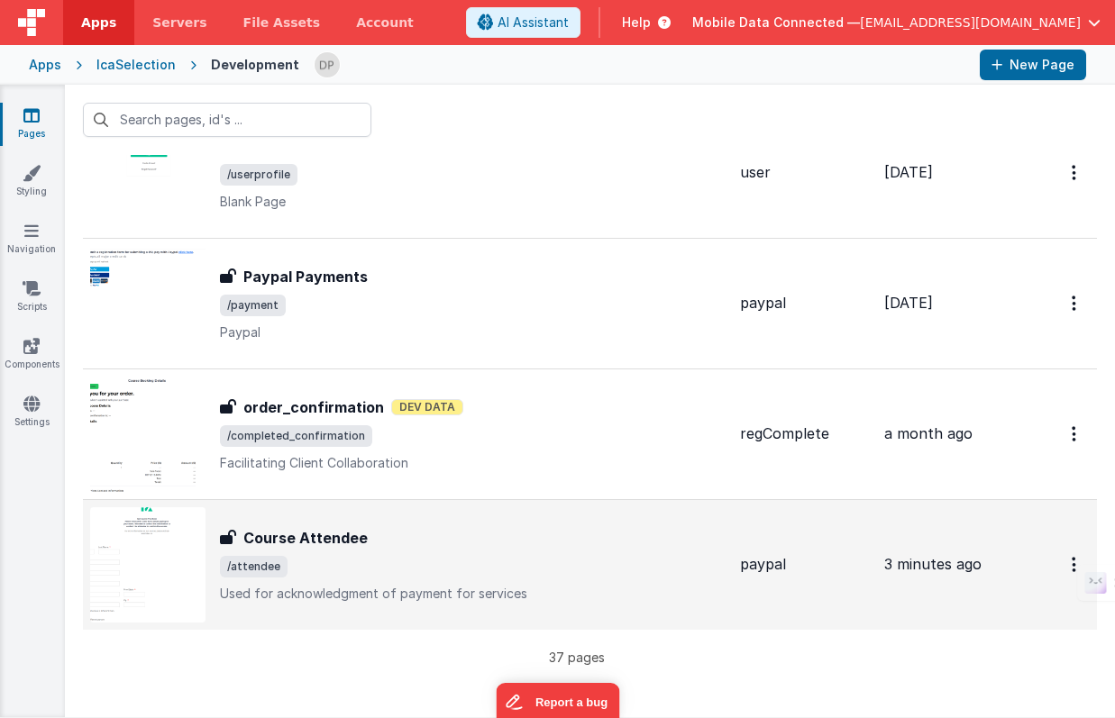
click at [307, 574] on span "/attendee" at bounding box center [473, 567] width 506 height 22
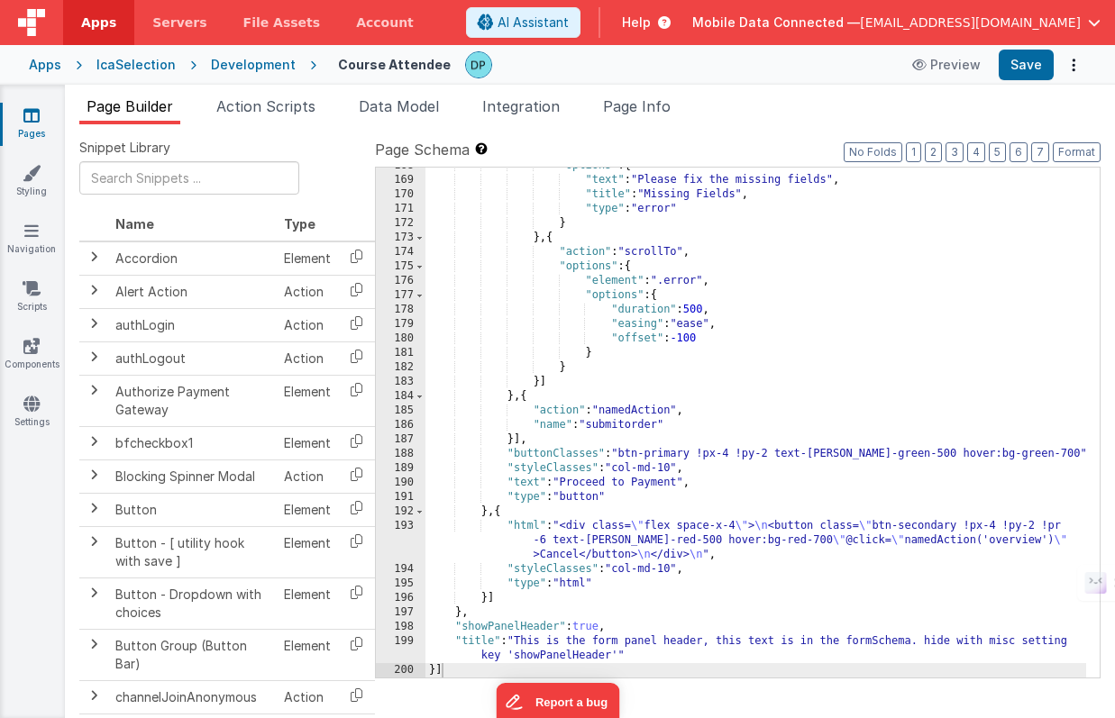
scroll to position [1938, 0]
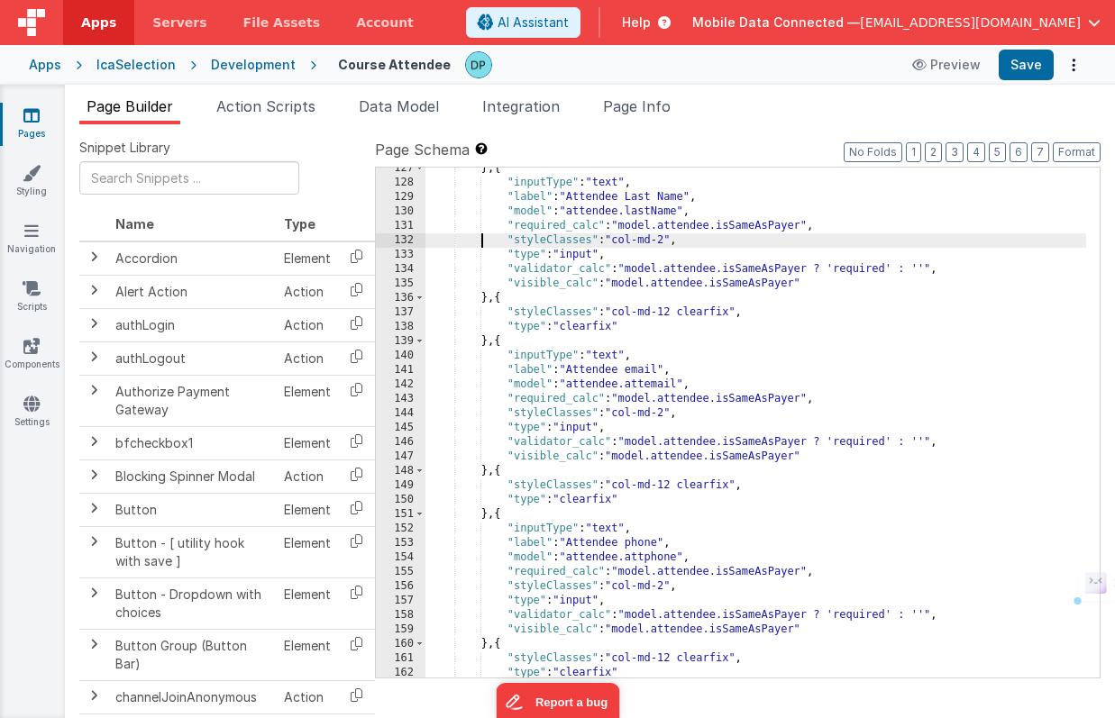
click at [482, 247] on div "} , { "inputType" : "text" , "label" : "Attendee Last Name" , "model" : "attend…" at bounding box center [755, 430] width 661 height 539
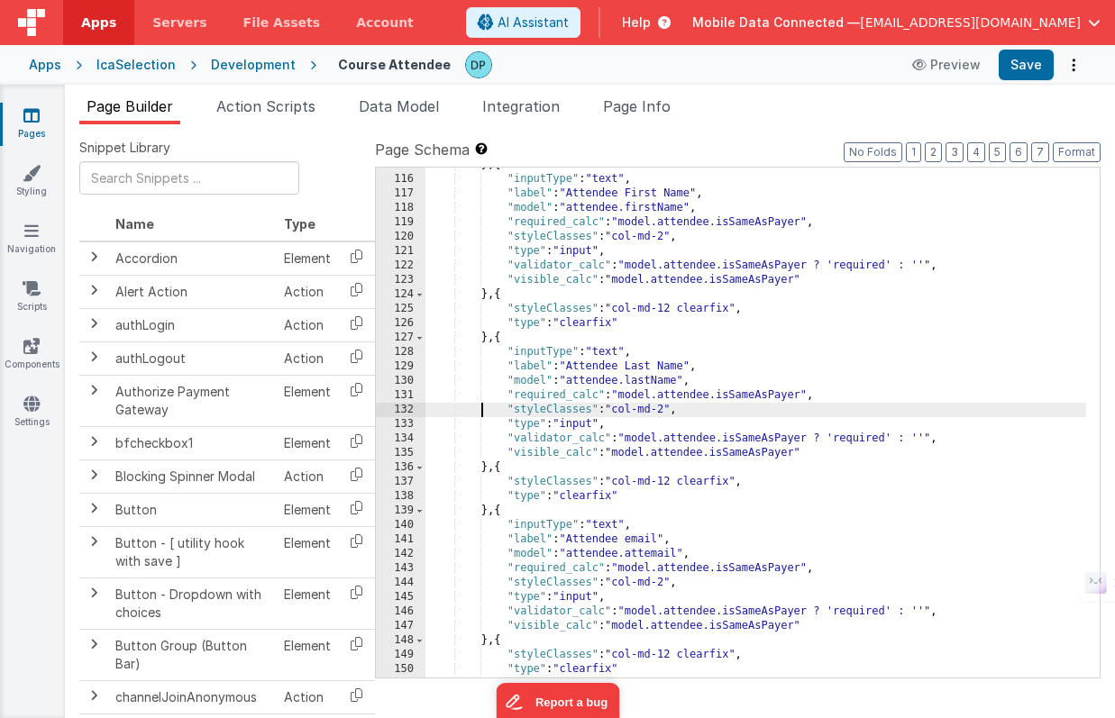
scroll to position [1804, 0]
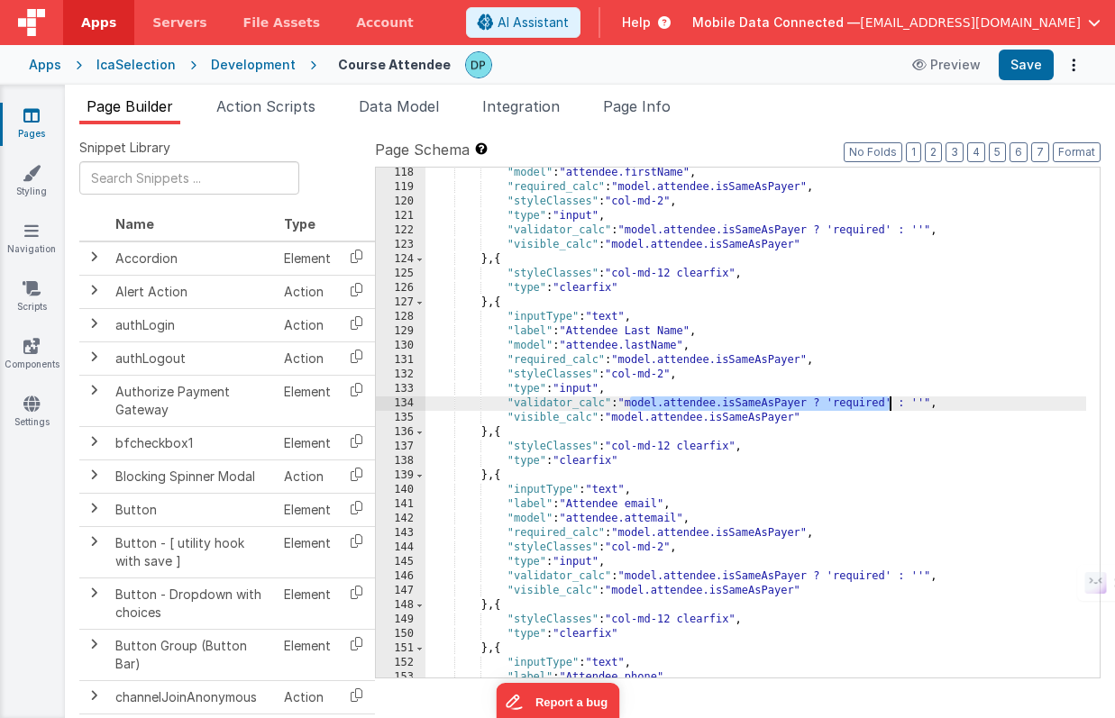
drag, startPoint x: 631, startPoint y: 405, endPoint x: 888, endPoint y: 407, distance: 256.8
click at [888, 407] on div ""model" : "attendee.firstName" , "required_calc" : "model.attendee.isSameAsPaye…" at bounding box center [755, 435] width 661 height 539
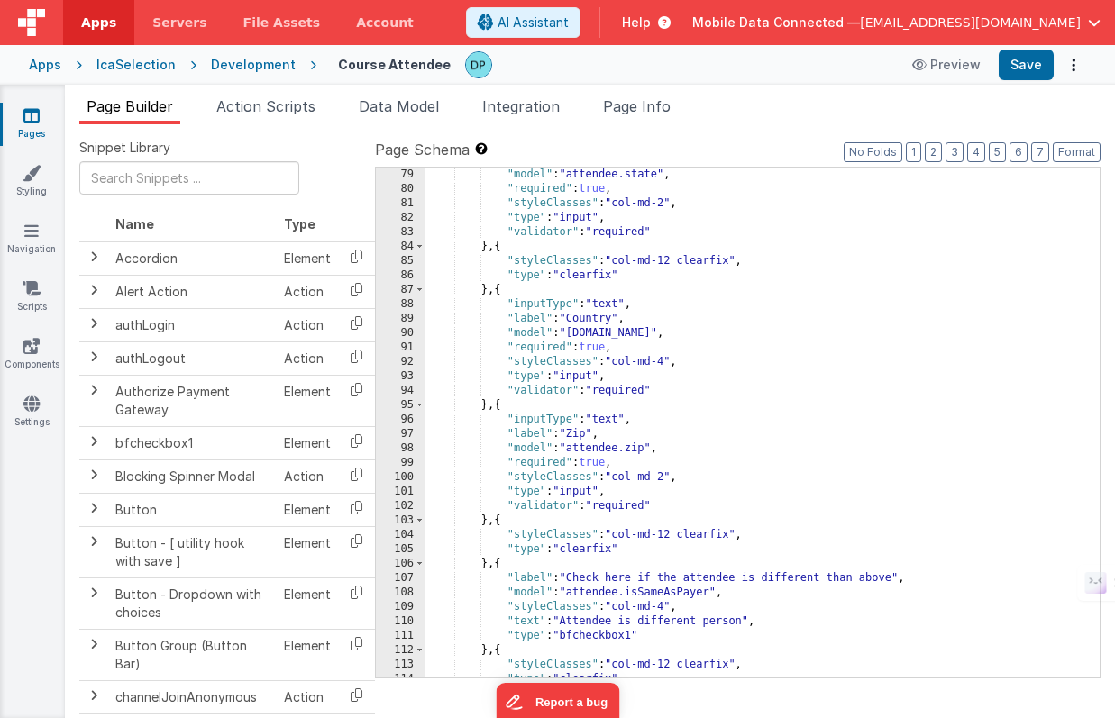
scroll to position [1240, 0]
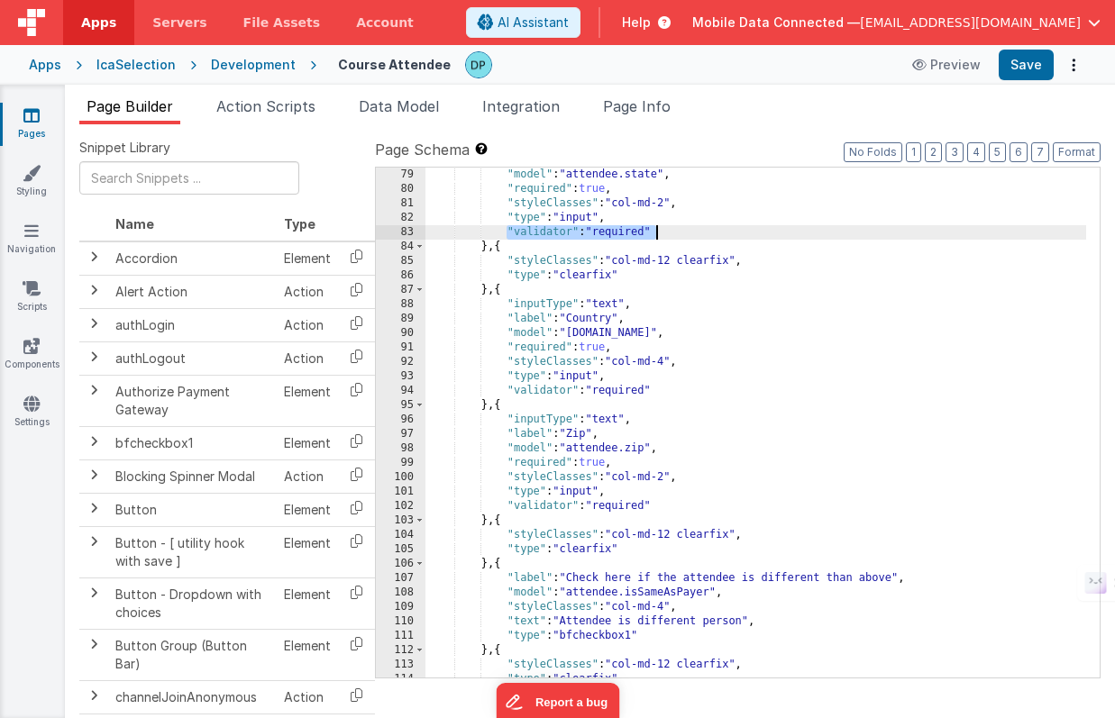
drag, startPoint x: 507, startPoint y: 234, endPoint x: 705, endPoint y: 235, distance: 197.4
click at [705, 235] on div ""model" : "attendee.state" , "required" : true , "styleClasses" : "col-md-2" , …" at bounding box center [755, 437] width 661 height 539
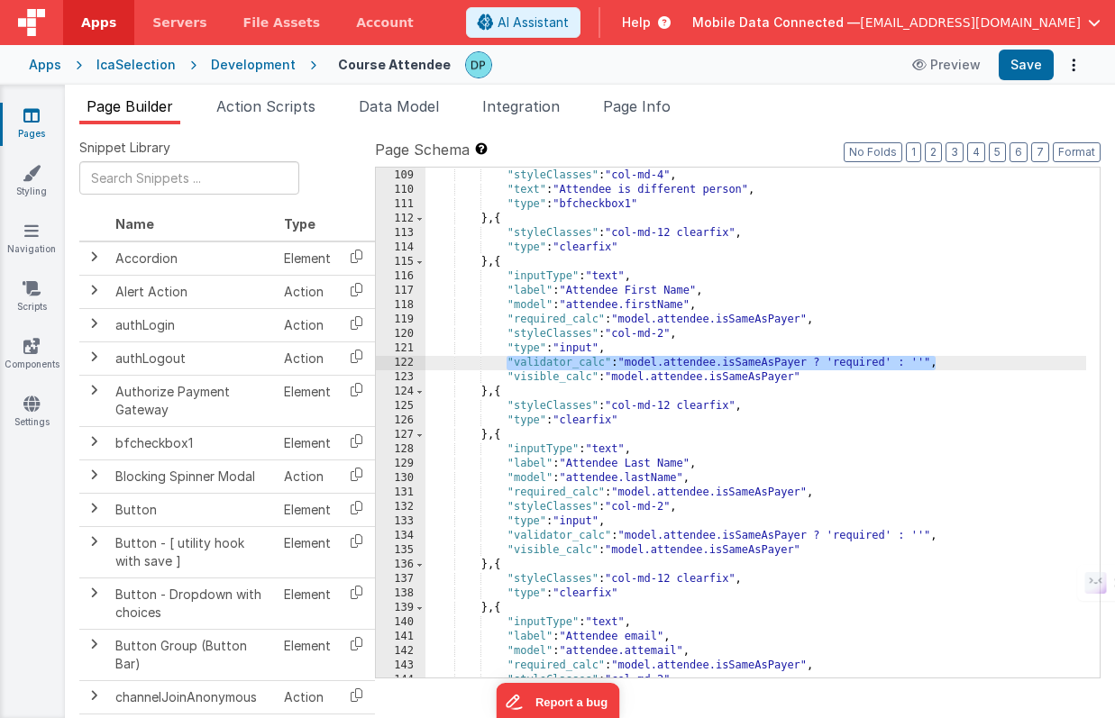
drag, startPoint x: 508, startPoint y: 362, endPoint x: 934, endPoint y: 367, distance: 425.4
click at [934, 367] on div ""model" : "attendee.isSameAsPayer" , "styleClasses" : "col-md-4" , "text" : "At…" at bounding box center [755, 423] width 661 height 539
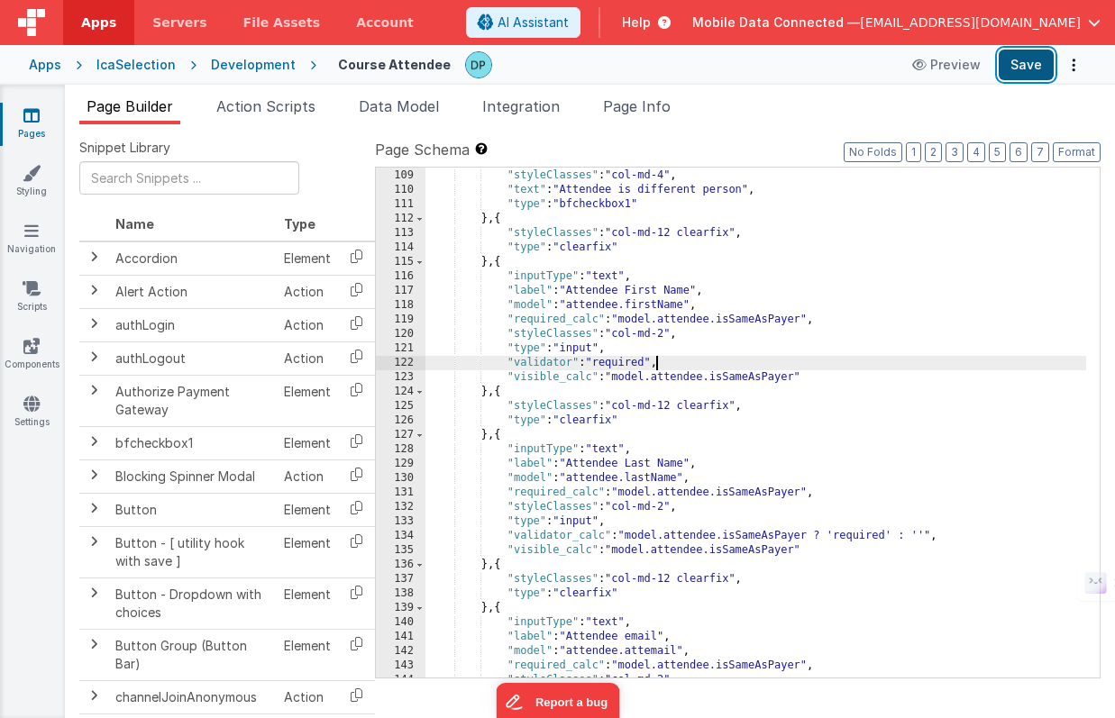
click at [1026, 66] on button "Save" at bounding box center [1025, 65] width 55 height 31
drag, startPoint x: 498, startPoint y: 365, endPoint x: 687, endPoint y: 366, distance: 188.3
click at [687, 366] on div ""model" : "attendee.isSameAsPayer" , "styleClasses" : "col-md-4" , "text" : "At…" at bounding box center [755, 423] width 661 height 539
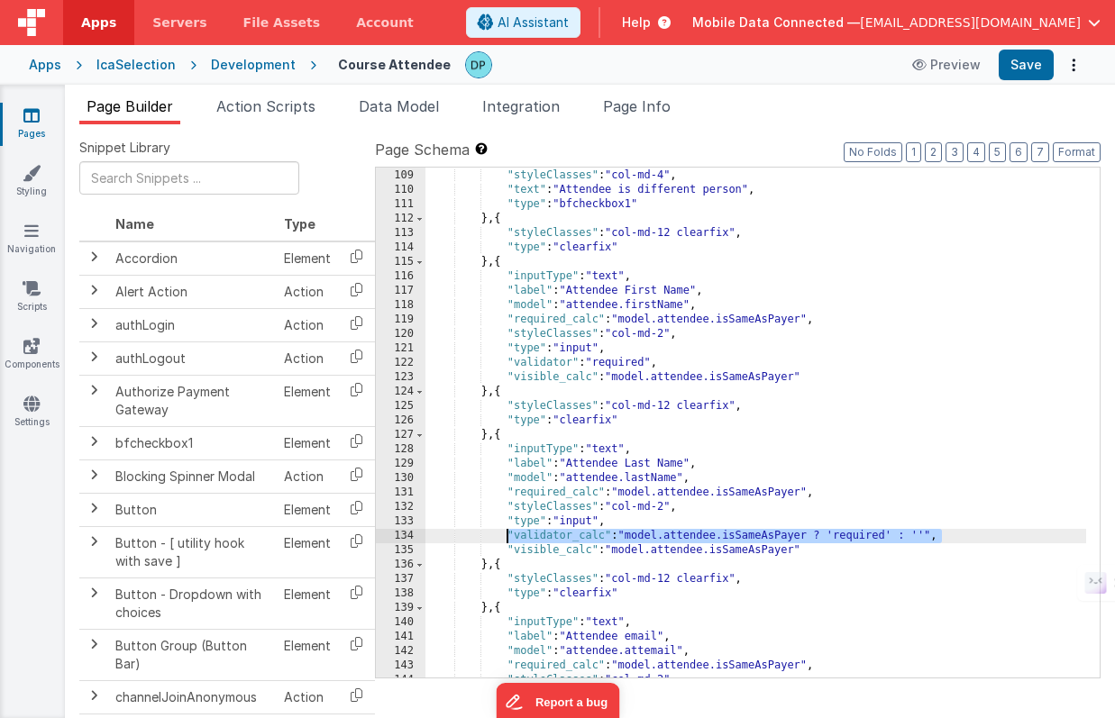
drag, startPoint x: 957, startPoint y: 538, endPoint x: 506, endPoint y: 535, distance: 451.5
click at [506, 535] on div ""model" : "attendee.isSameAsPayer" , "styleClasses" : "col-md-4" , "text" : "At…" at bounding box center [755, 423] width 661 height 539
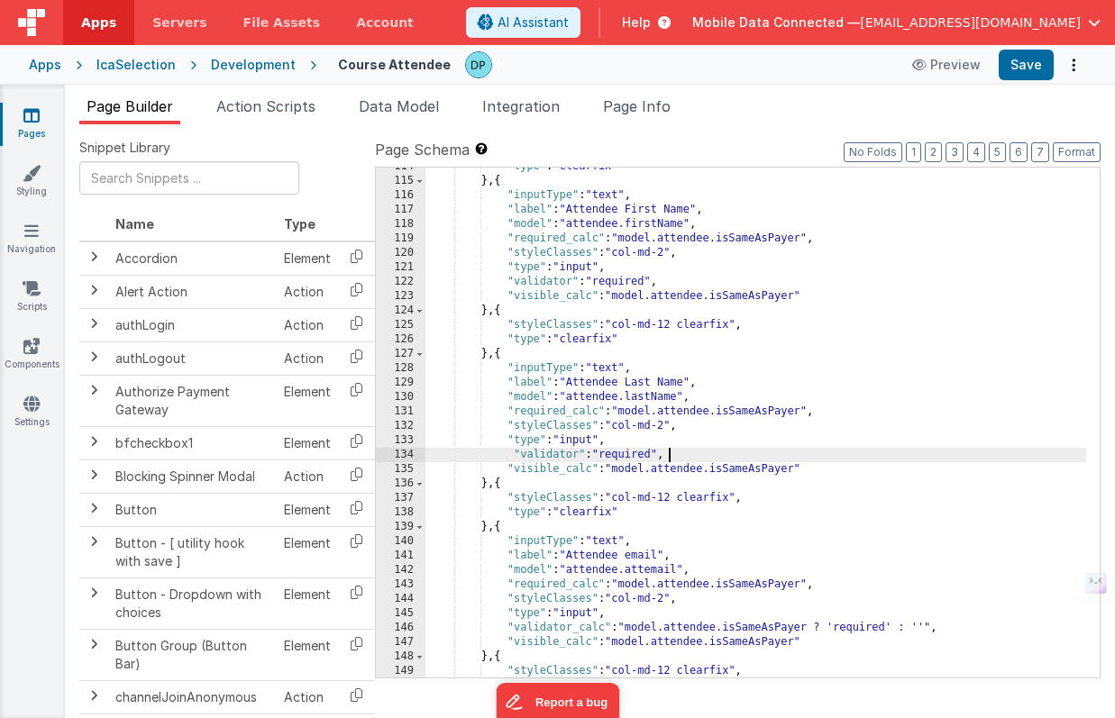
scroll to position [1770, 0]
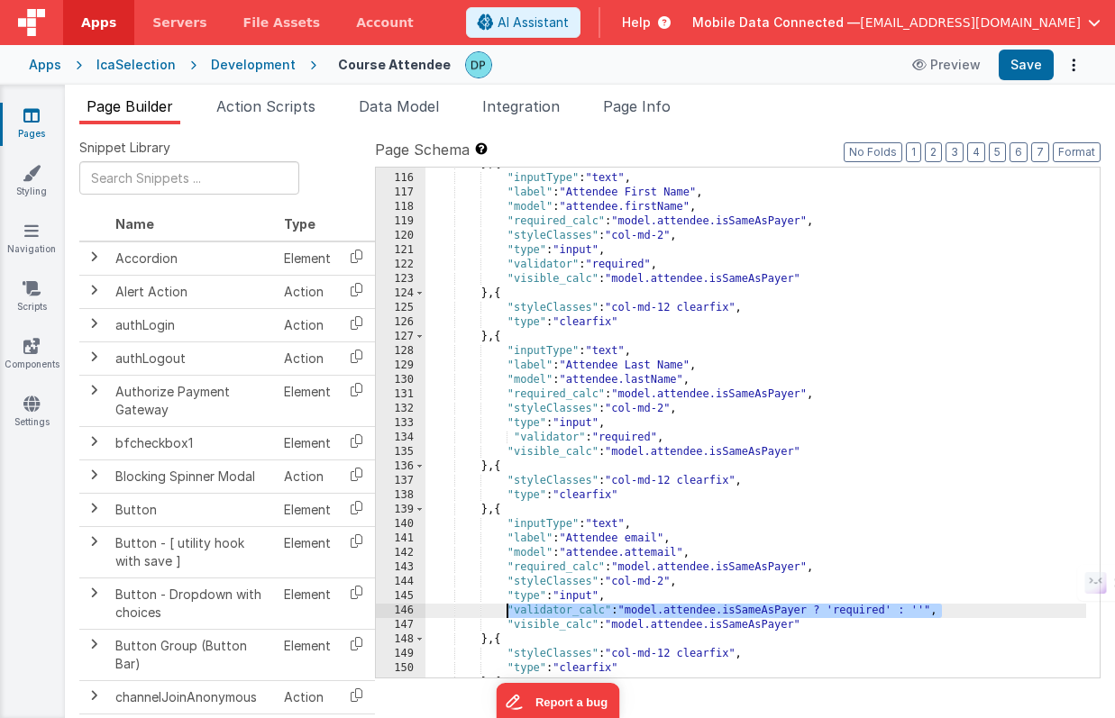
drag, startPoint x: 944, startPoint y: 609, endPoint x: 506, endPoint y: 614, distance: 438.9
click at [506, 614] on div "} , { "inputType" : "text" , "label" : "Attendee First Name" , "model" : "atten…" at bounding box center [755, 426] width 661 height 539
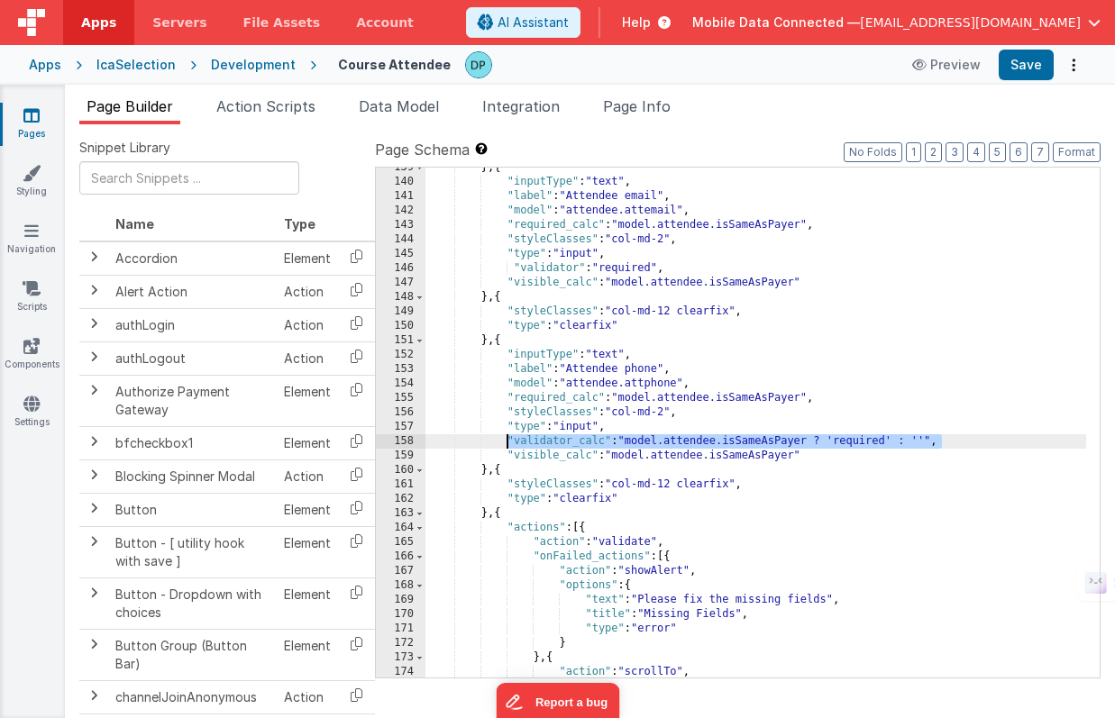
drag, startPoint x: 943, startPoint y: 442, endPoint x: 511, endPoint y: 438, distance: 431.7
click at [506, 439] on div "} , { "inputType" : "text" , "label" : "Attendee email" , "model" : "attendee.a…" at bounding box center [755, 429] width 661 height 539
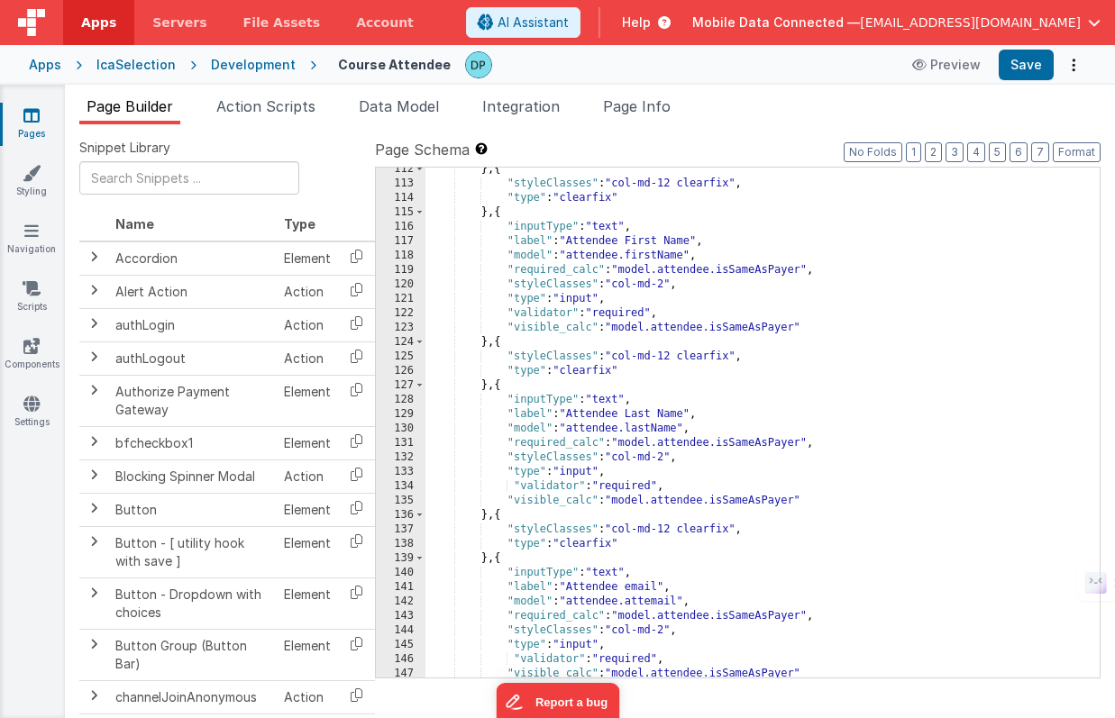
scroll to position [1721, 0]
click at [1027, 66] on button "Save" at bounding box center [1025, 65] width 55 height 31
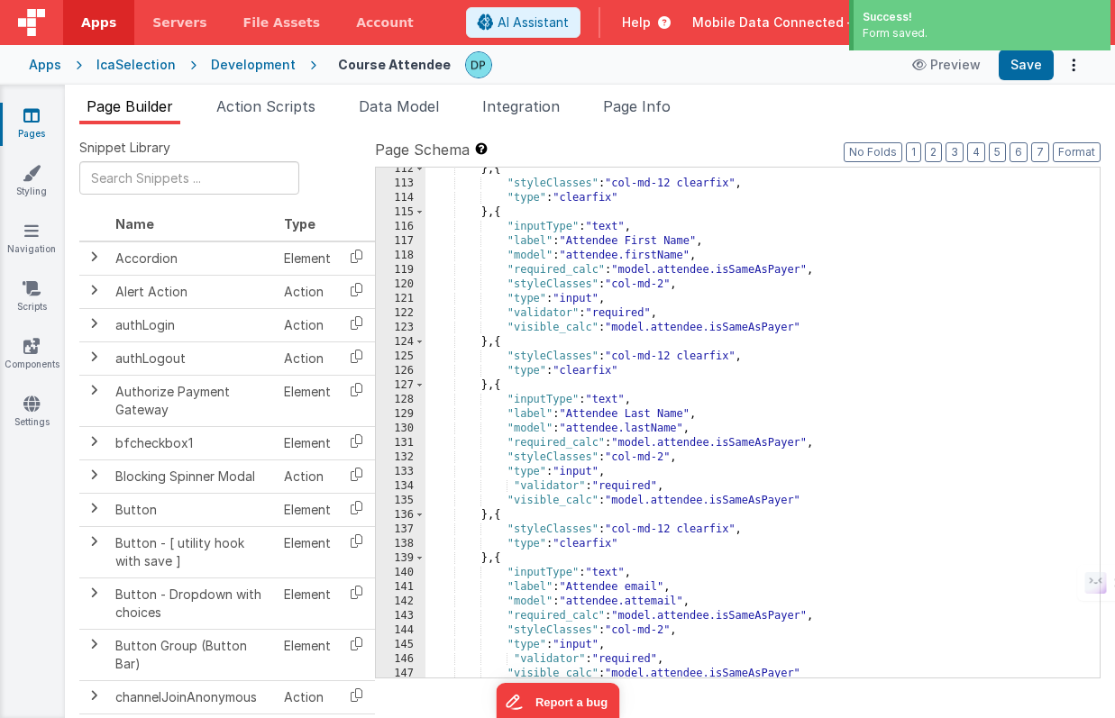
click at [668, 286] on div "} , { "styleClasses" : "col-md-12 clearfix" , "type" : "clearfix" } , { "inputT…" at bounding box center [755, 431] width 661 height 539
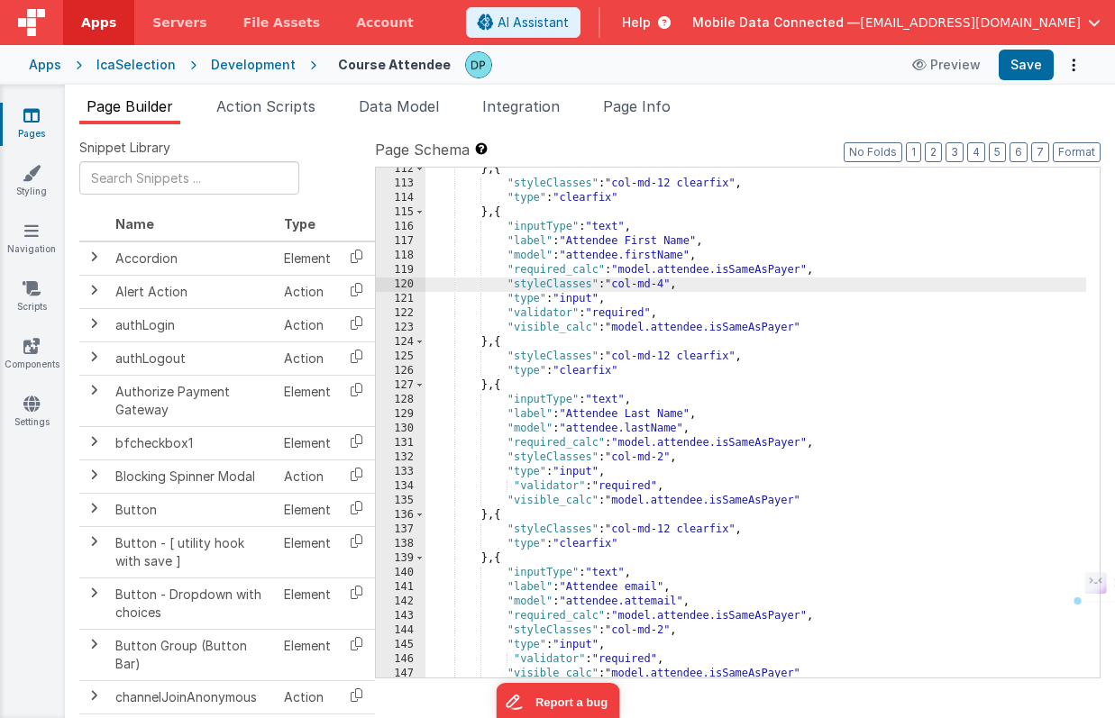
click at [667, 460] on div "} , { "styleClasses" : "col-md-12 clearfix" , "type" : "clearfix" } , { "inputT…" at bounding box center [755, 431] width 661 height 539
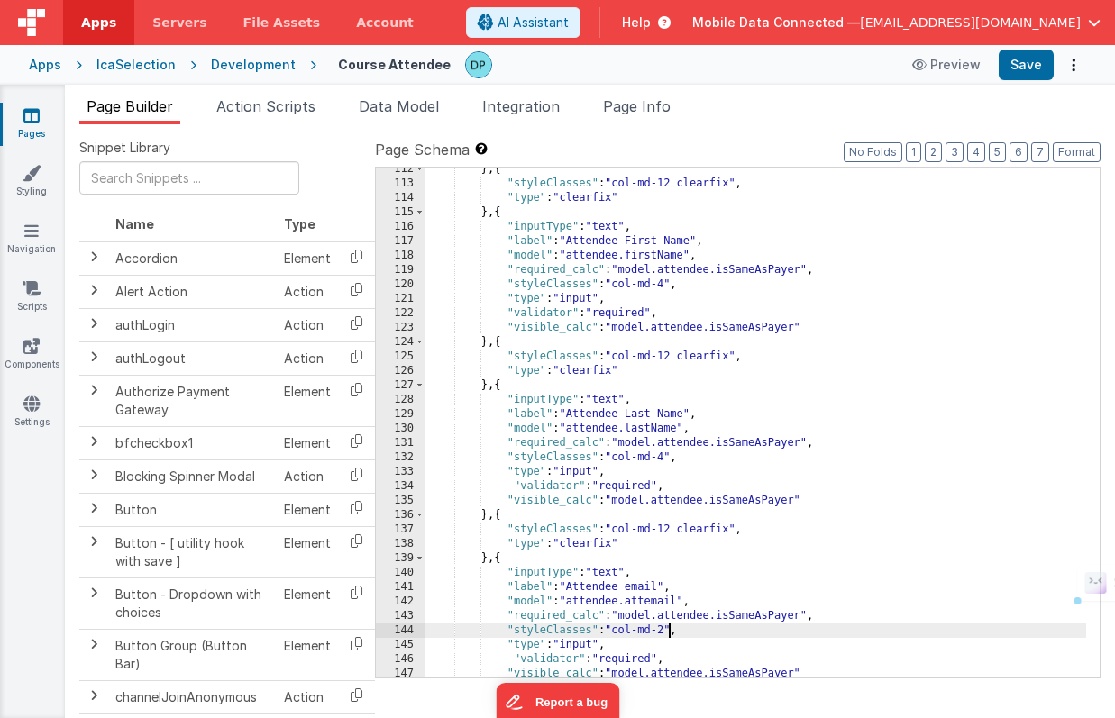
click at [666, 634] on div "} , { "styleClasses" : "col-md-12 clearfix" , "type" : "clearfix" } , { "inputT…" at bounding box center [755, 431] width 661 height 539
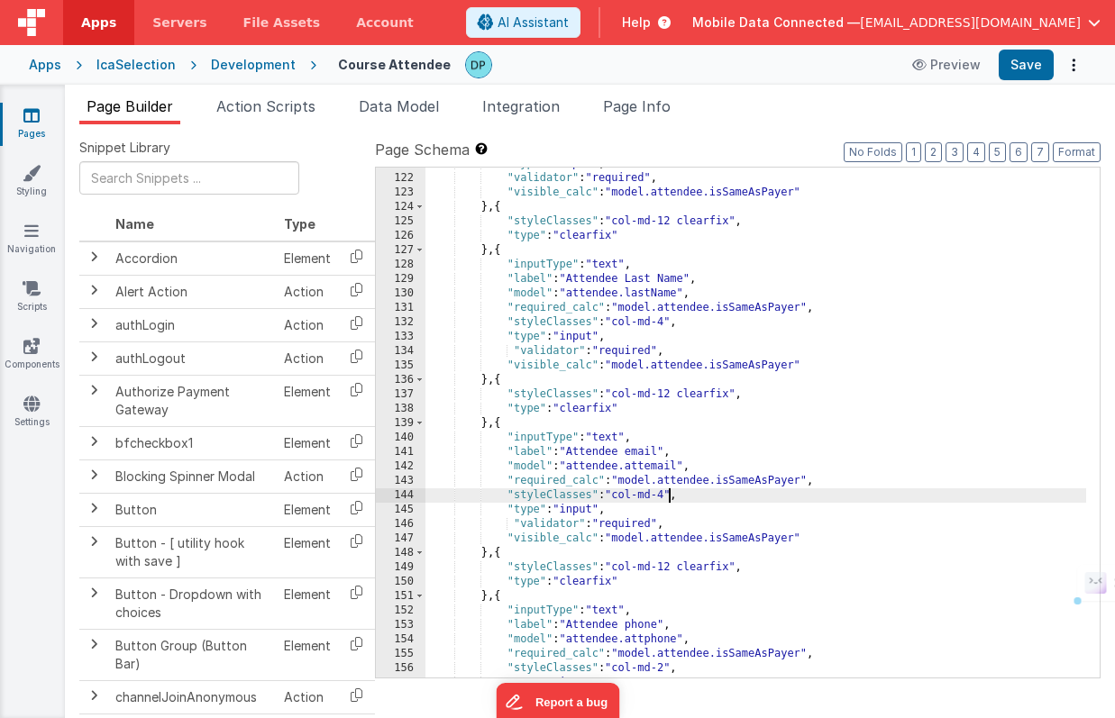
scroll to position [1891, 0]
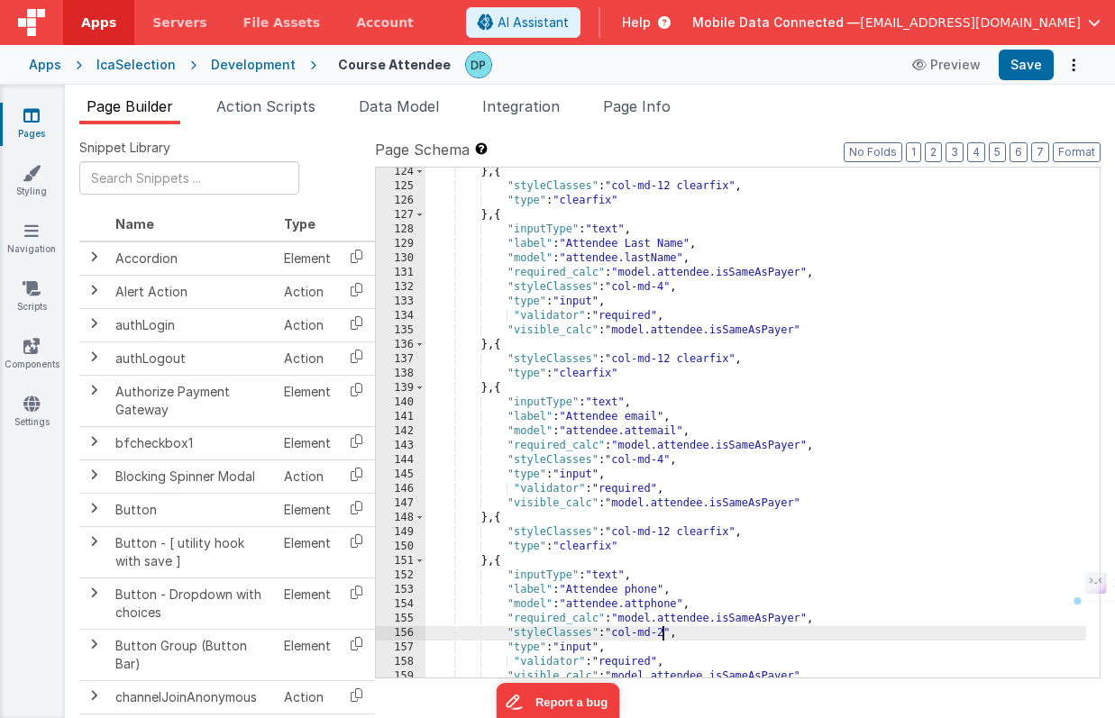
click at [664, 632] on div "} , { "styleClasses" : "col-md-12 clearfix" , "type" : "clearfix" } , { "inputT…" at bounding box center [755, 434] width 661 height 539
click at [1021, 59] on button "Save" at bounding box center [1025, 65] width 55 height 31
click at [1029, 63] on button "Save" at bounding box center [1025, 65] width 55 height 31
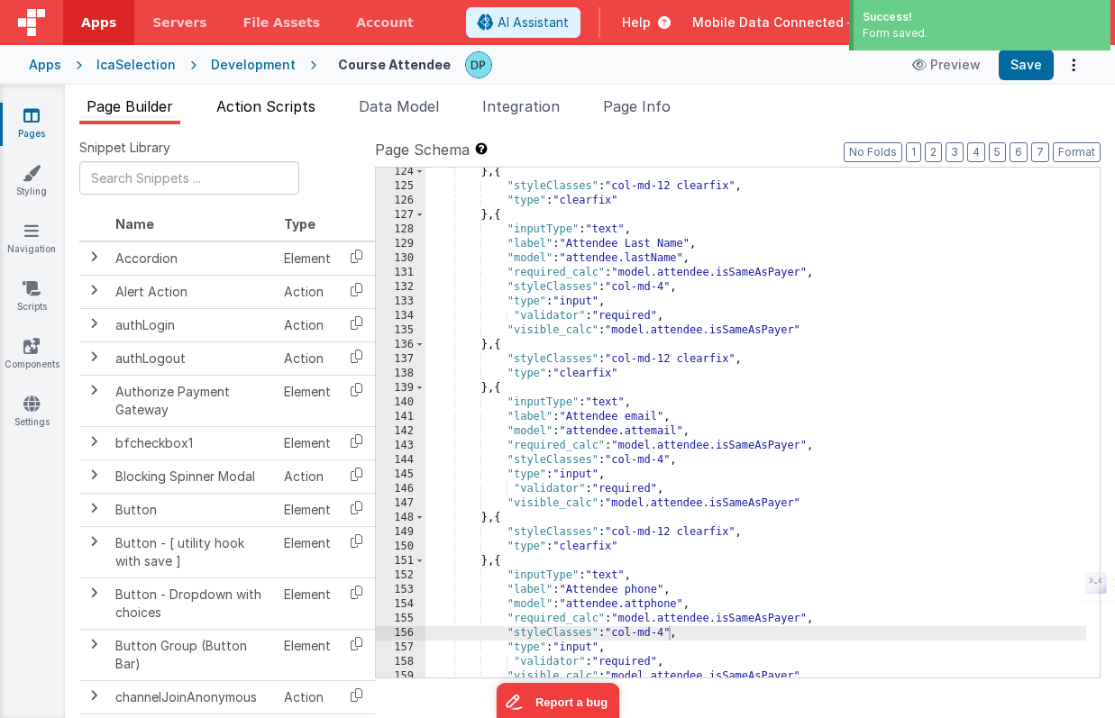
click at [287, 106] on span "Action Scripts" at bounding box center [265, 106] width 99 height 18
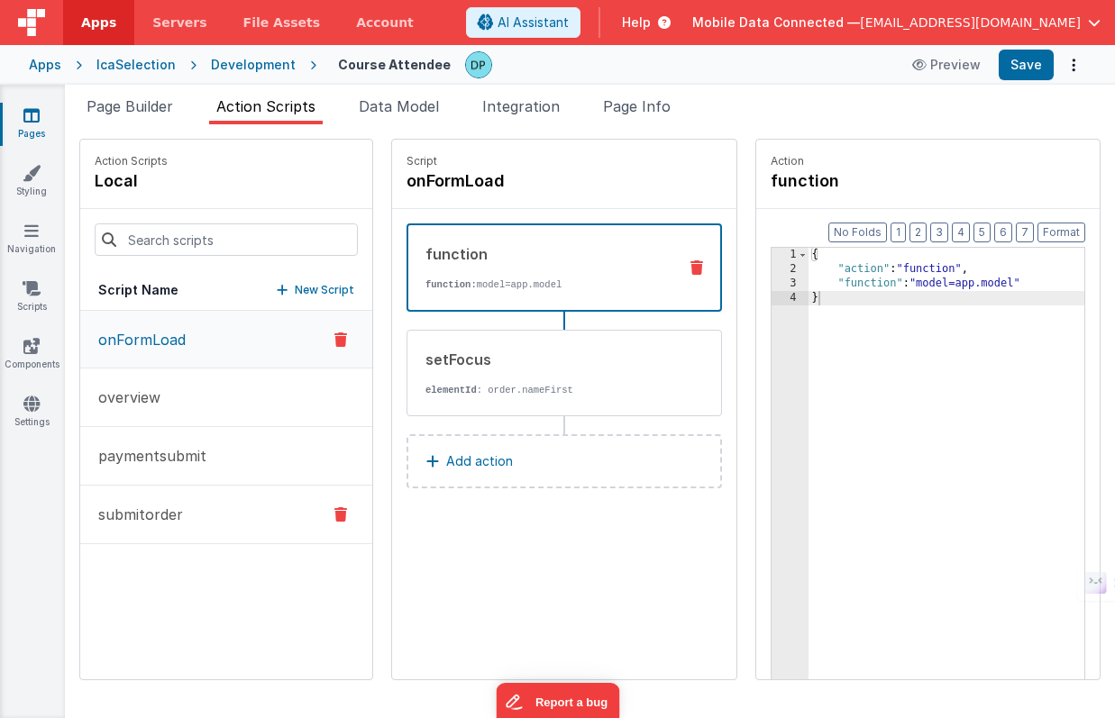
click at [181, 511] on button "submitorder" at bounding box center [226, 515] width 292 height 59
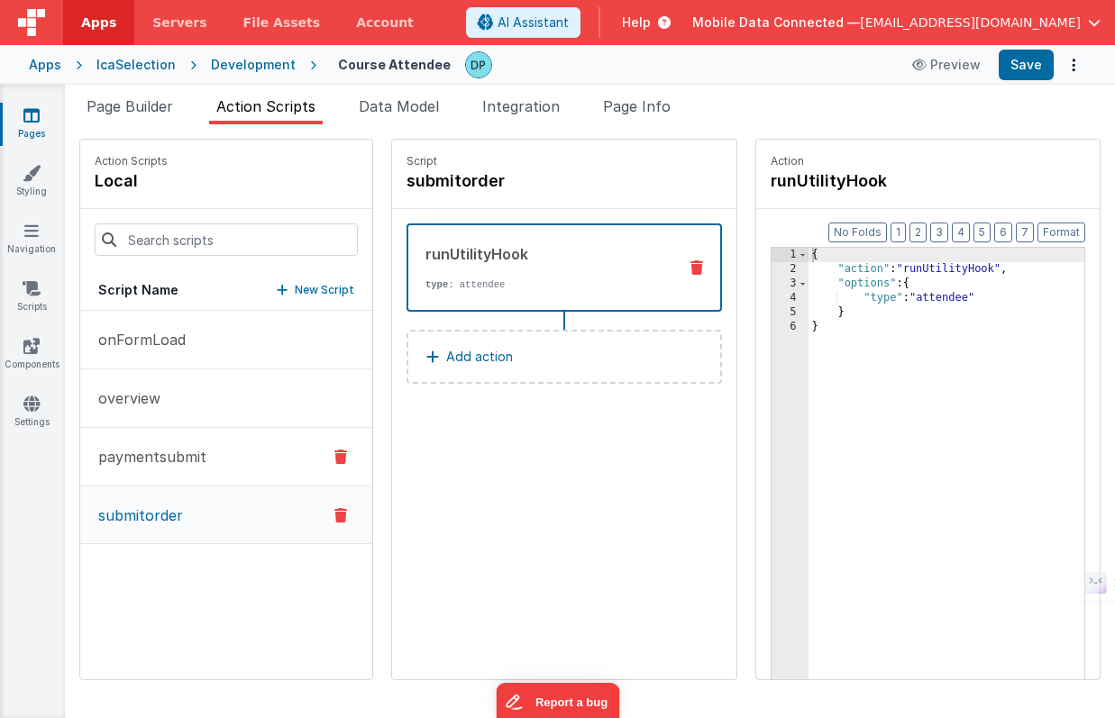
click at [199, 457] on p "paymentsubmit" at bounding box center [146, 457] width 119 height 22
click at [195, 506] on button "submitorder" at bounding box center [226, 515] width 292 height 59
click at [155, 103] on span "Page Builder" at bounding box center [130, 106] width 87 height 18
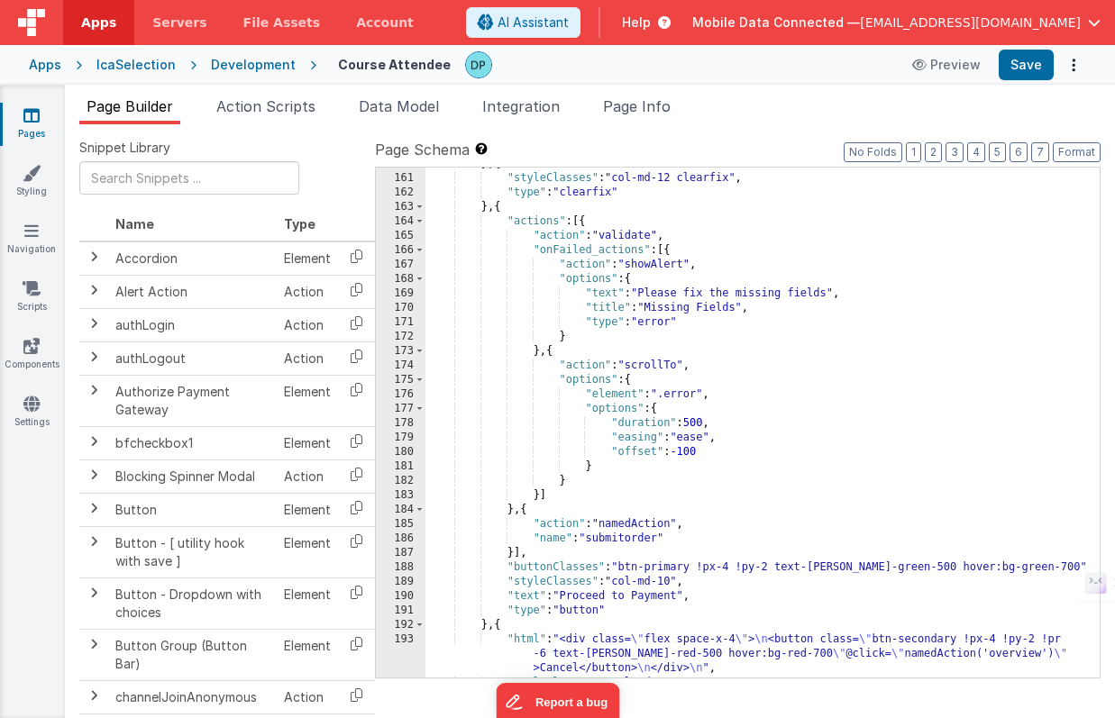
scroll to position [2385, 0]
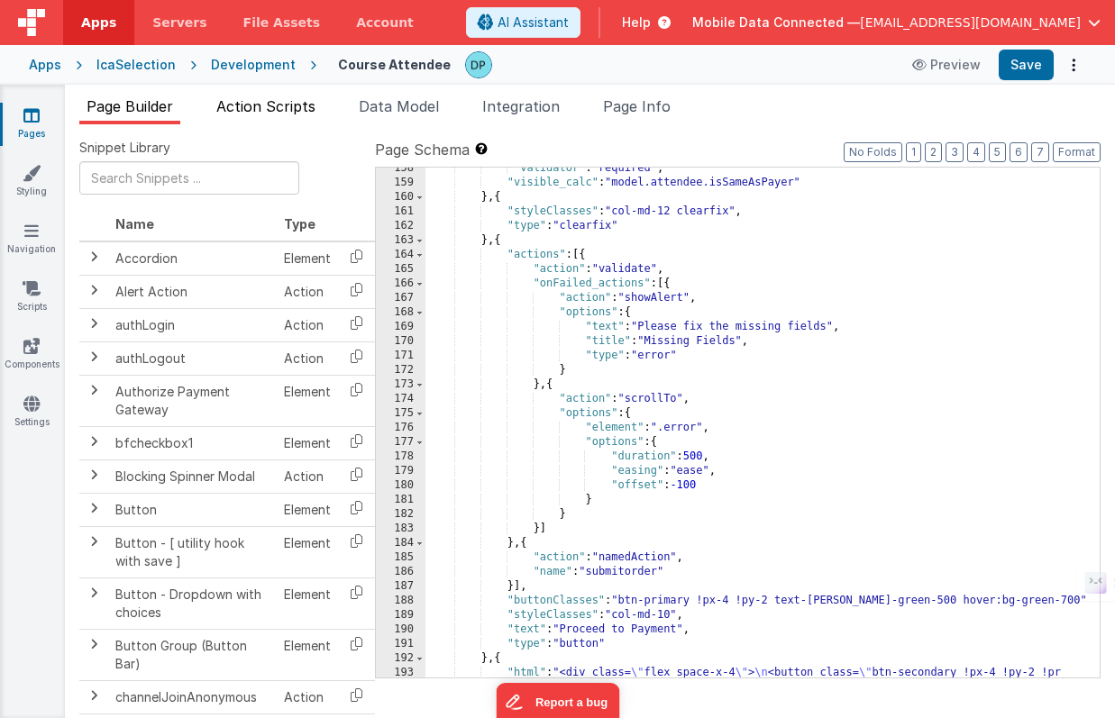
click at [281, 101] on span "Action Scripts" at bounding box center [265, 106] width 99 height 18
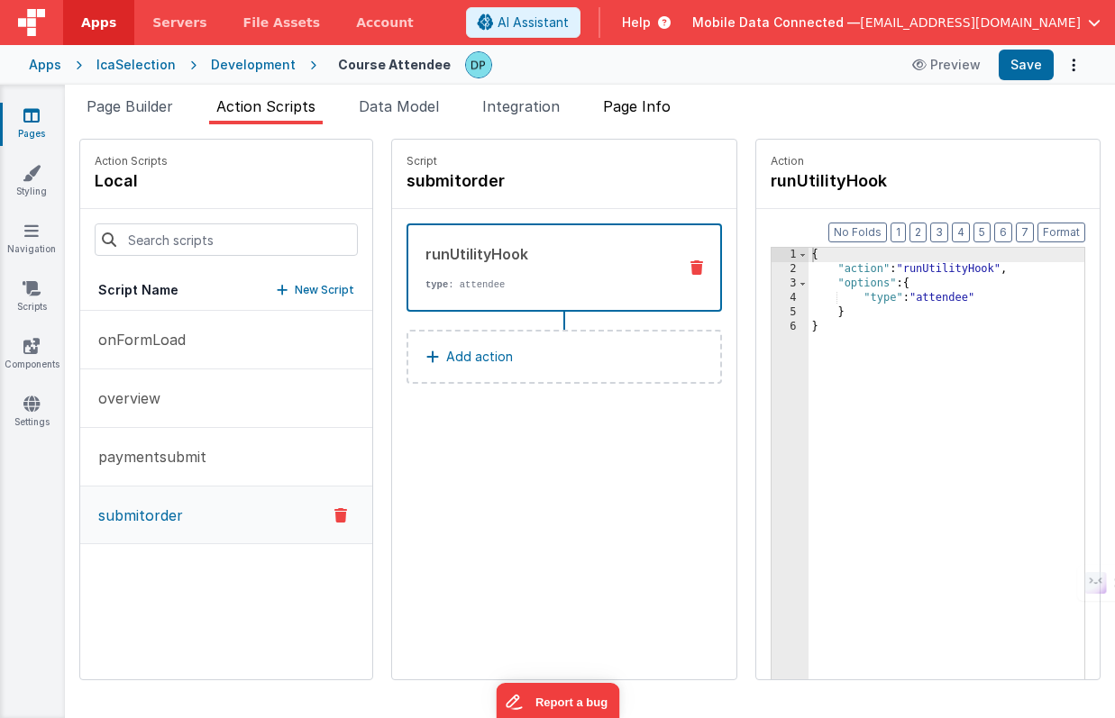
click at [638, 105] on span "Page Info" at bounding box center [637, 106] width 68 height 18
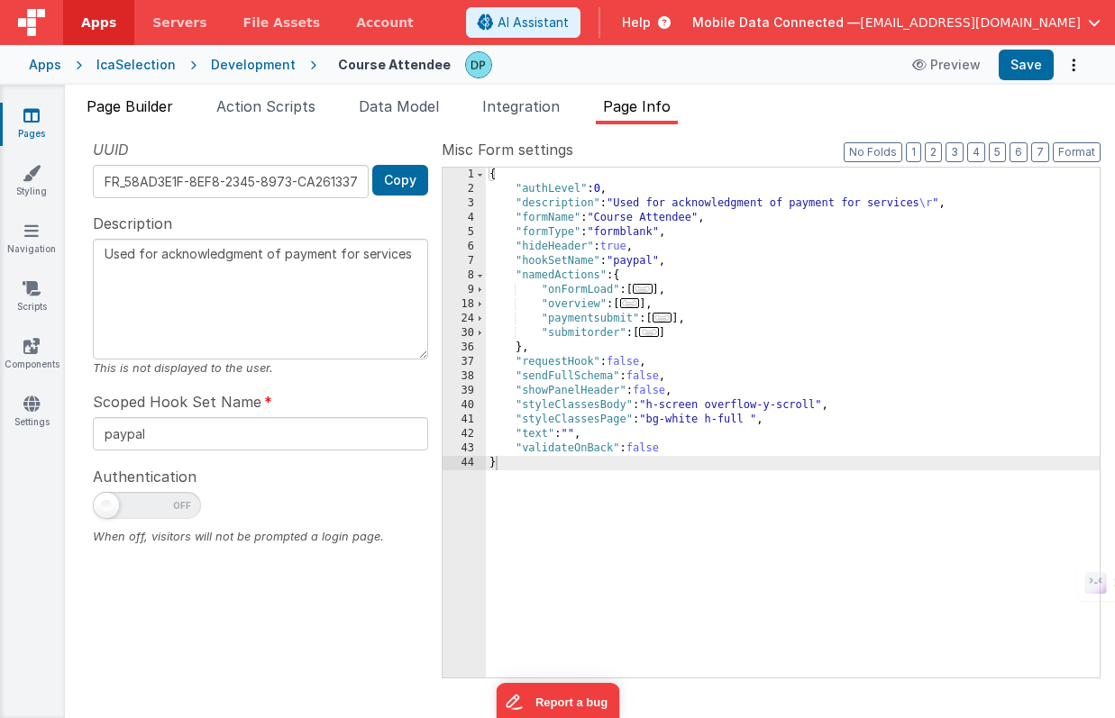
click at [141, 112] on span "Page Builder" at bounding box center [130, 106] width 87 height 18
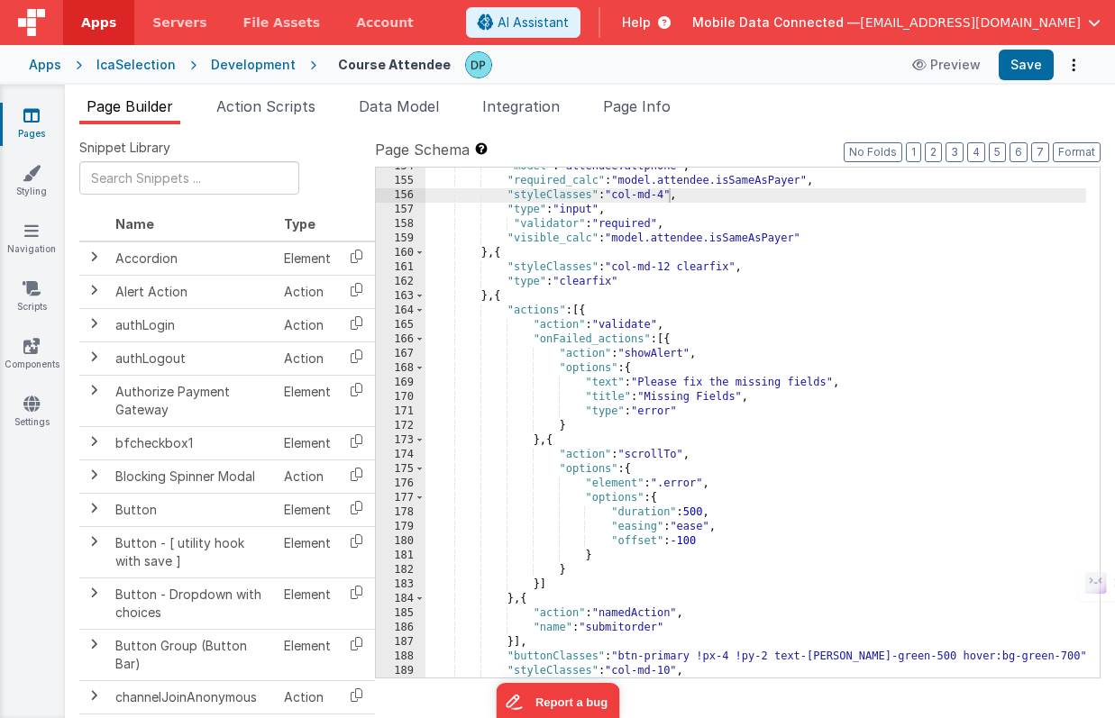
scroll to position [2007, 0]
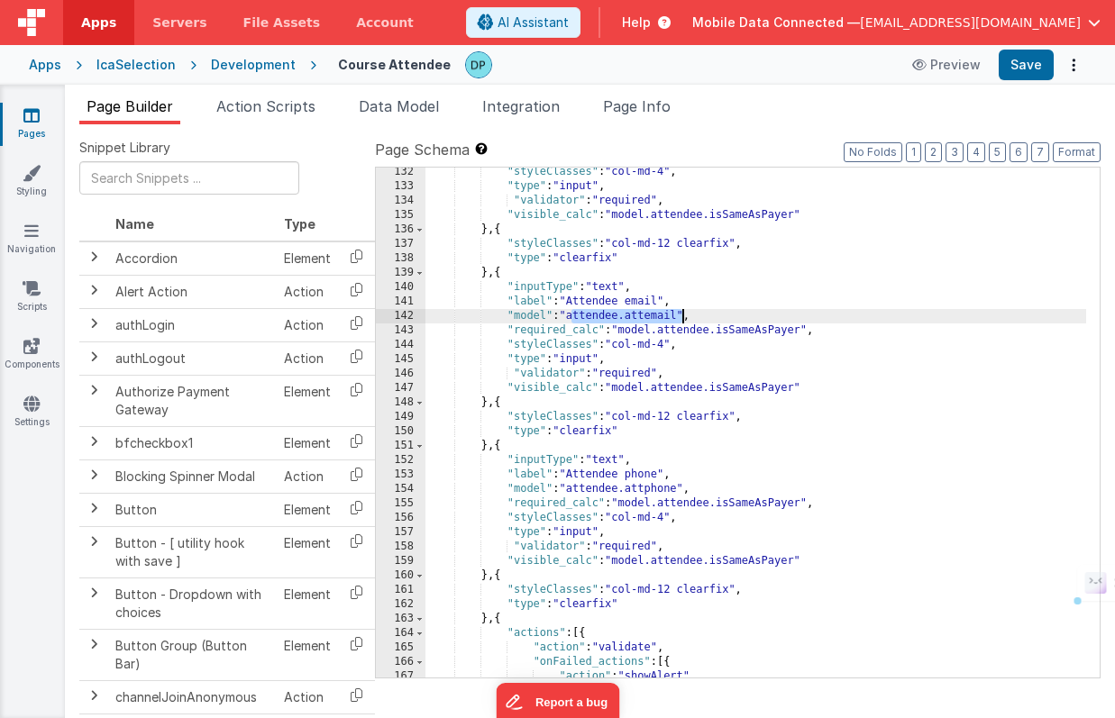
drag, startPoint x: 571, startPoint y: 318, endPoint x: 681, endPoint y: 312, distance: 110.1
click at [681, 312] on div ""styleClasses" : "col-md-4" , "type" : "input" , "validator" : "required" , "vi…" at bounding box center [755, 434] width 661 height 539
click at [1026, 67] on button "Save" at bounding box center [1025, 65] width 55 height 31
click at [257, 61] on div "Development" at bounding box center [253, 65] width 85 height 18
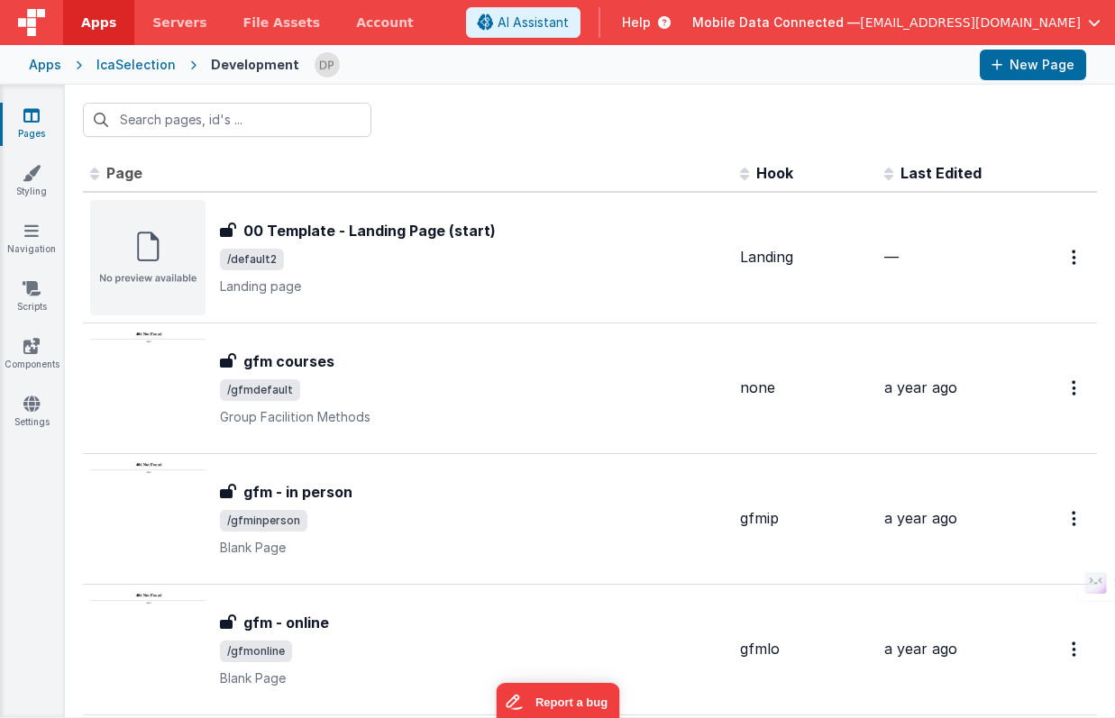
click at [144, 61] on div "IcaSelection" at bounding box center [135, 65] width 79 height 18
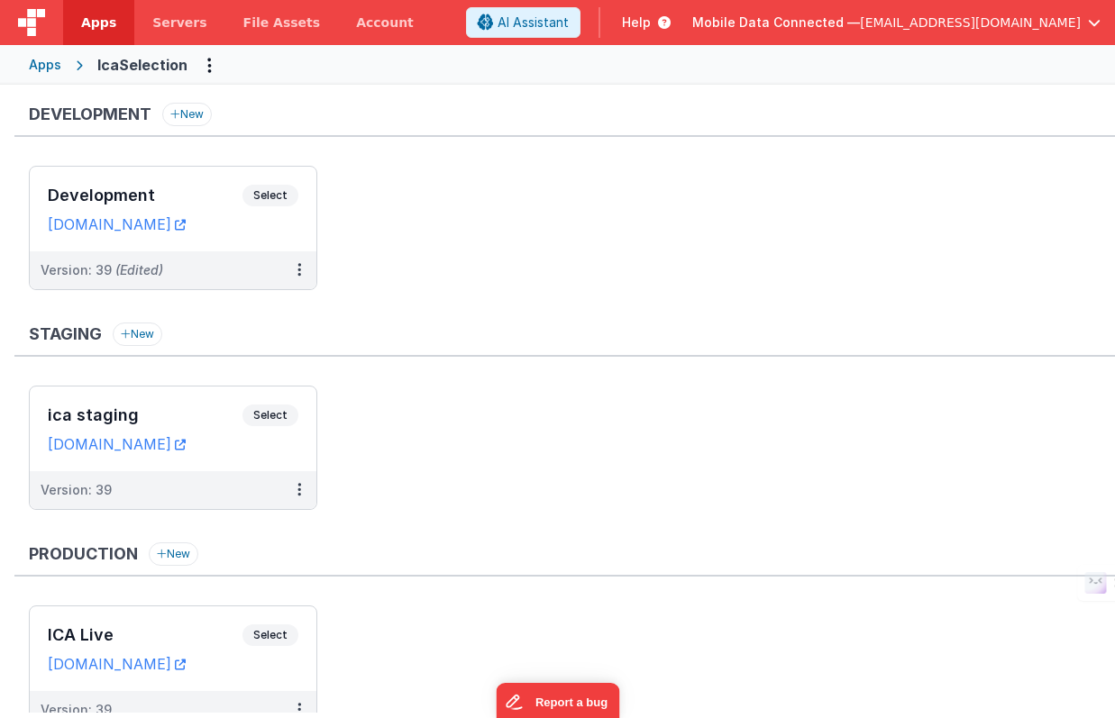
scroll to position [65, 0]
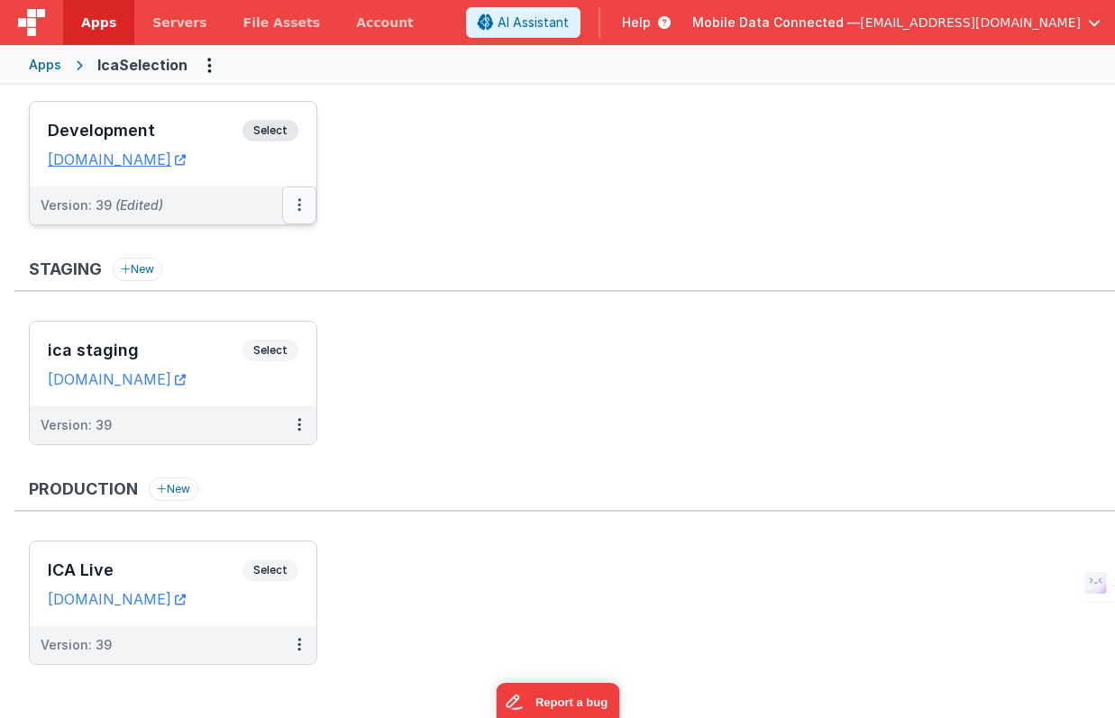
click at [297, 205] on icon at bounding box center [299, 205] width 4 height 1
click at [233, 308] on link "Deploy..." at bounding box center [237, 311] width 159 height 32
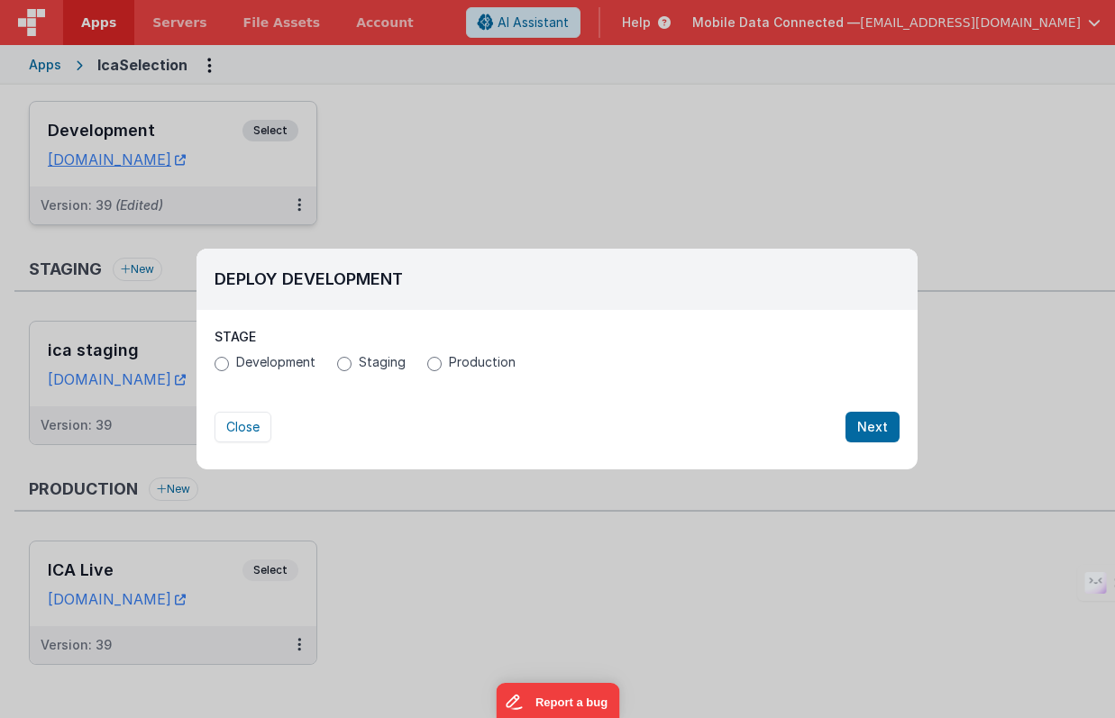
click at [380, 358] on span "Staging" at bounding box center [382, 362] width 47 height 18
click at [351, 358] on input "Staging" at bounding box center [344, 364] width 14 height 14
radio input "true"
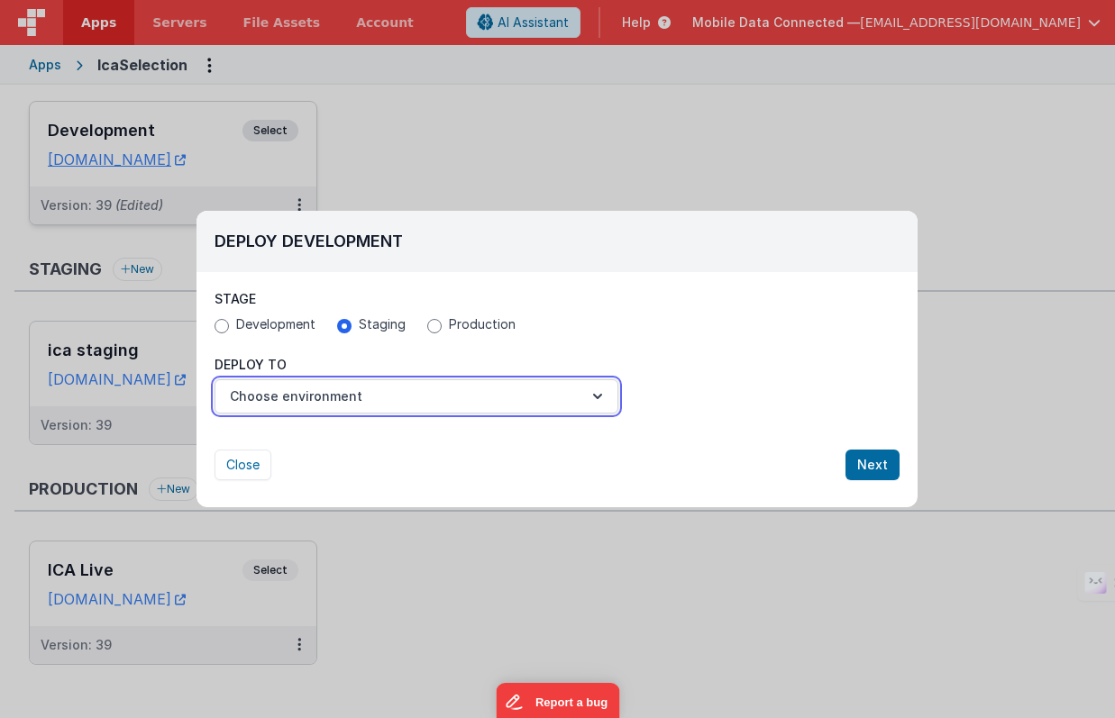
click at [308, 396] on button "Choose environment" at bounding box center [416, 396] width 404 height 34
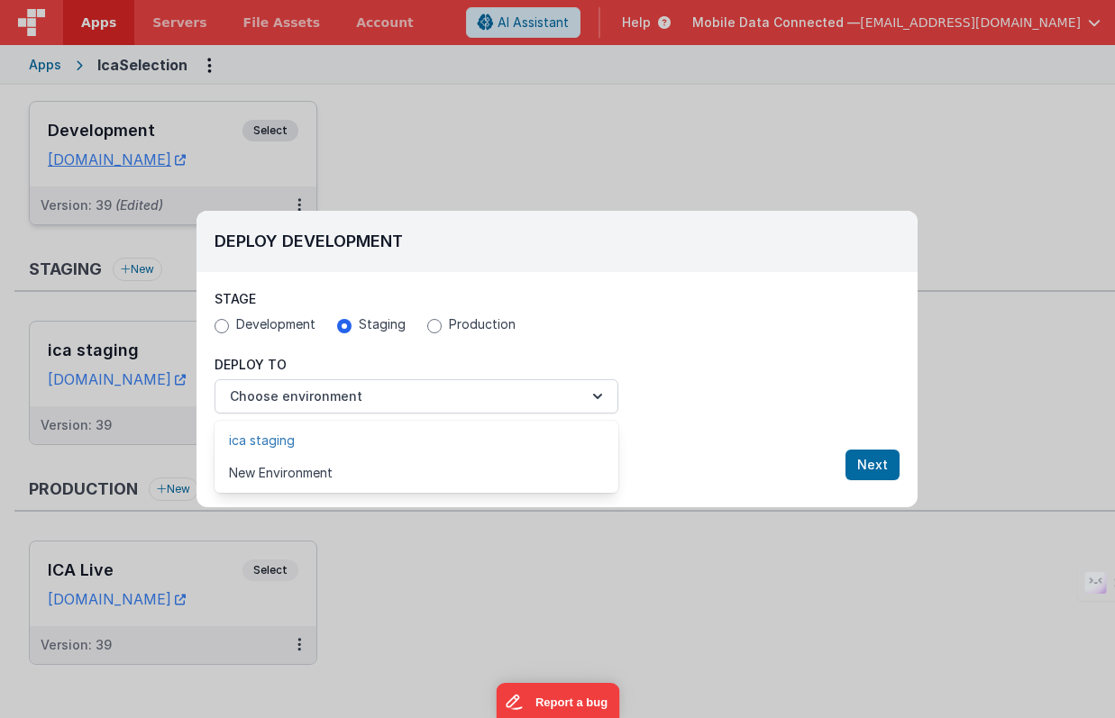
click at [314, 442] on link "ica staging" at bounding box center [416, 440] width 404 height 32
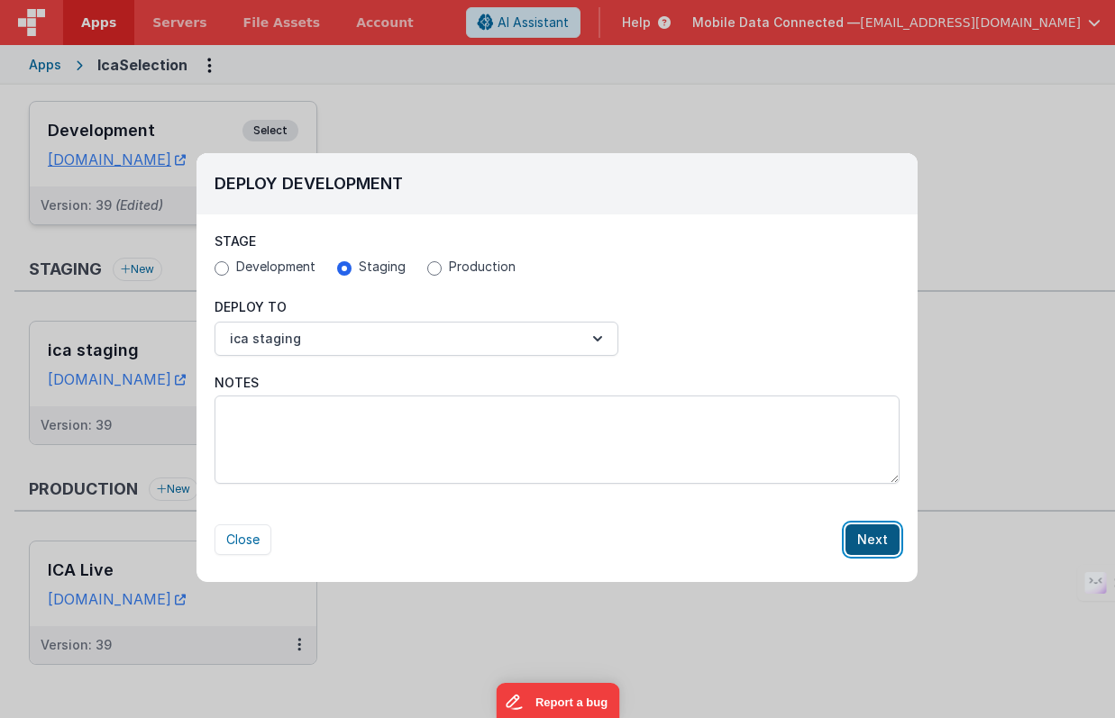
click at [876, 538] on button "Next" at bounding box center [872, 539] width 54 height 31
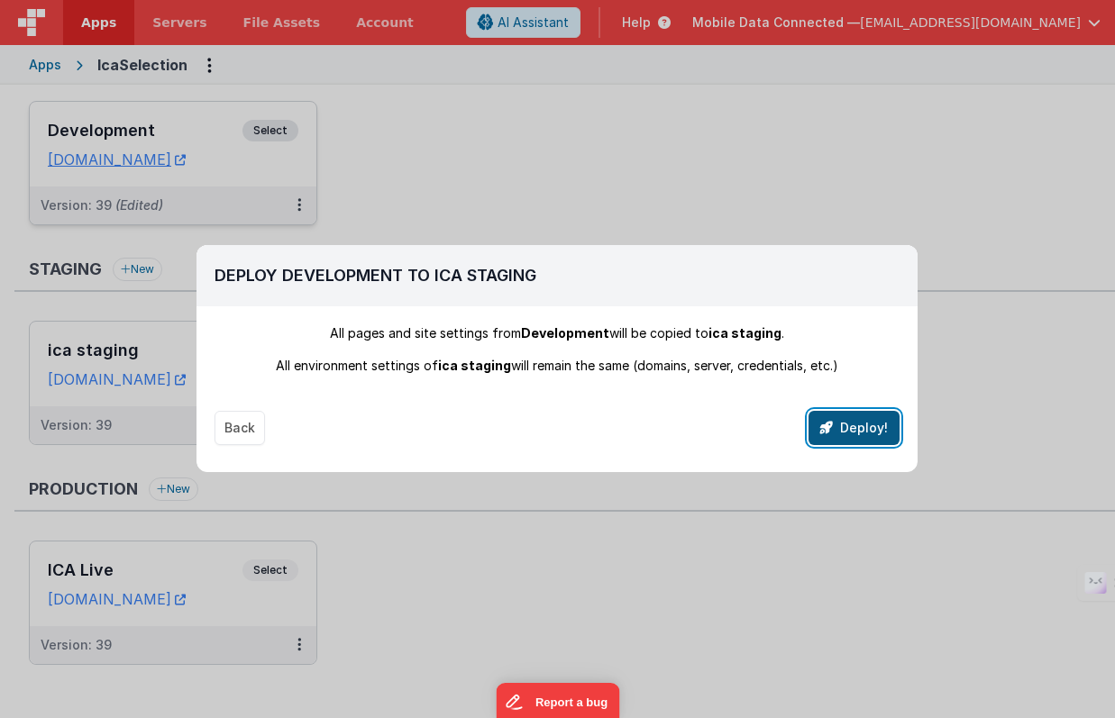
click at [866, 425] on button "Deploy!" at bounding box center [853, 428] width 91 height 34
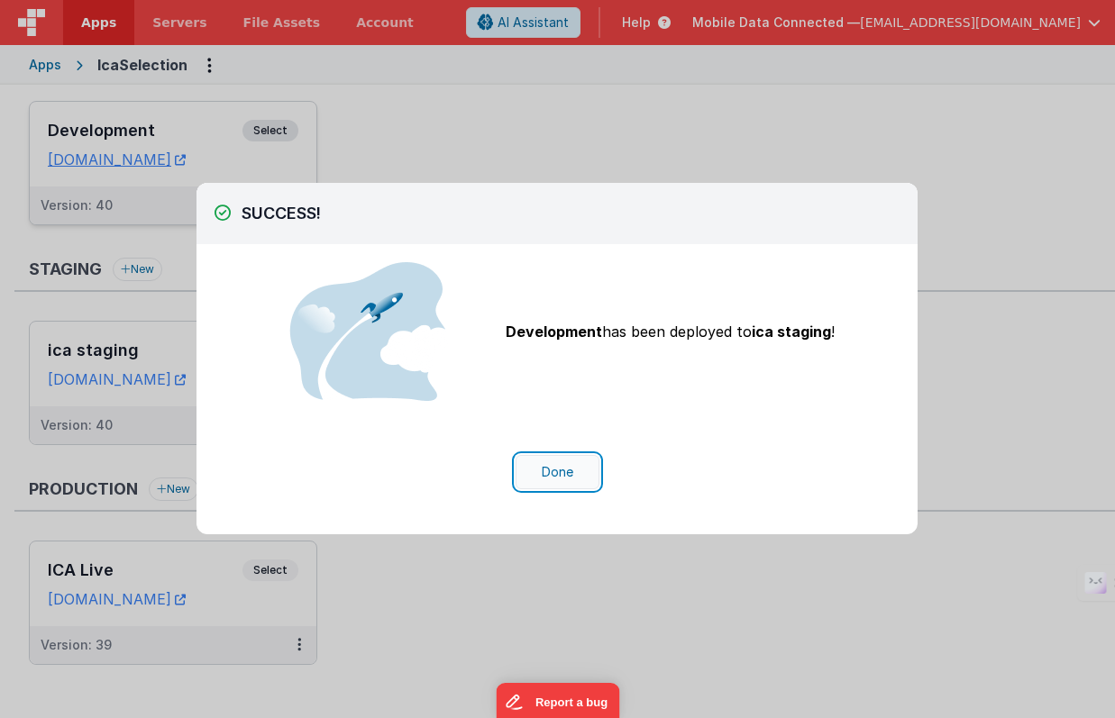
click at [559, 468] on button "Done" at bounding box center [557, 472] width 84 height 34
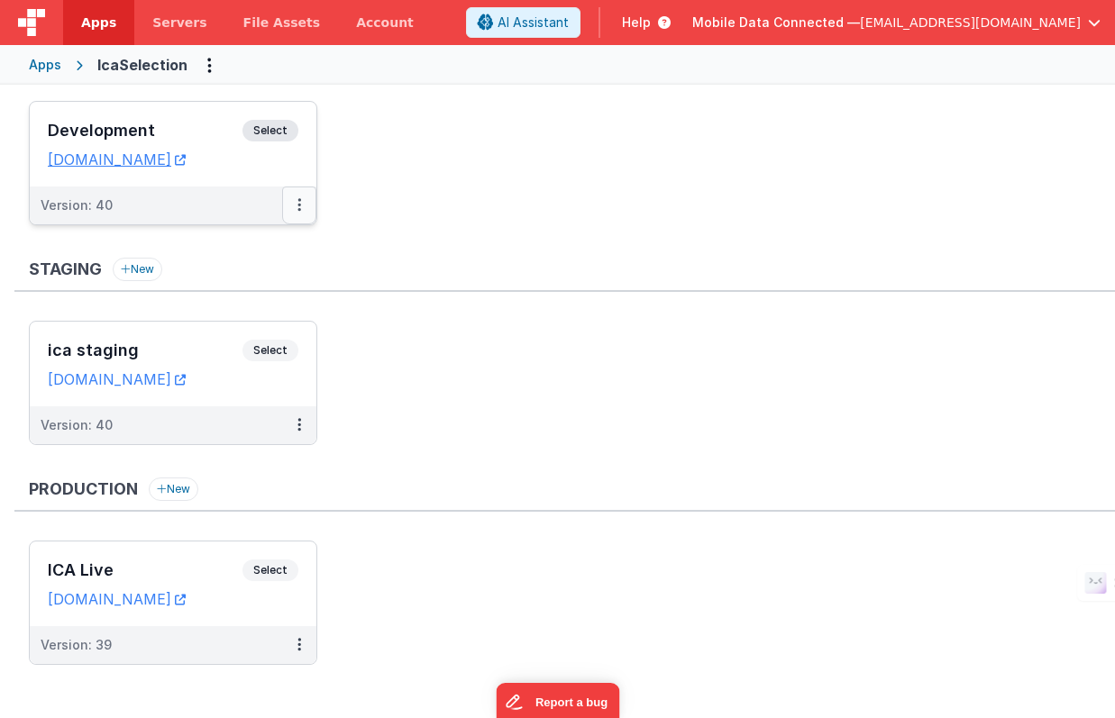
click at [296, 206] on button at bounding box center [299, 206] width 34 height 38
click at [260, 278] on link "Deploy..." at bounding box center [237, 278] width 159 height 32
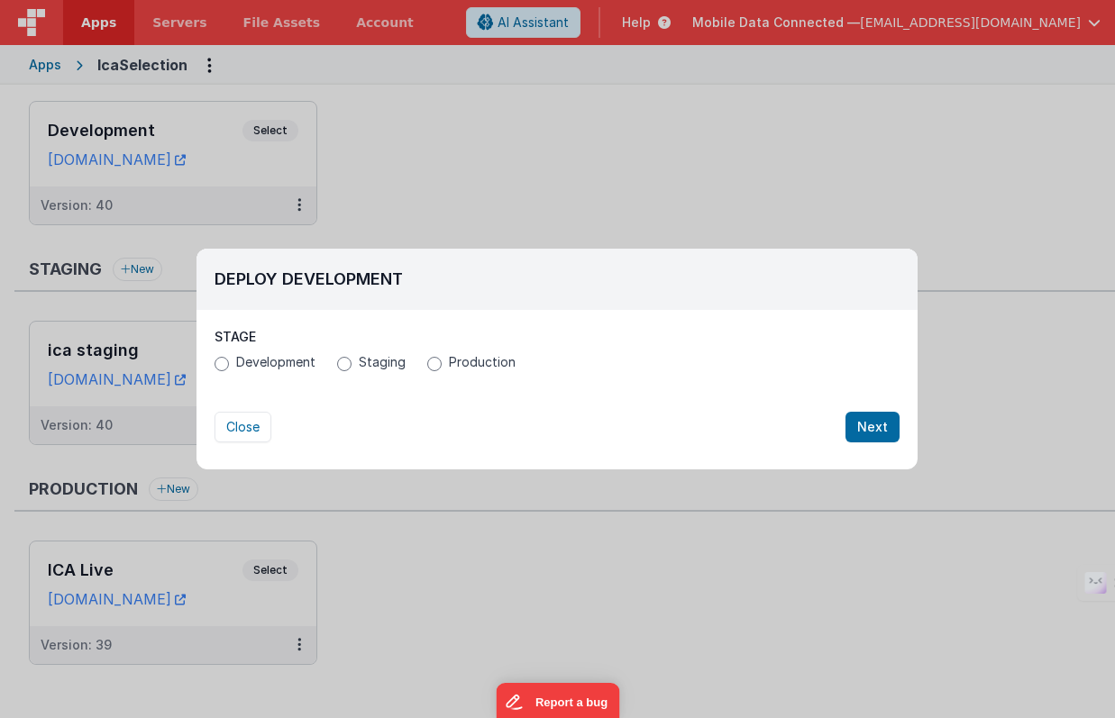
click at [454, 363] on span "Production" at bounding box center [482, 362] width 67 height 18
click at [442, 363] on input "Production" at bounding box center [434, 364] width 14 height 14
radio input "true"
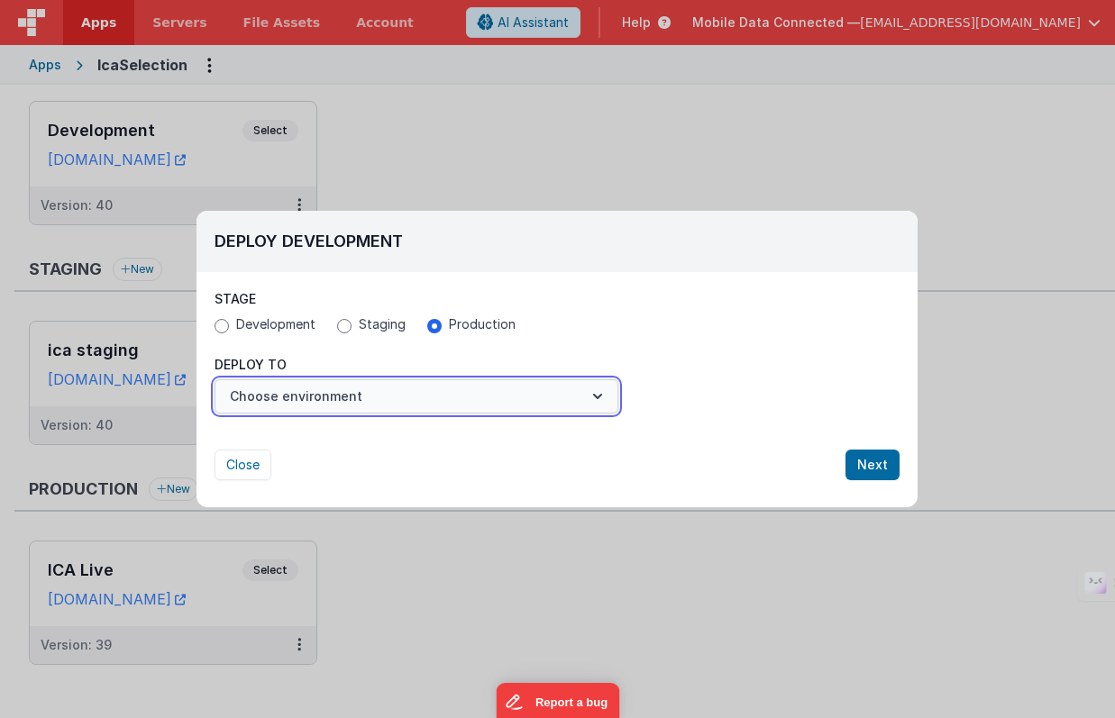
click at [369, 397] on button "Choose environment" at bounding box center [416, 396] width 404 height 34
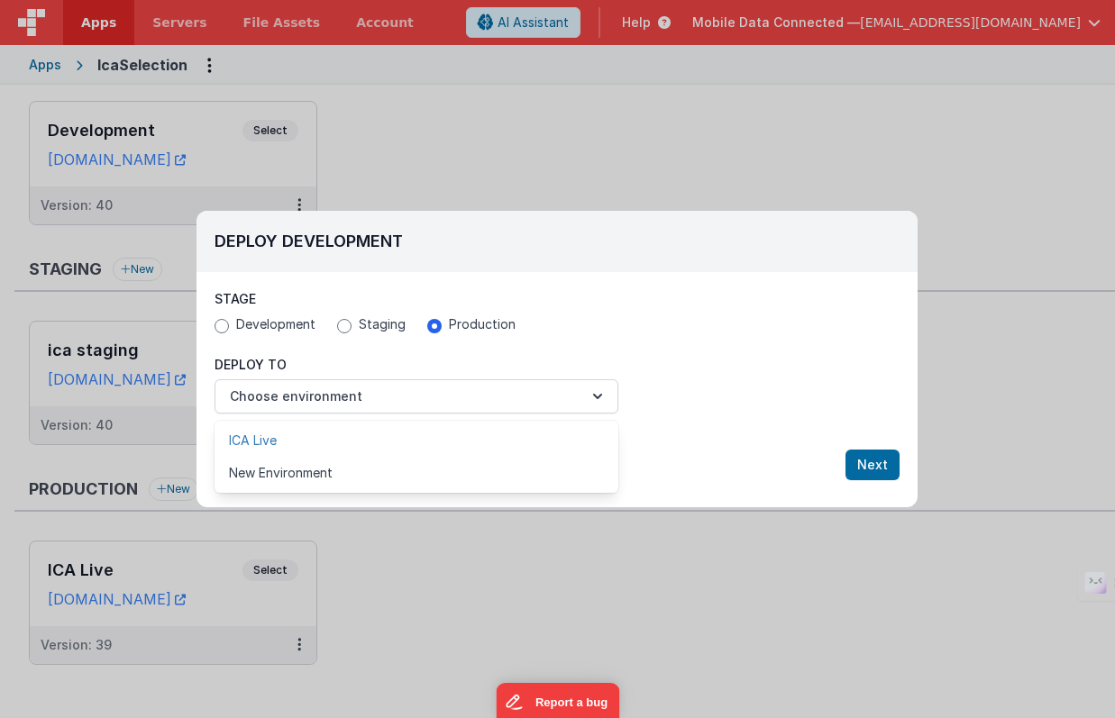
click at [328, 437] on link "ICA Live" at bounding box center [416, 440] width 404 height 32
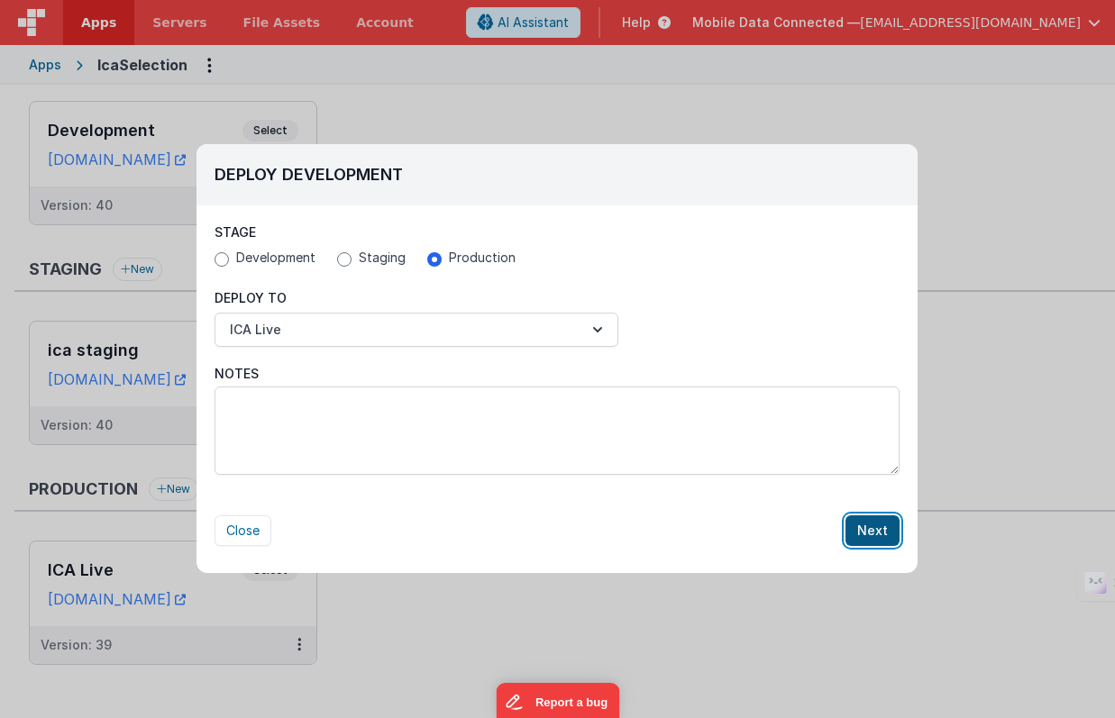
click at [876, 527] on button "Next" at bounding box center [872, 530] width 54 height 31
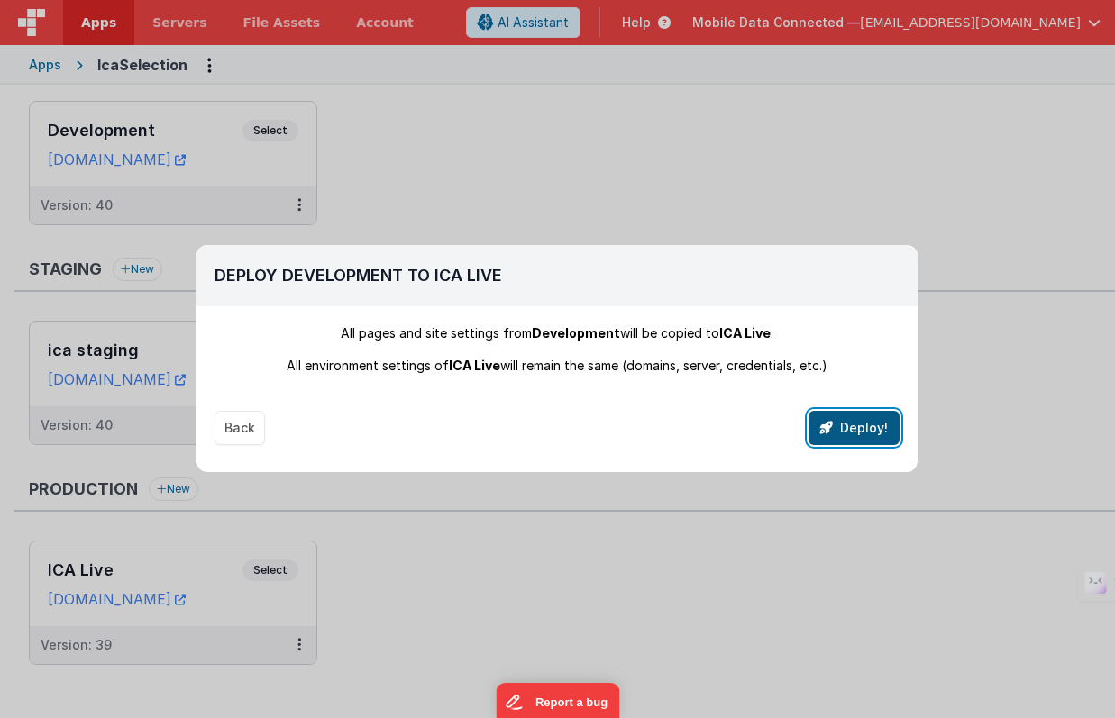
click at [861, 427] on button "Deploy!" at bounding box center [853, 428] width 91 height 34
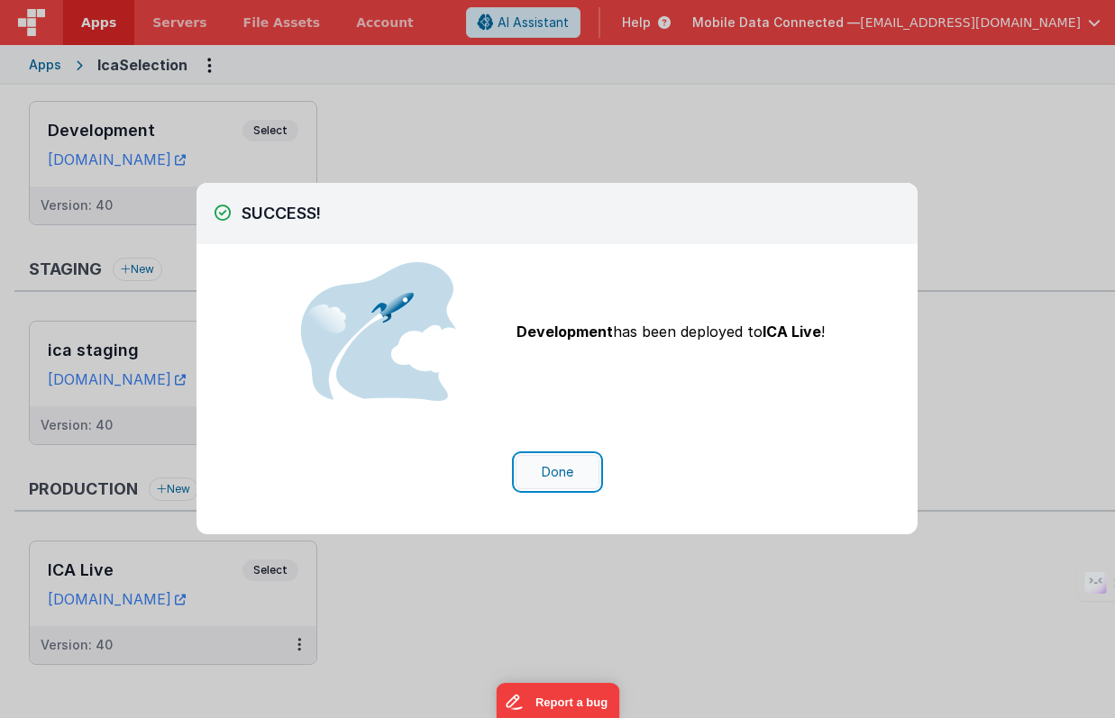
click at [560, 470] on button "Done" at bounding box center [557, 472] width 84 height 34
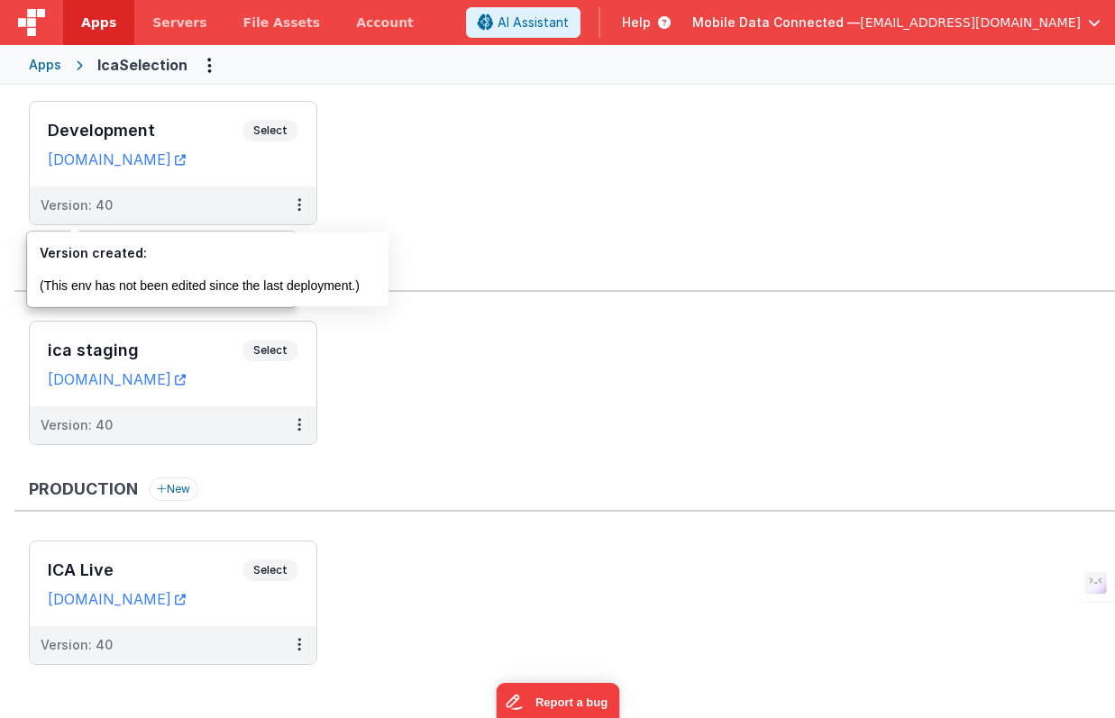
click at [386, 174] on ul "Development Select URLs icadevelopment.ica-associates.ca Version: 40" at bounding box center [572, 172] width 1086 height 142
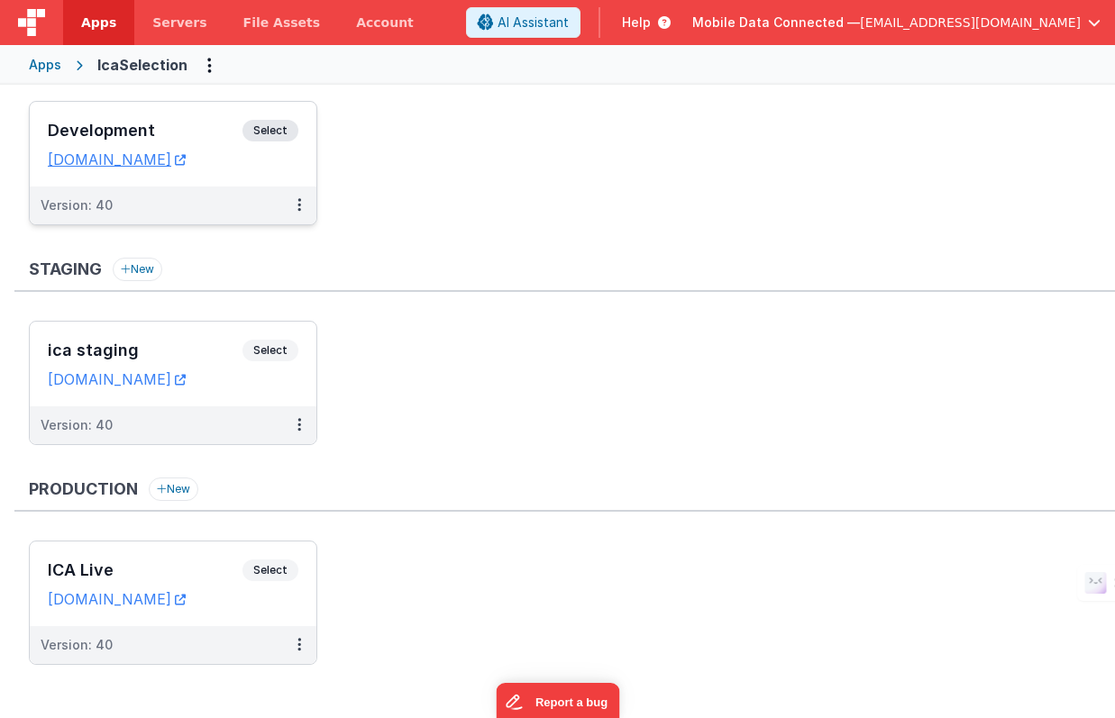
click at [276, 126] on span "Select" at bounding box center [270, 131] width 56 height 22
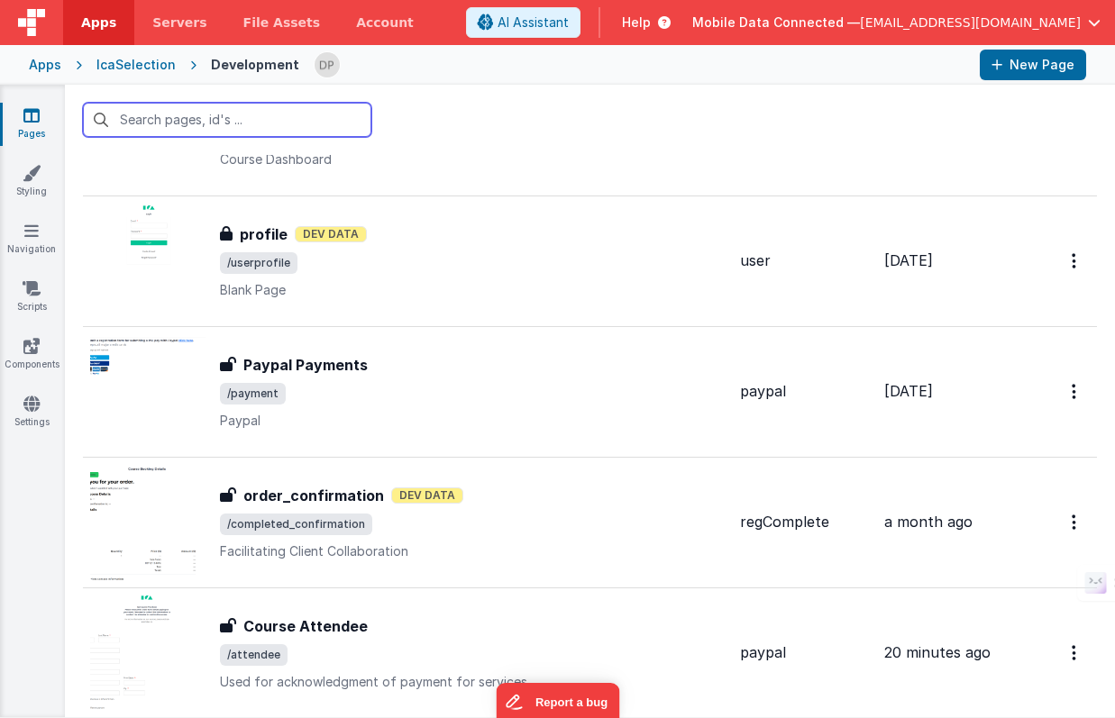
scroll to position [4397, 0]
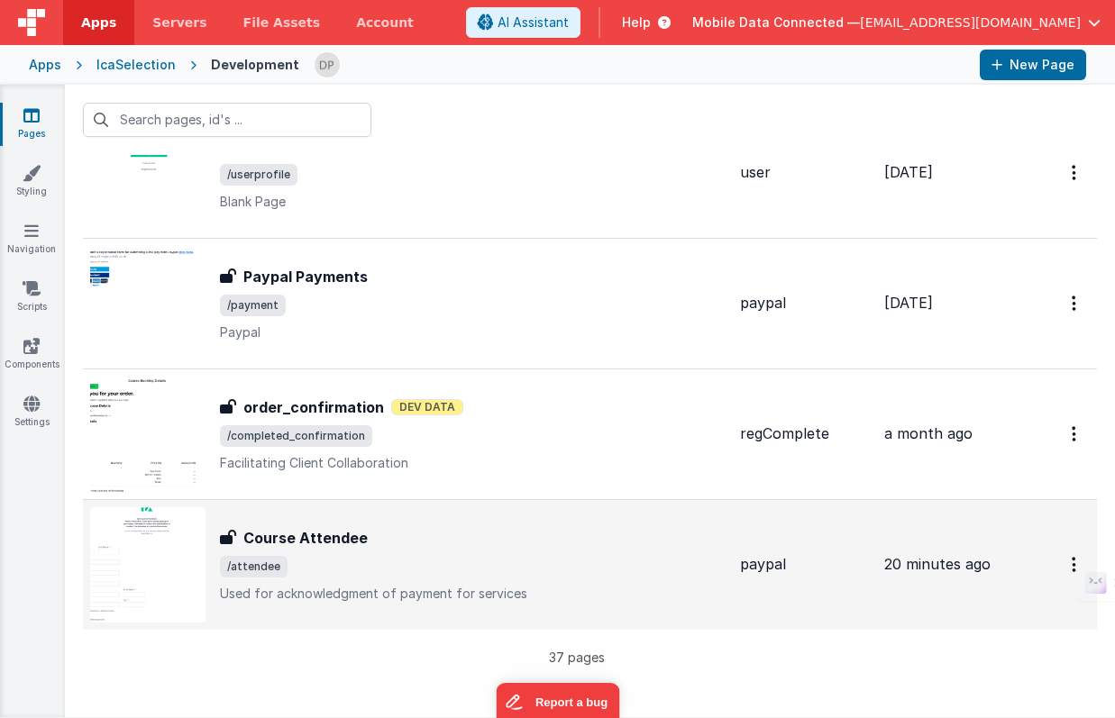
click at [387, 561] on span "/attendee" at bounding box center [473, 567] width 506 height 22
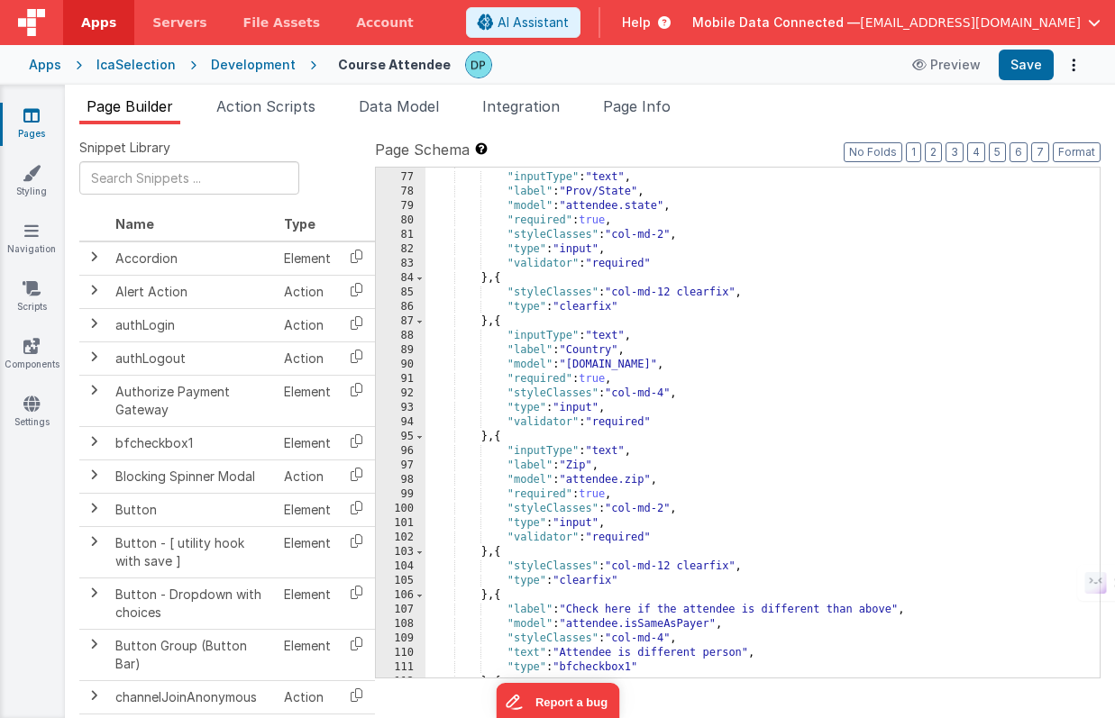
scroll to position [1173, 0]
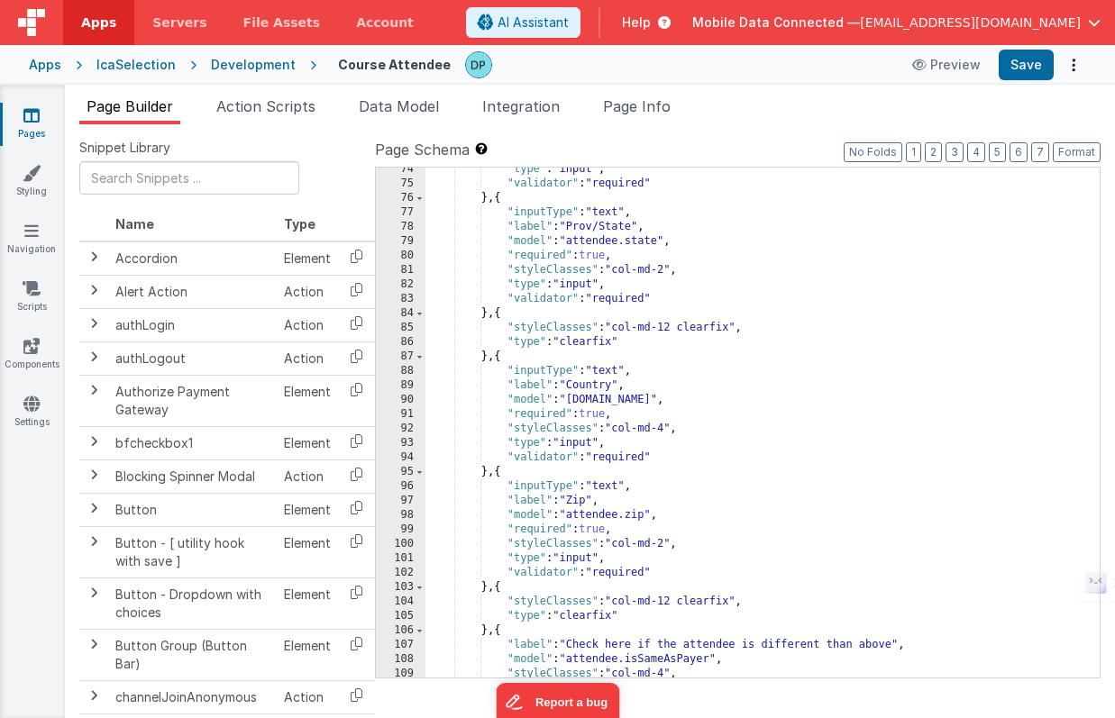
click at [491, 239] on div ""type" : "input" , "validator" : "required" } , { "inputType" : "text" , "label…" at bounding box center [755, 431] width 661 height 539
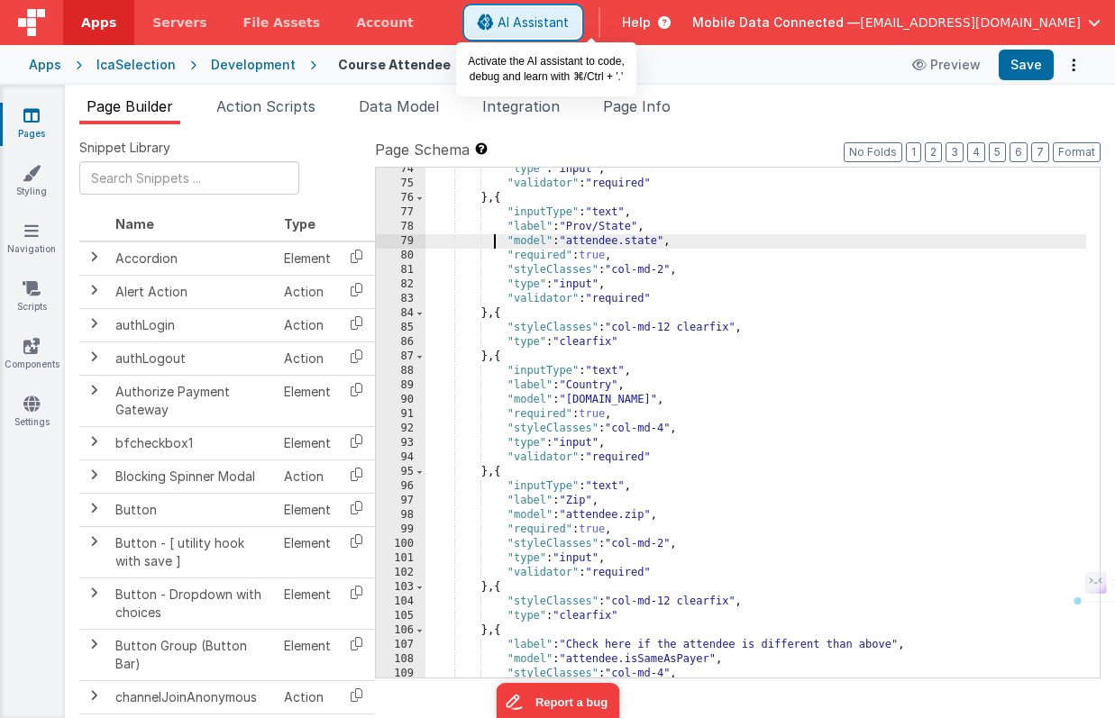
click at [569, 18] on span "AI Assistant" at bounding box center [532, 23] width 71 height 18
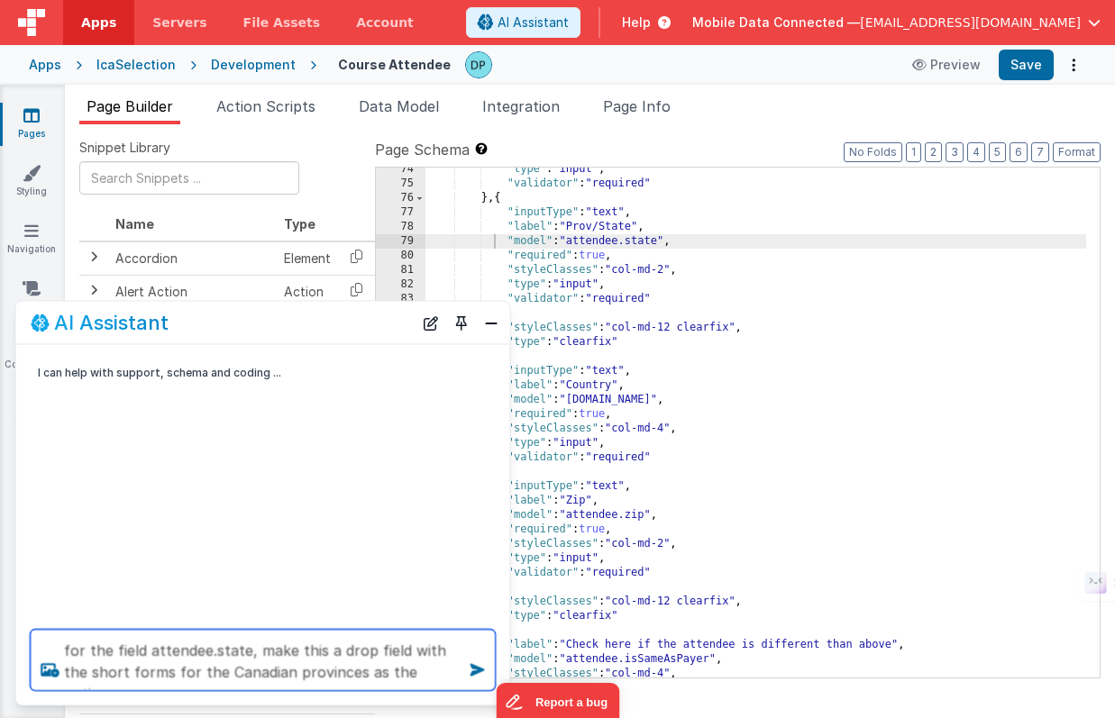
type textarea "for the field attendee.state, make this a drop field with the short forms for t…"
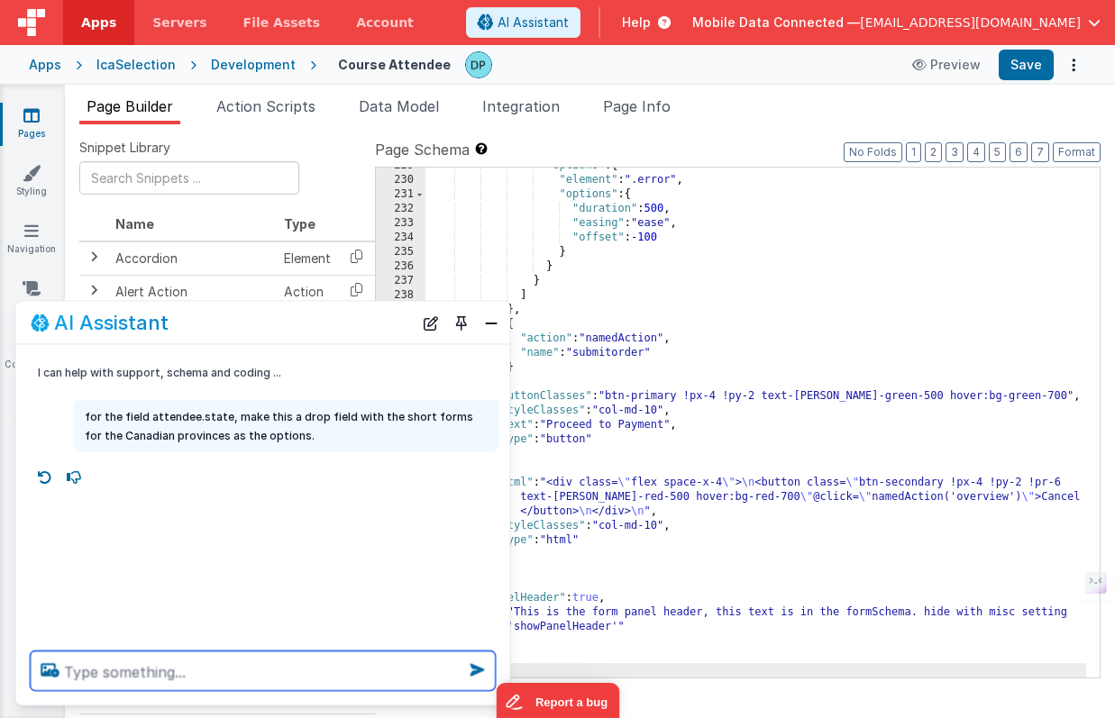
scroll to position [3412, 0]
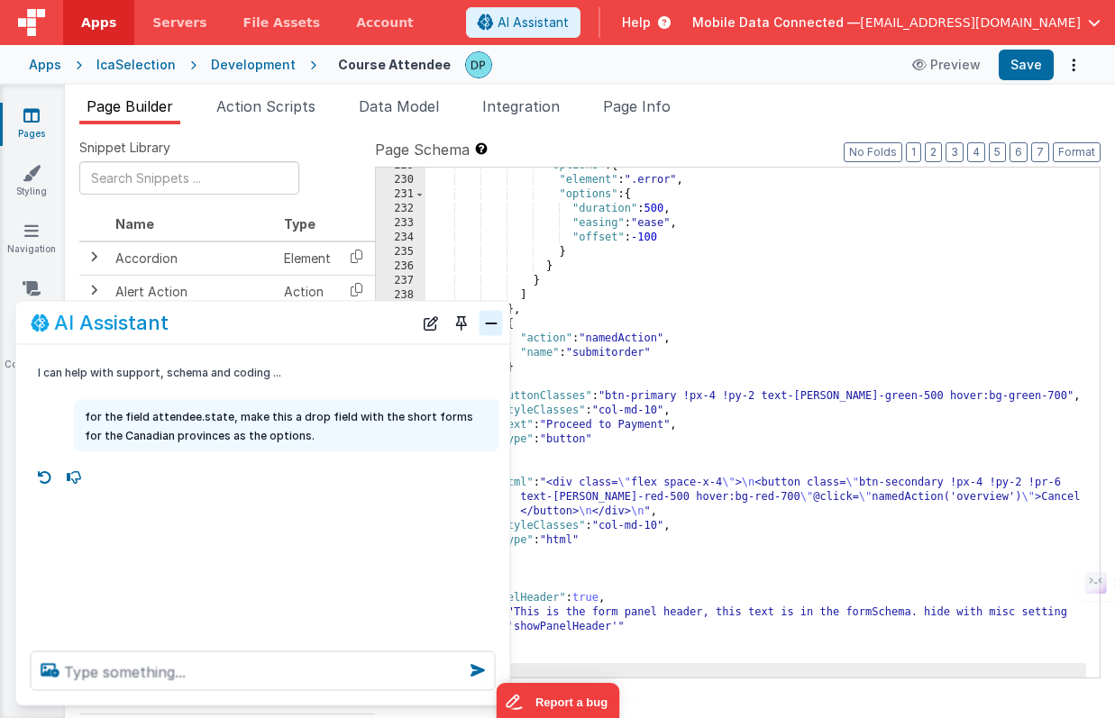
click at [487, 313] on button "Close" at bounding box center [490, 322] width 23 height 25
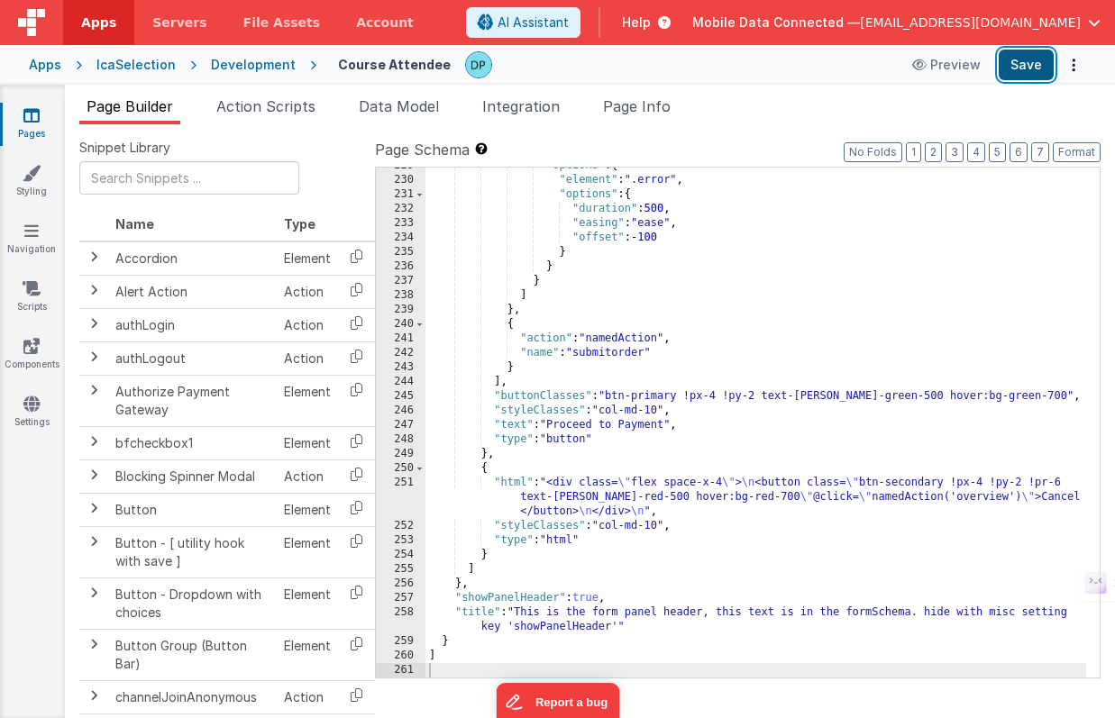
click at [1023, 67] on button "Save" at bounding box center [1025, 65] width 55 height 31
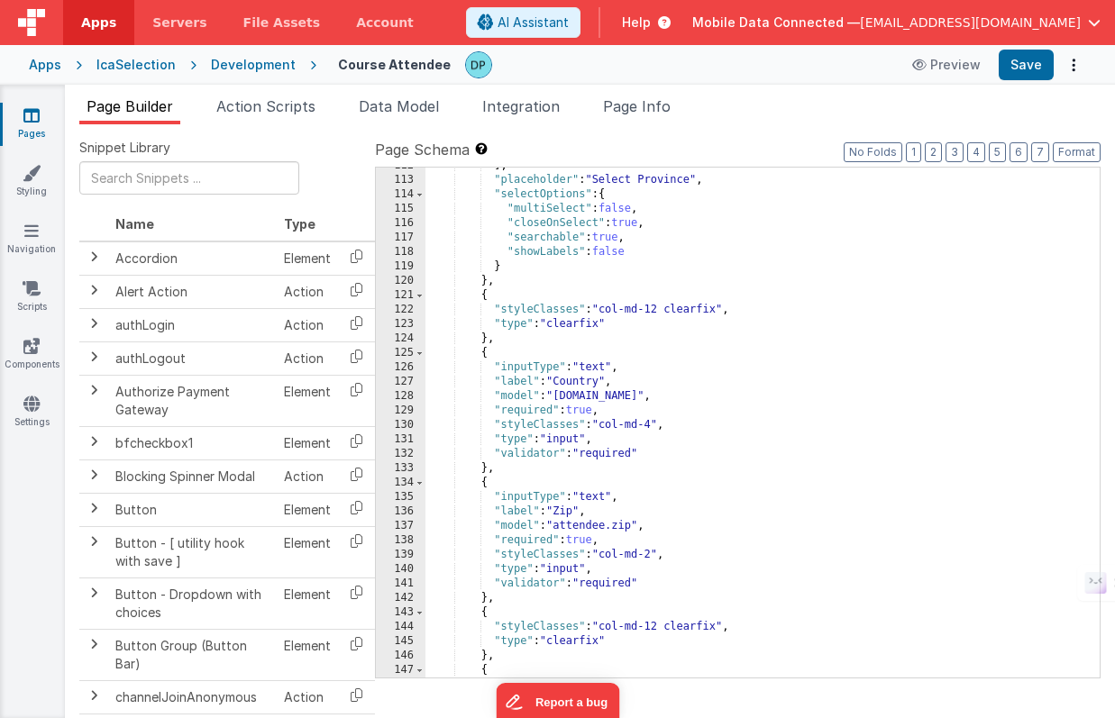
scroll to position [1417, 0]
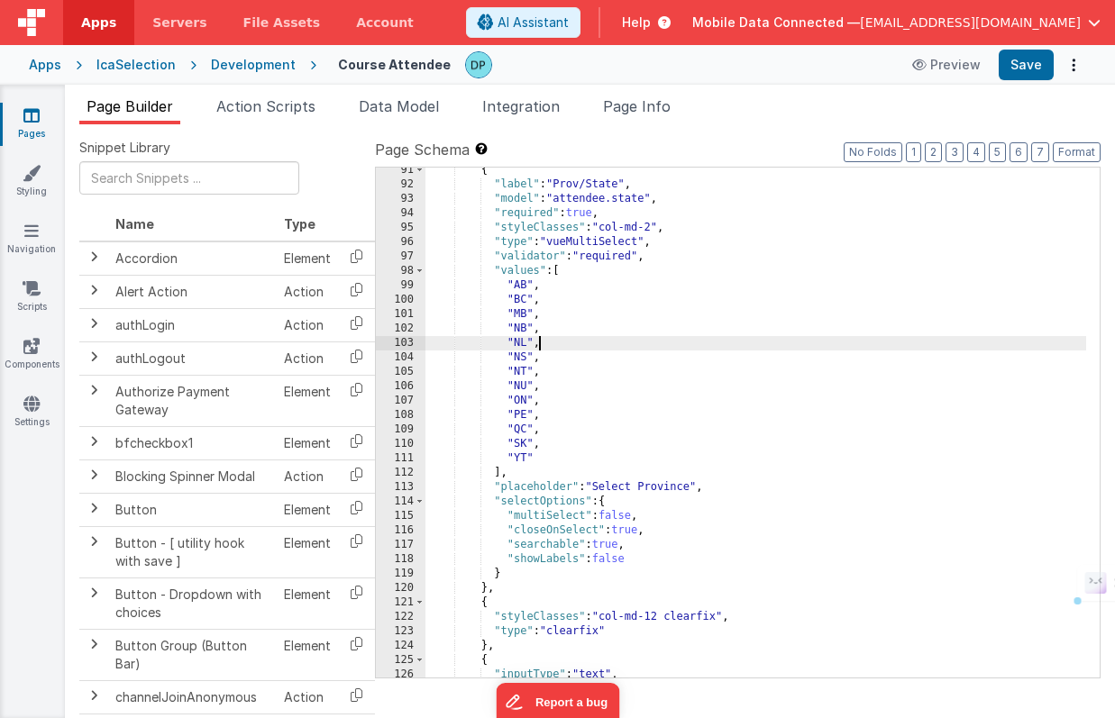
click at [543, 345] on div "{ "label" : "Prov/State" , "model" : "attendee.state" , "required" : true , "st…" at bounding box center [755, 432] width 661 height 539
click at [1019, 66] on button "Save" at bounding box center [1025, 65] width 55 height 31
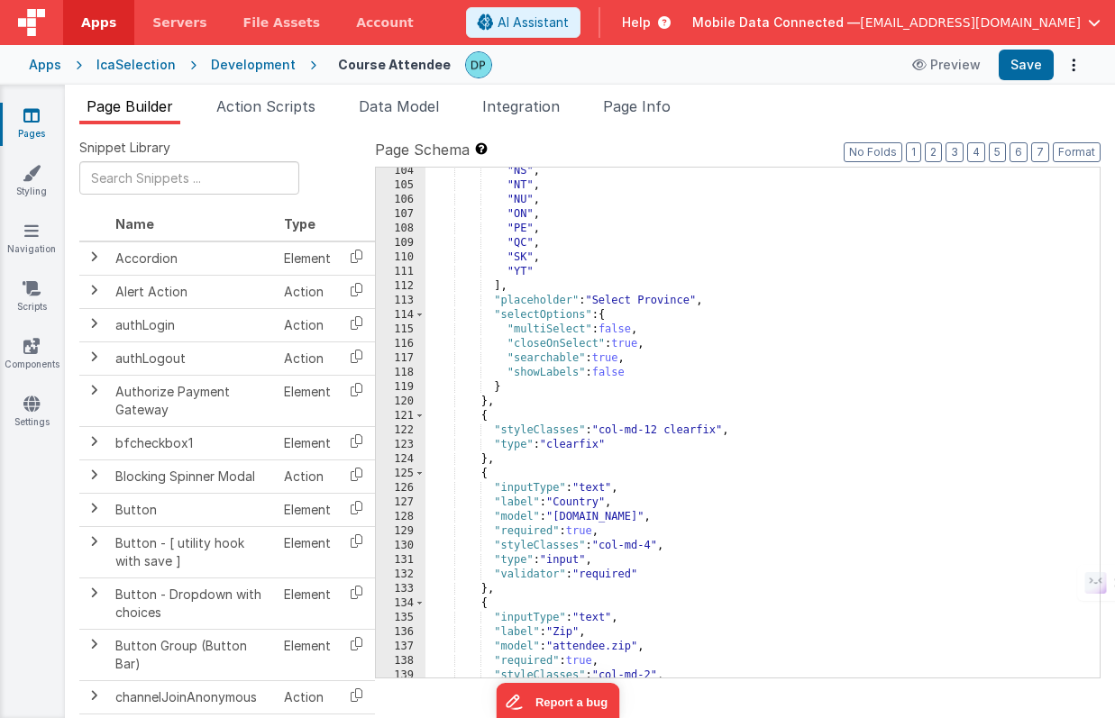
scroll to position [1639, 0]
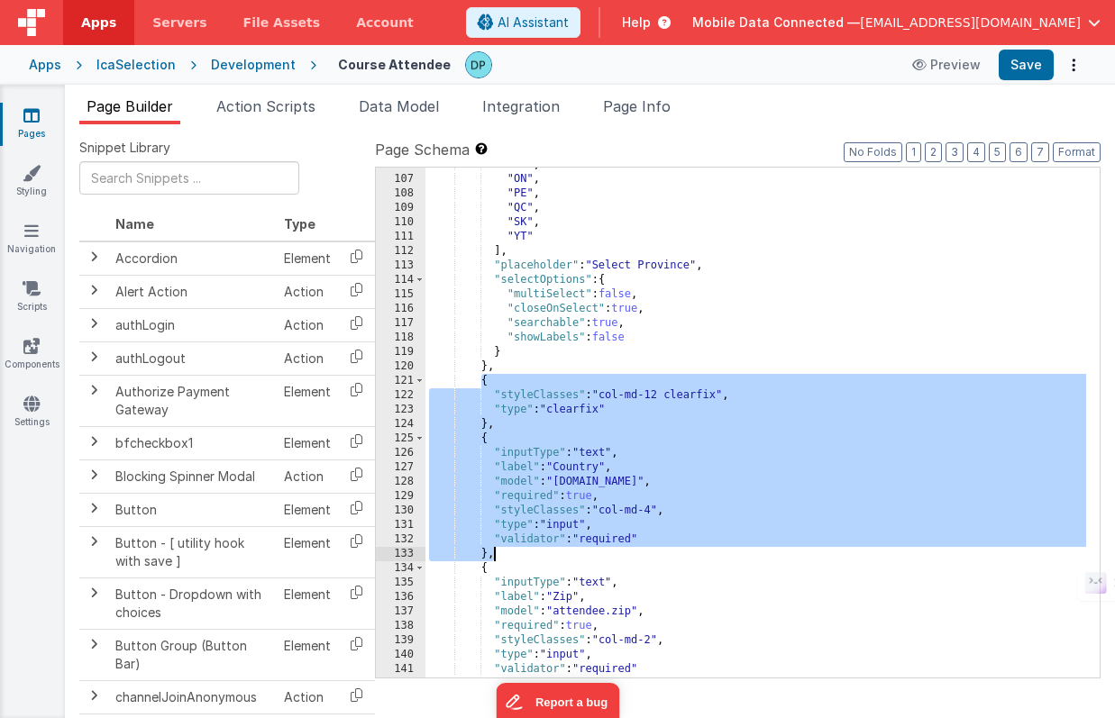
drag, startPoint x: 479, startPoint y: 386, endPoint x: 496, endPoint y: 551, distance: 165.7
click at [496, 551] on div ""NU" , "ON" , "PE" , "QC" , "SK" , "YT" ] , "placeholder" : "Select Province" ,…" at bounding box center [755, 427] width 661 height 539
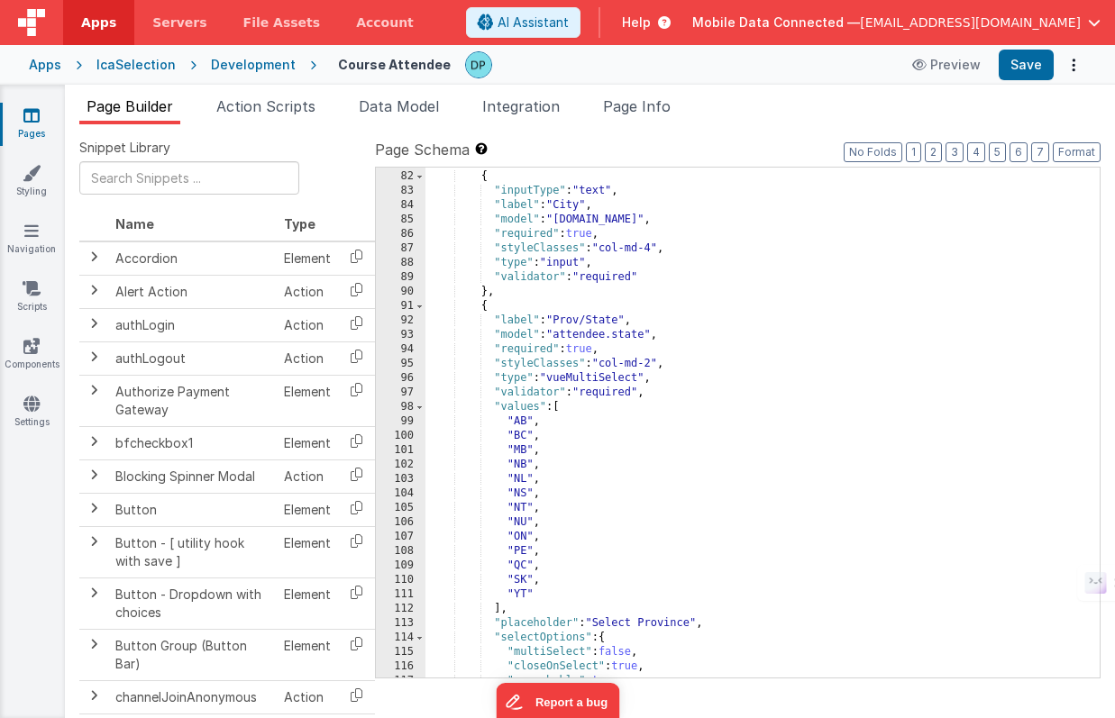
scroll to position [1281, 0]
click at [517, 296] on div "} , { "inputType" : "text" , "label" : "City" , "model" : "attendee.city" , "re…" at bounding box center [755, 424] width 661 height 539
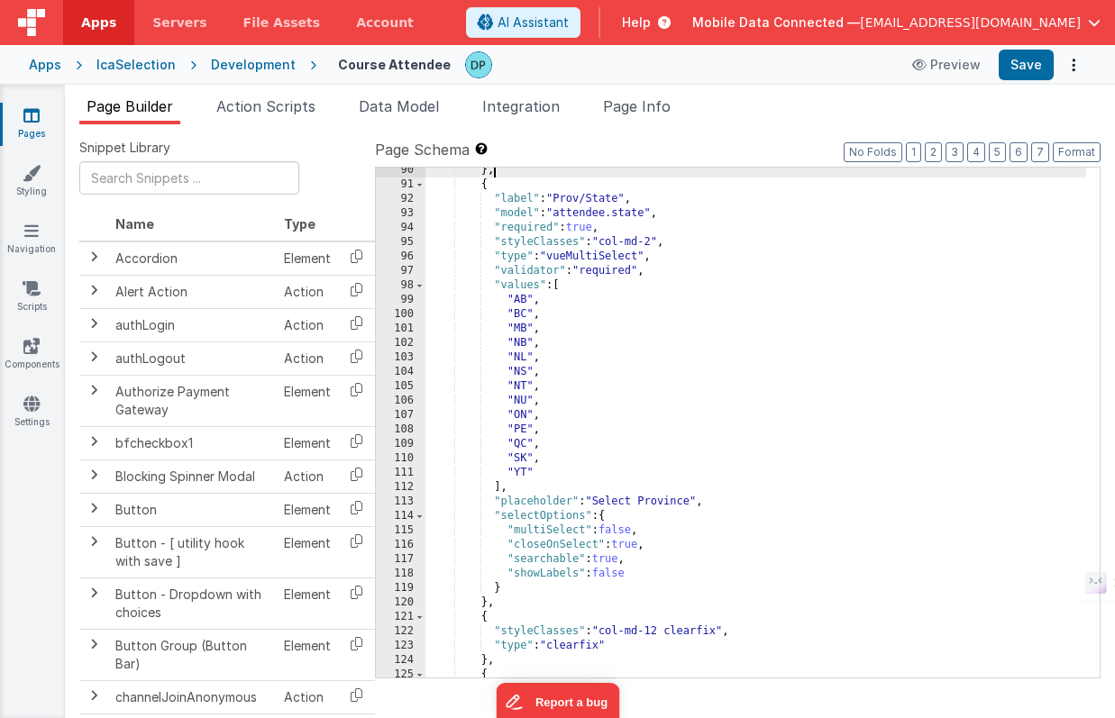
scroll to position [1250, 0]
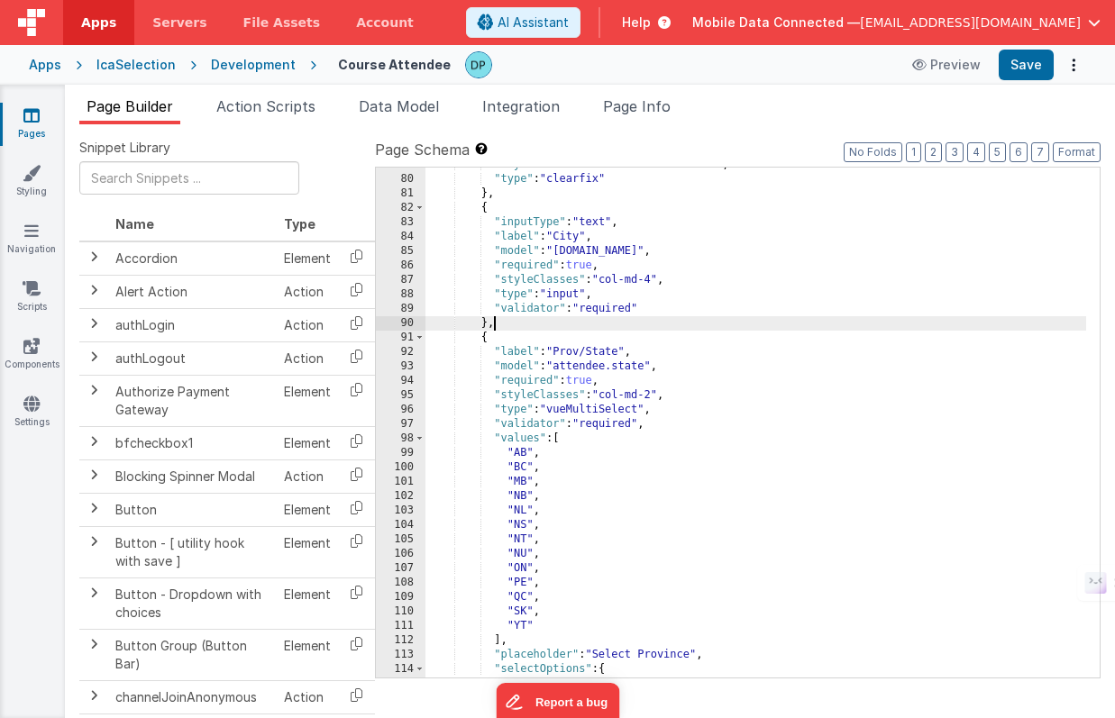
click at [259, 64] on div "Development" at bounding box center [253, 65] width 85 height 18
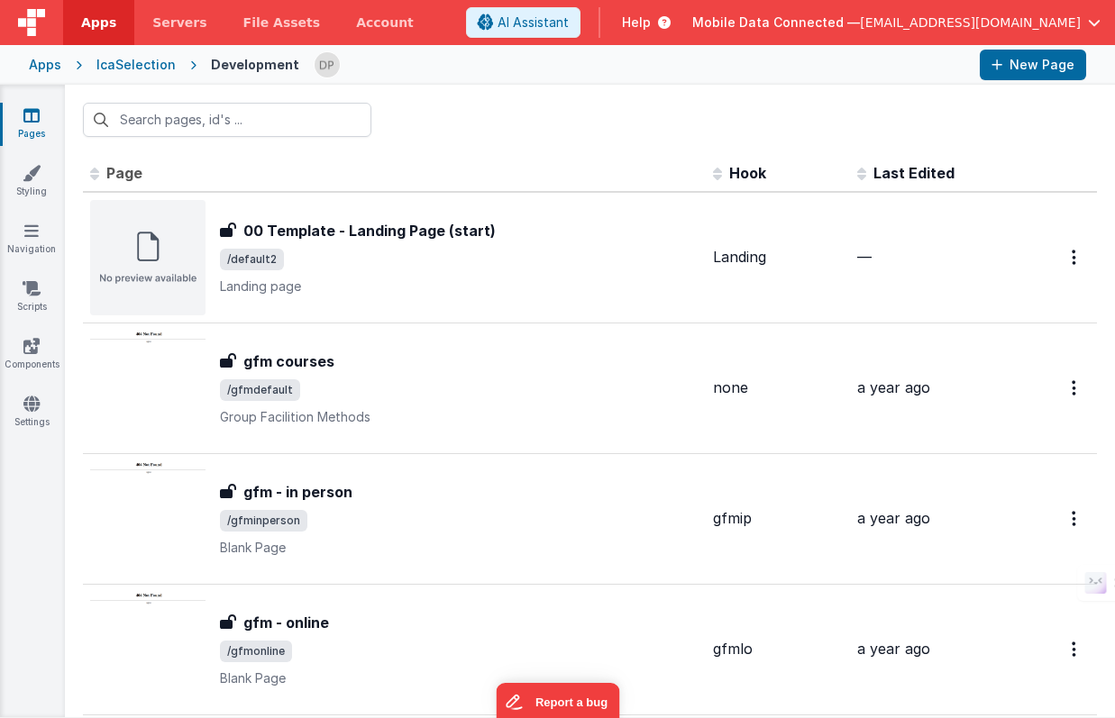
click at [144, 67] on div "IcaSelection" at bounding box center [135, 65] width 79 height 18
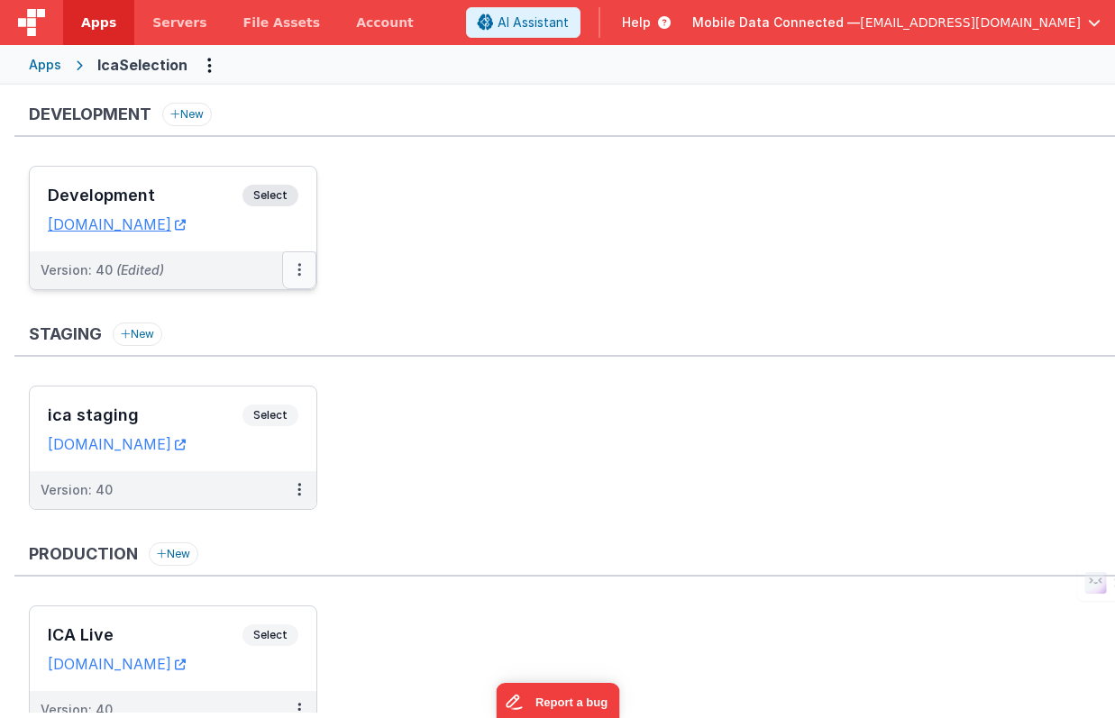
click at [295, 264] on button at bounding box center [299, 270] width 34 height 38
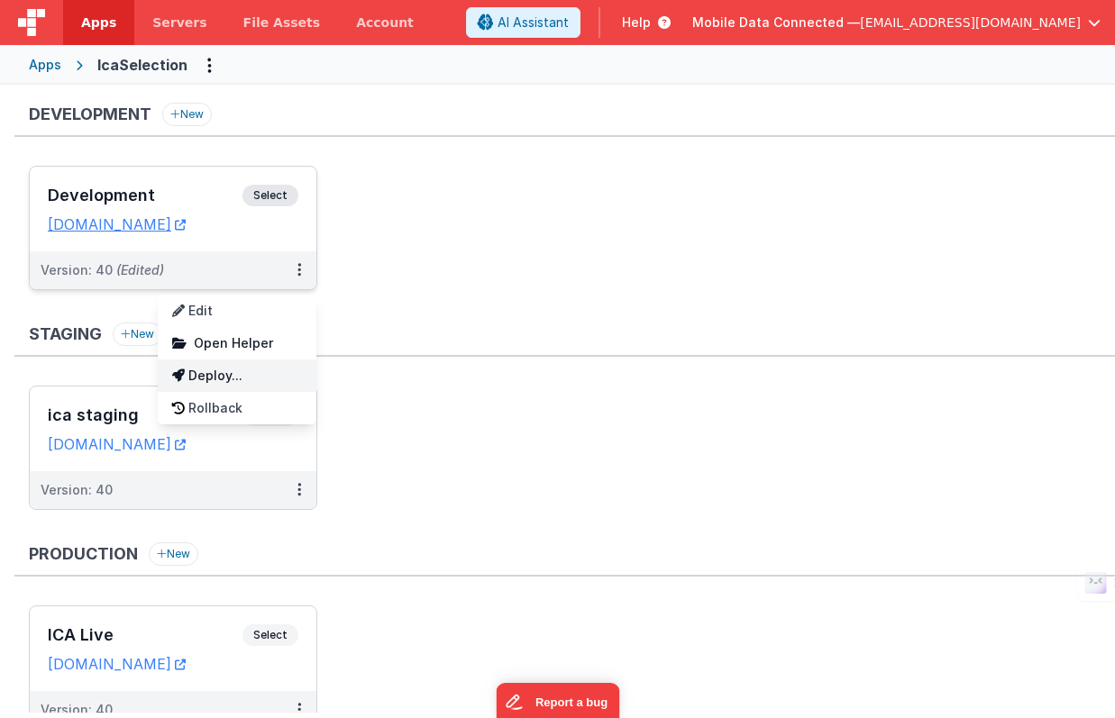
click at [231, 369] on link "Deploy..." at bounding box center [237, 376] width 159 height 32
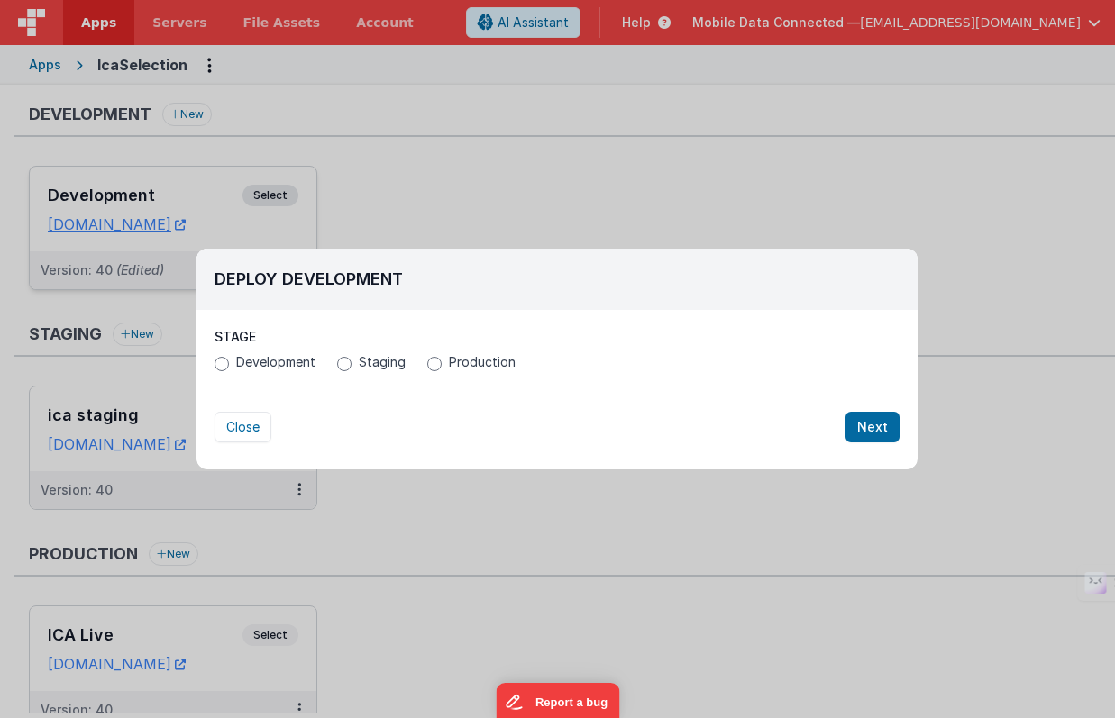
click at [368, 359] on span "Staging" at bounding box center [382, 362] width 47 height 18
click at [351, 359] on input "Staging" at bounding box center [344, 364] width 14 height 14
radio input "true"
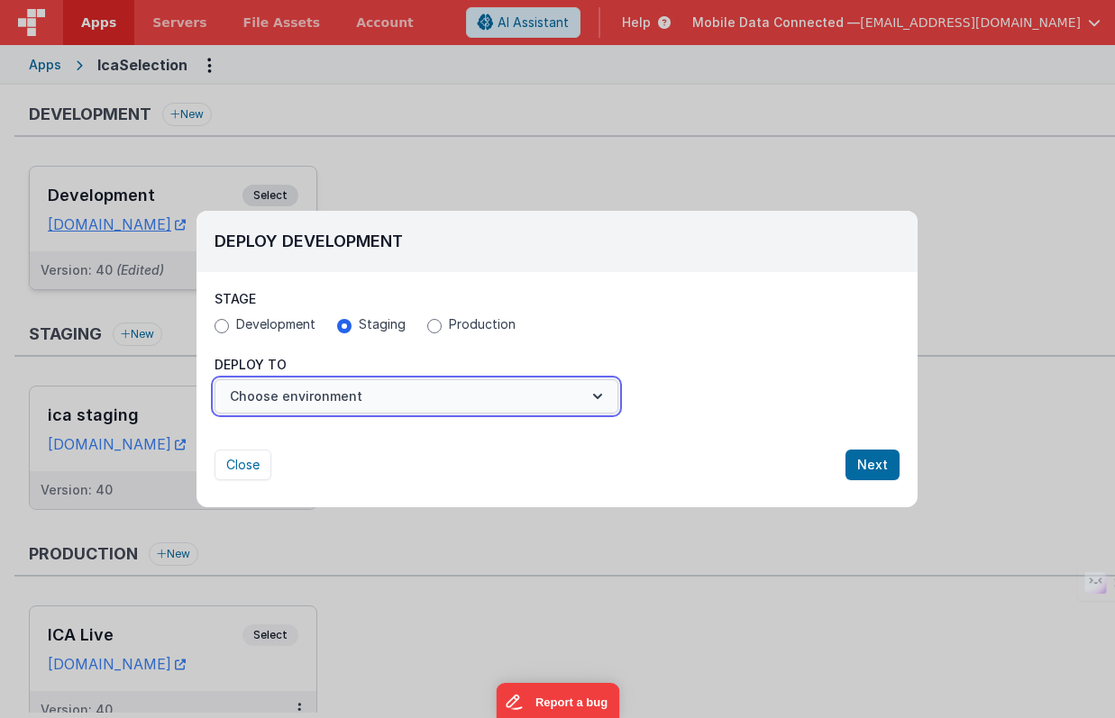
click at [551, 397] on button "Choose environment" at bounding box center [416, 396] width 404 height 34
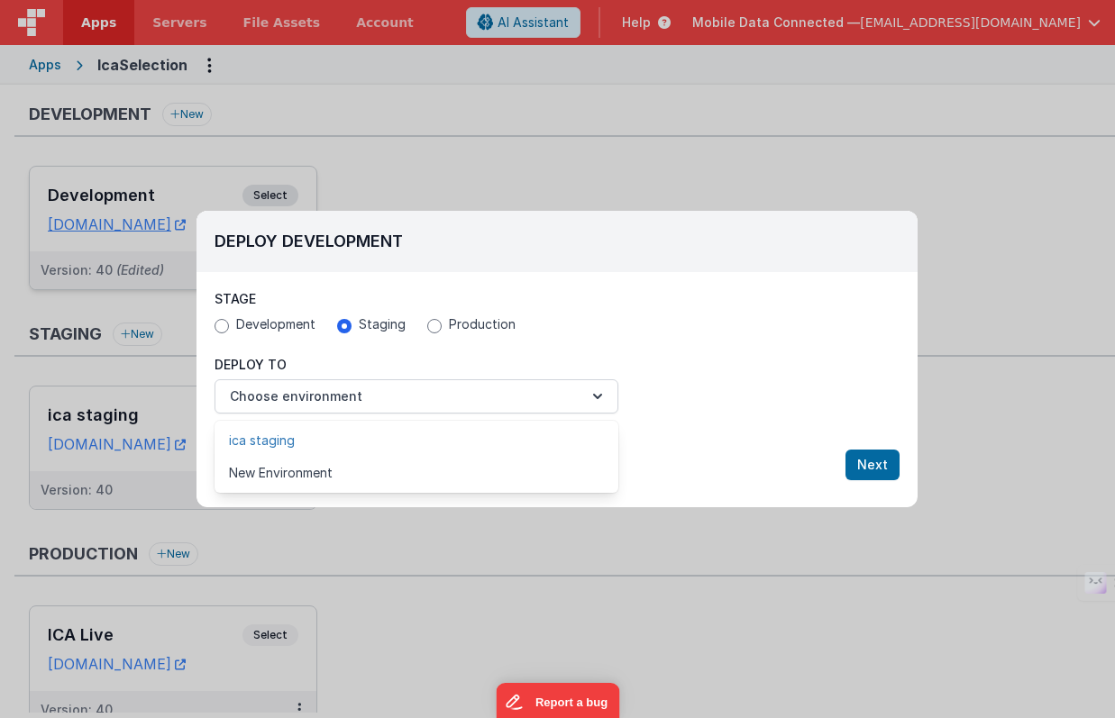
click at [405, 437] on link "ica staging" at bounding box center [416, 440] width 404 height 32
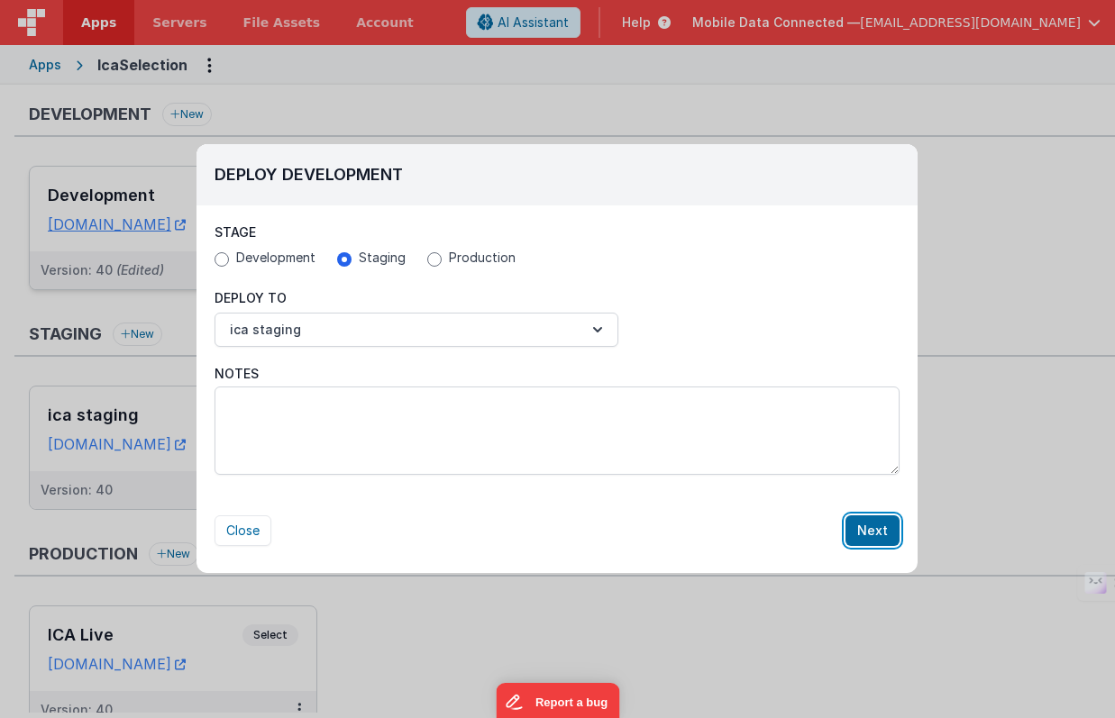
click at [865, 525] on button "Next" at bounding box center [872, 530] width 54 height 31
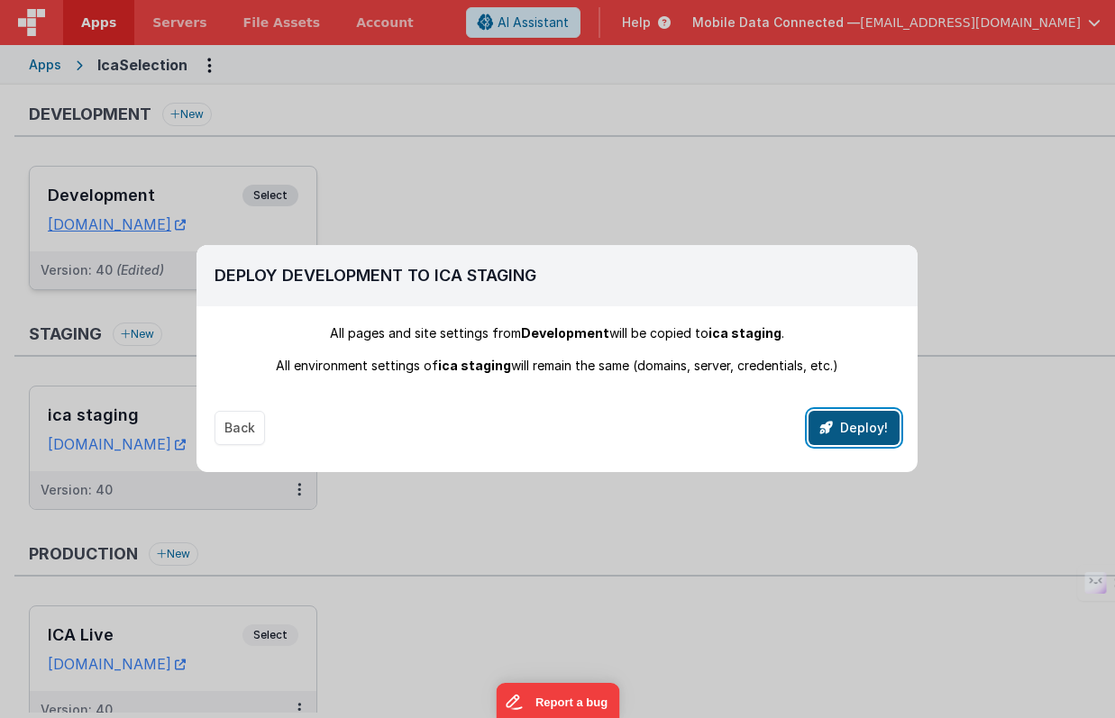
click at [861, 424] on button "Deploy!" at bounding box center [853, 428] width 91 height 34
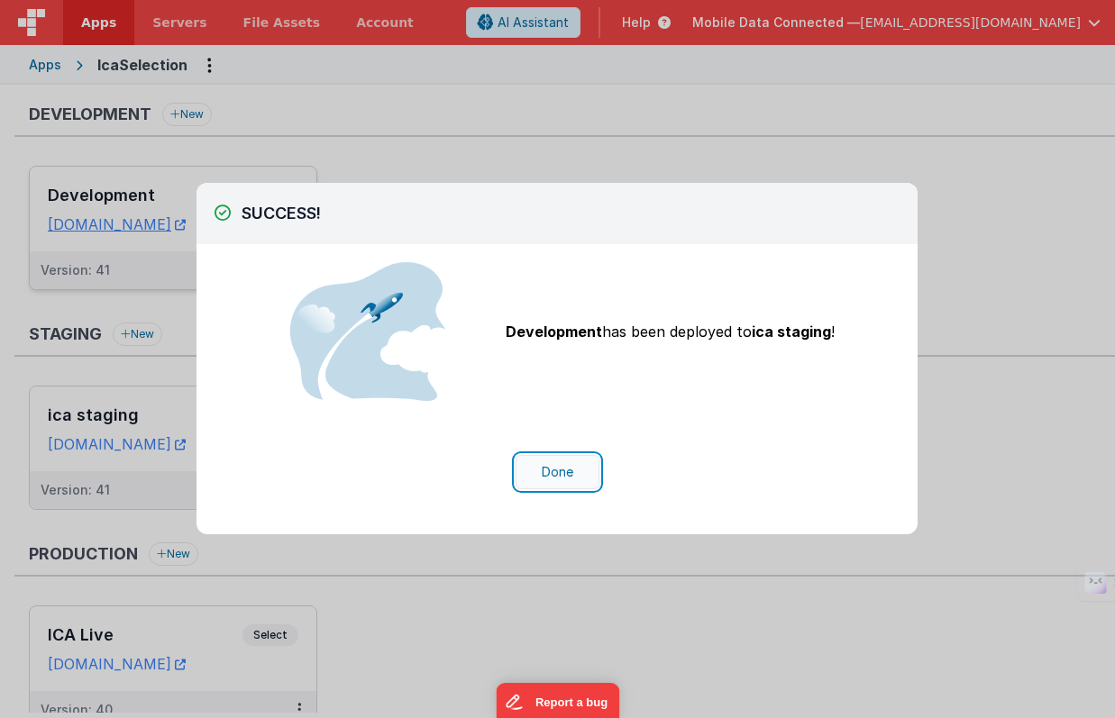
click at [542, 473] on button "Done" at bounding box center [557, 472] width 84 height 34
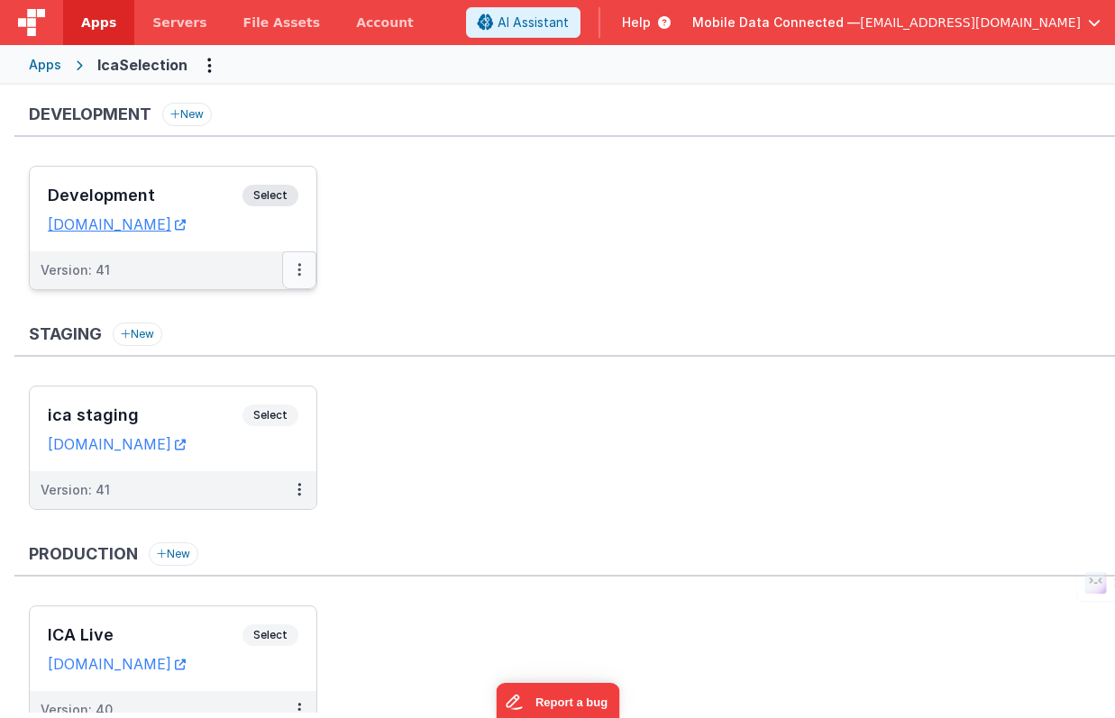
click at [298, 269] on icon at bounding box center [299, 269] width 4 height 1
click at [232, 338] on link "Deploy..." at bounding box center [237, 343] width 159 height 32
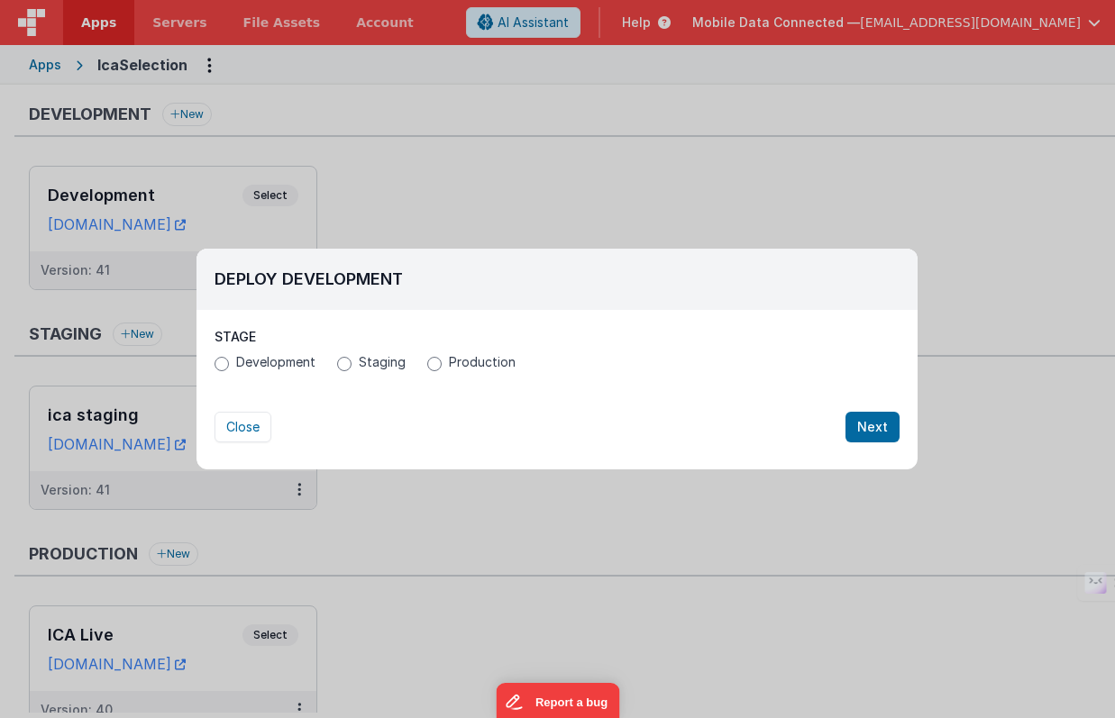
click at [469, 364] on span "Production" at bounding box center [482, 362] width 67 height 18
click at [442, 364] on input "Production" at bounding box center [434, 364] width 14 height 14
radio input "true"
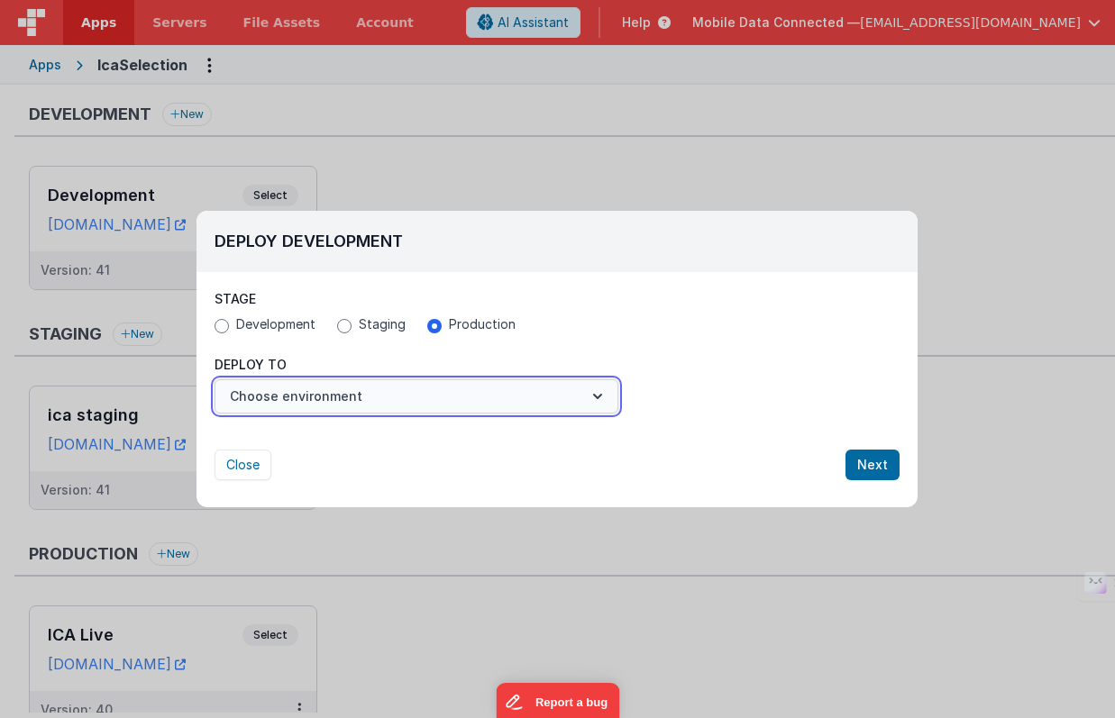
click at [382, 394] on button "Choose environment" at bounding box center [416, 396] width 404 height 34
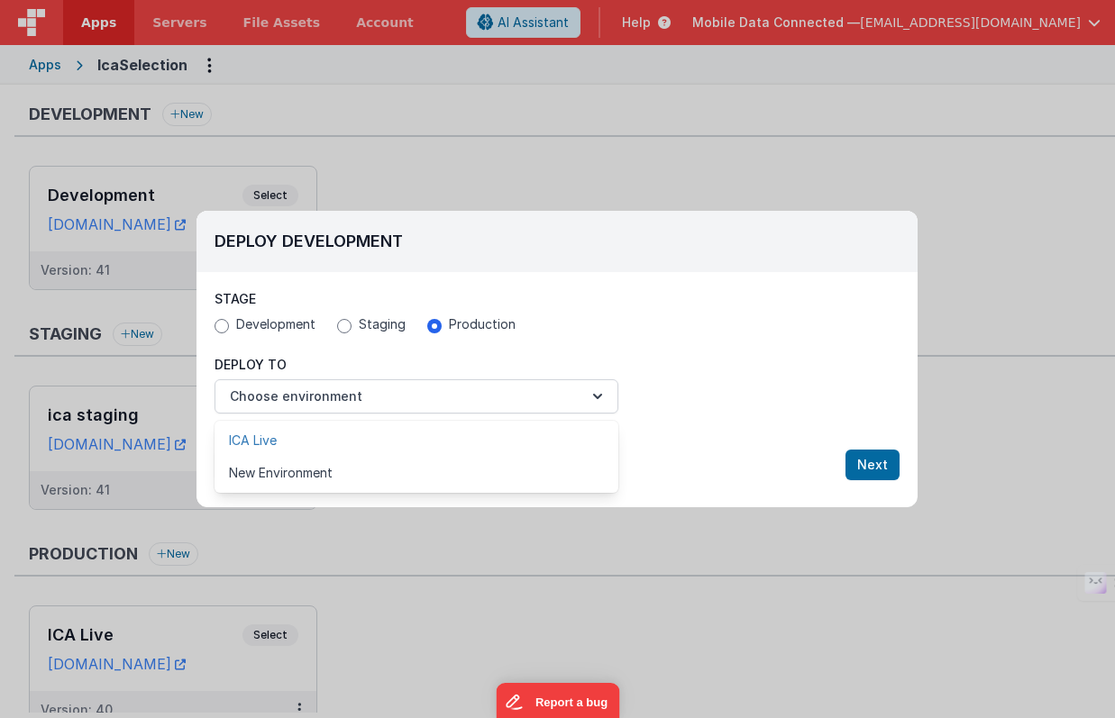
click at [339, 441] on link "ICA Live" at bounding box center [416, 440] width 404 height 32
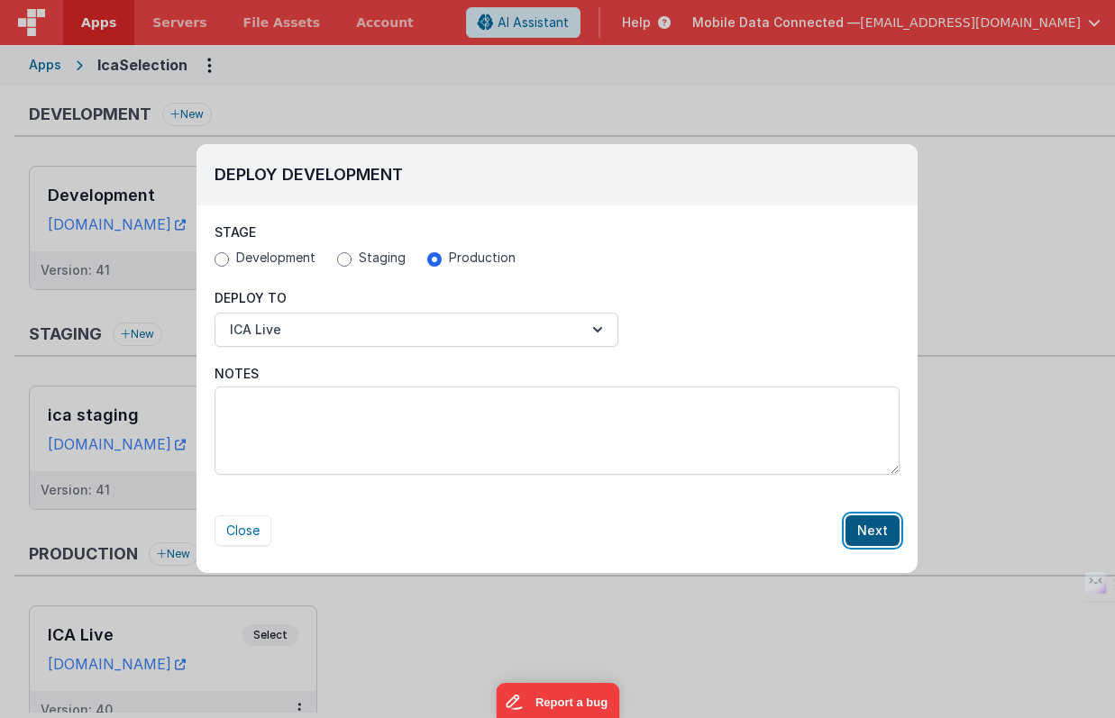
click at [866, 527] on button "Next" at bounding box center [872, 530] width 54 height 31
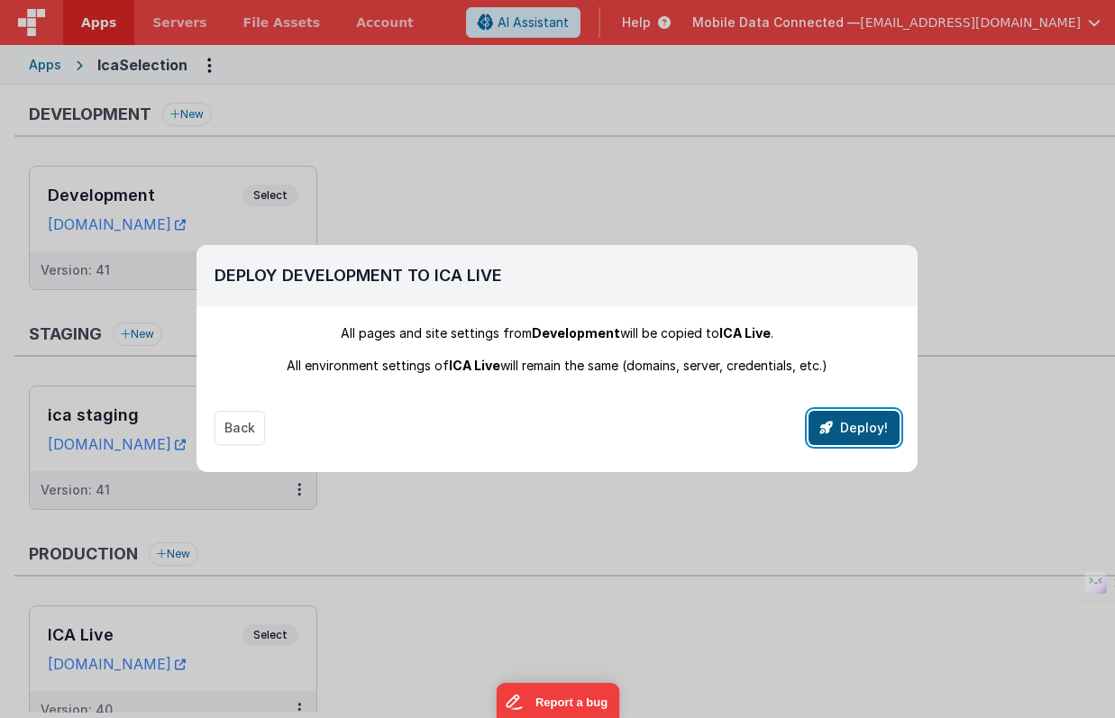
click at [857, 415] on button "Deploy!" at bounding box center [853, 428] width 91 height 34
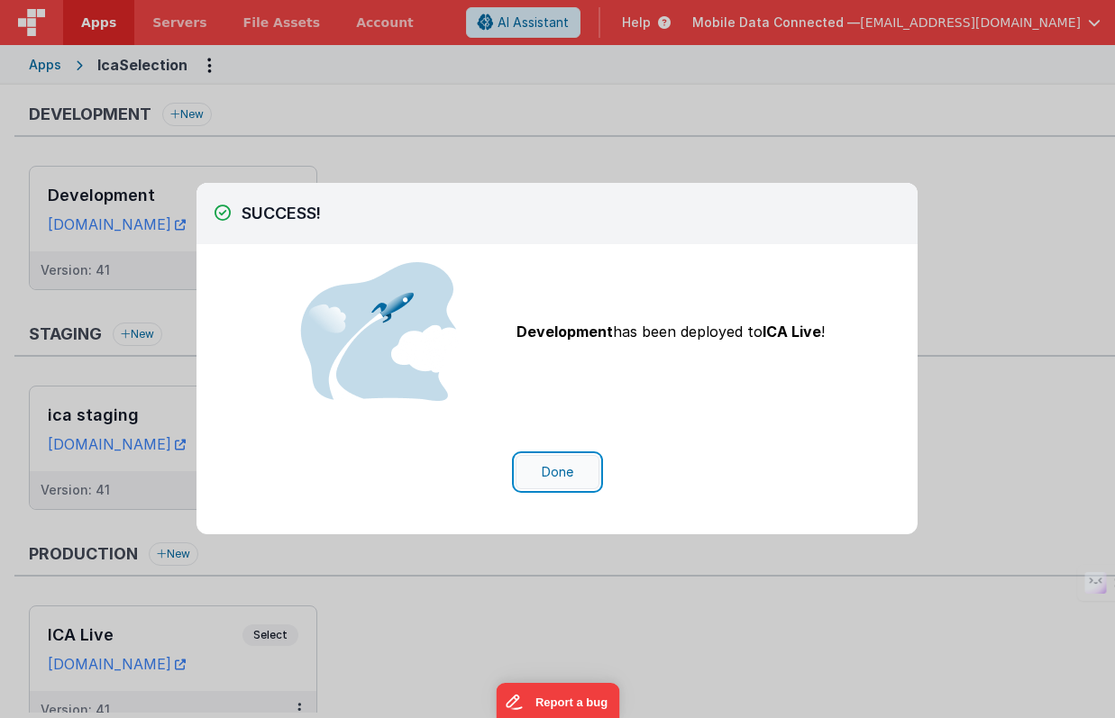
click at [561, 473] on button "Done" at bounding box center [557, 472] width 84 height 34
